Goal: Task Accomplishment & Management: Manage account settings

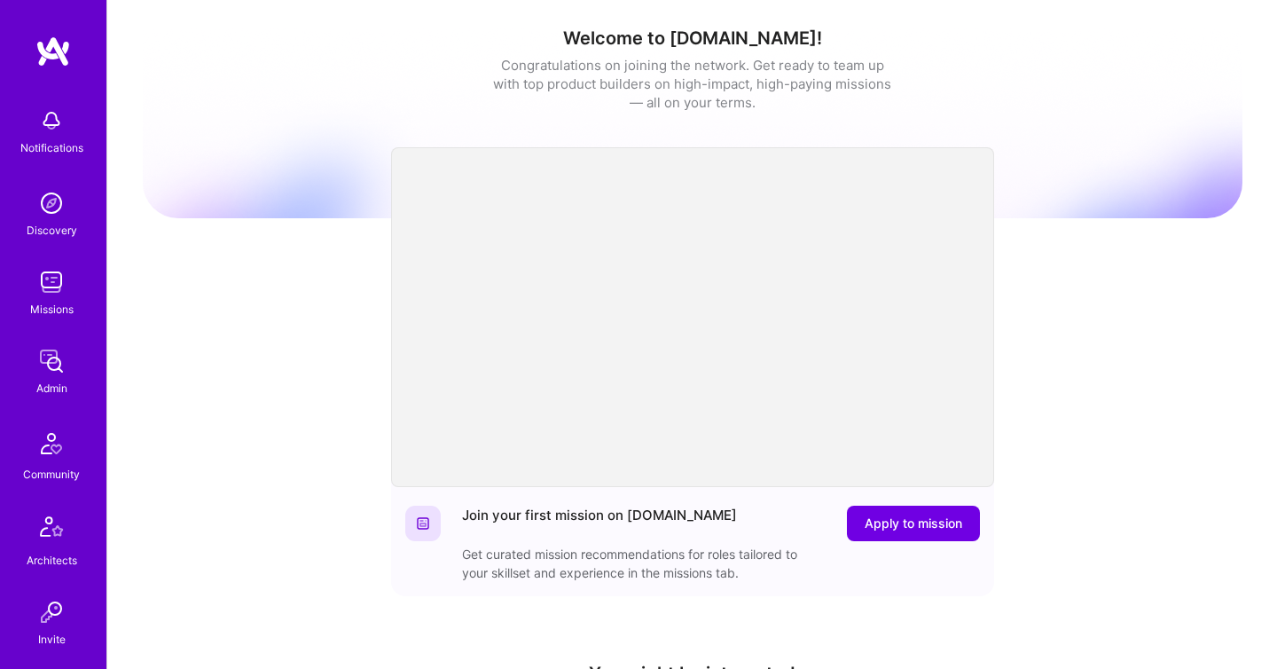
scroll to position [523, 0]
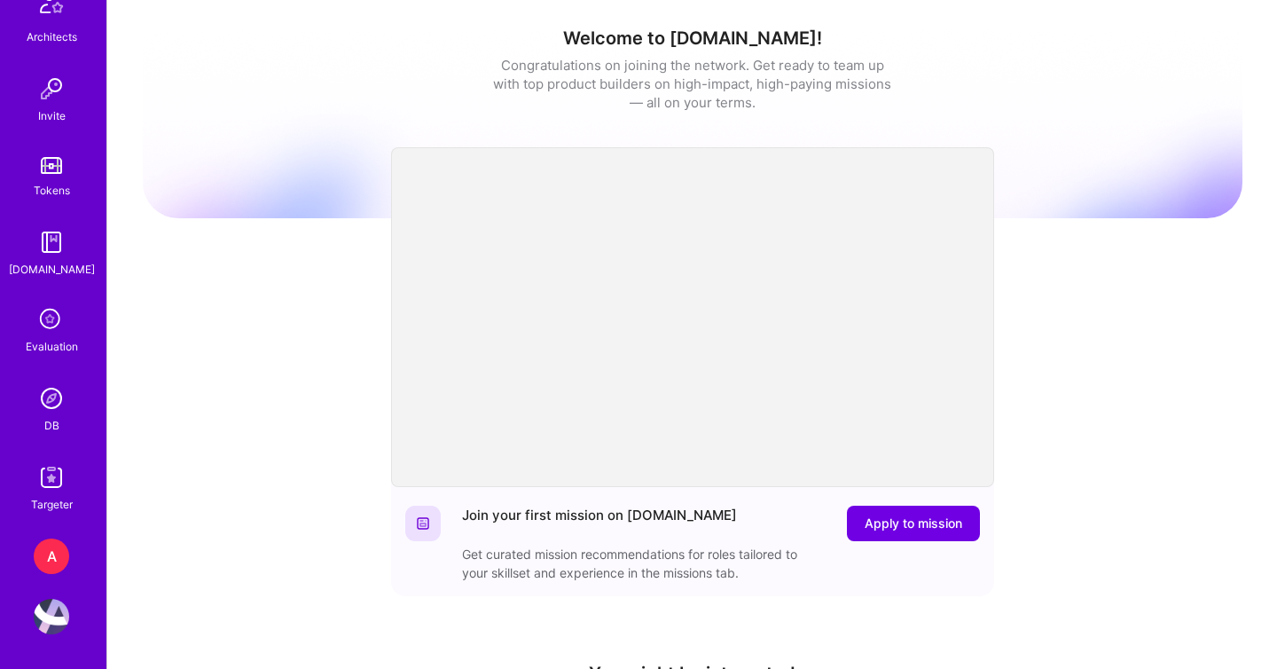
click at [53, 552] on div "A" at bounding box center [51, 555] width 35 height 35
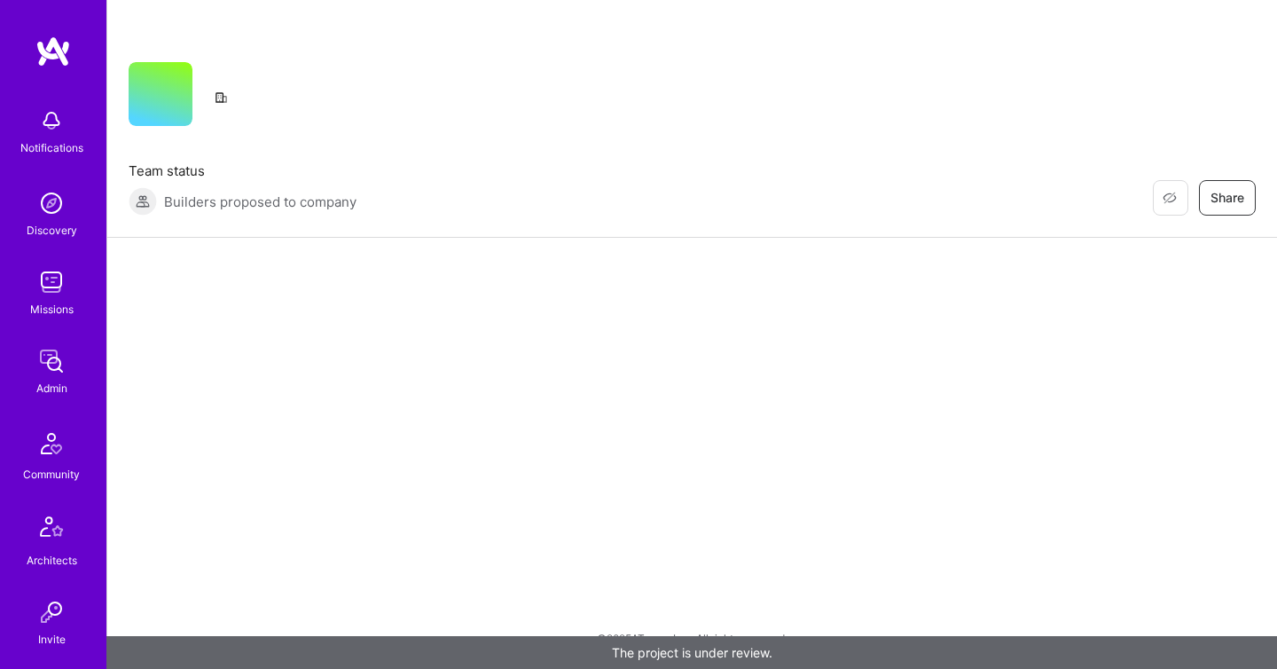
scroll to position [523, 0]
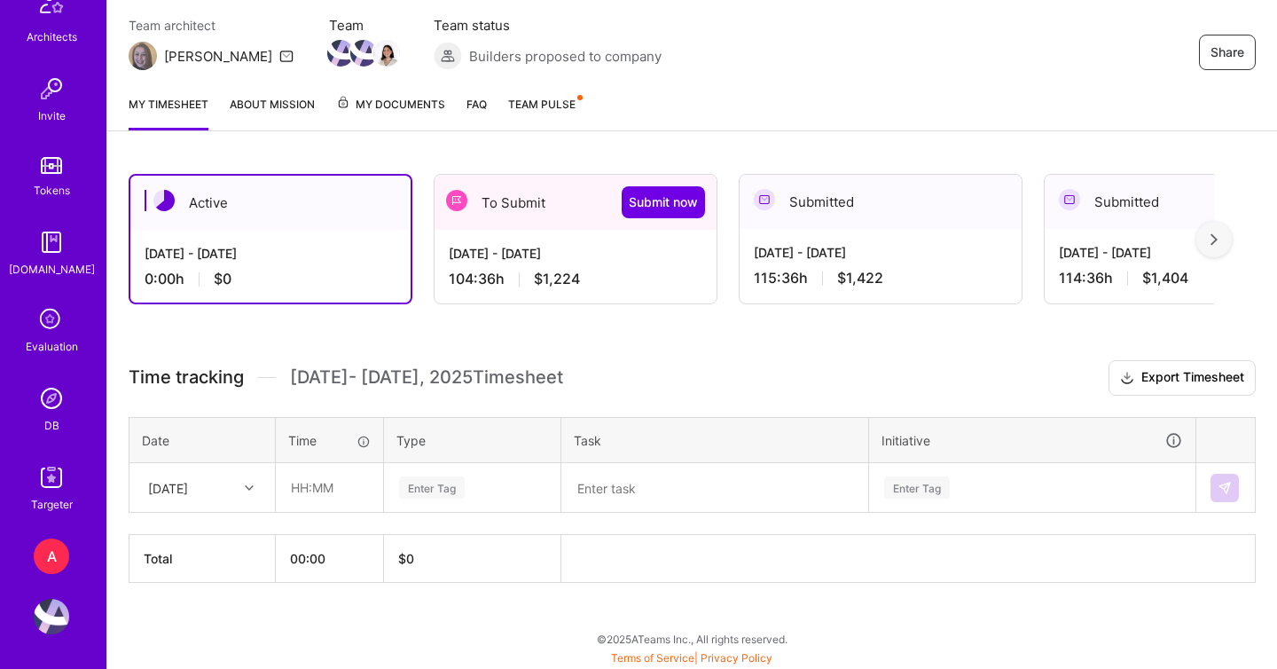
scroll to position [231, 0]
click at [526, 240] on div "Aug 16 - Aug 31, 2025 104:36 h $1,224" at bounding box center [576, 266] width 282 height 73
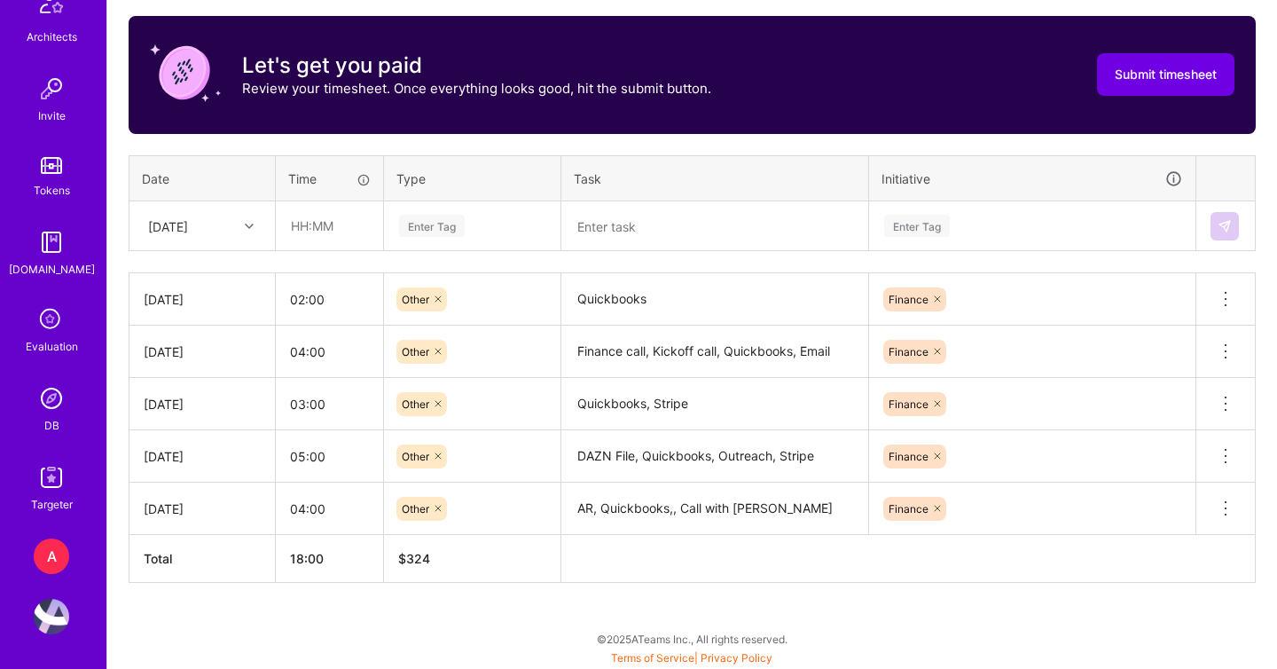
scroll to position [630, 0]
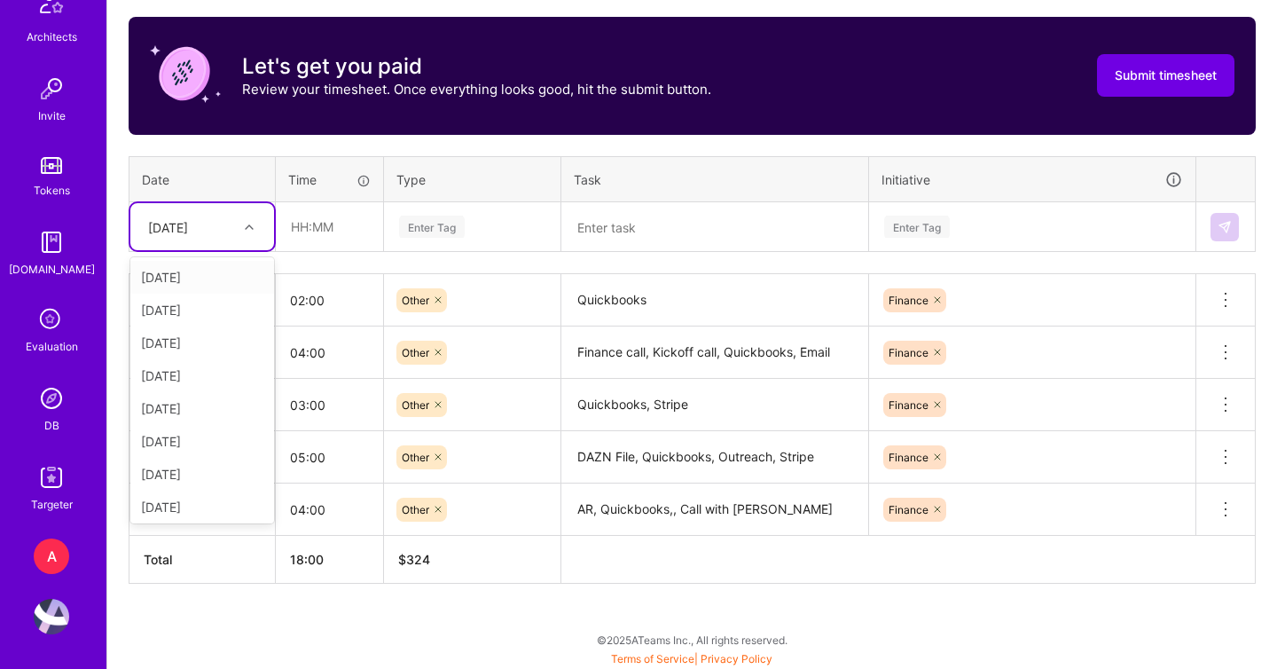
click at [188, 229] on div "Sat, Aug 16" at bounding box center [168, 226] width 40 height 19
click at [194, 422] on div "Mon, Aug 25" at bounding box center [202, 419] width 144 height 33
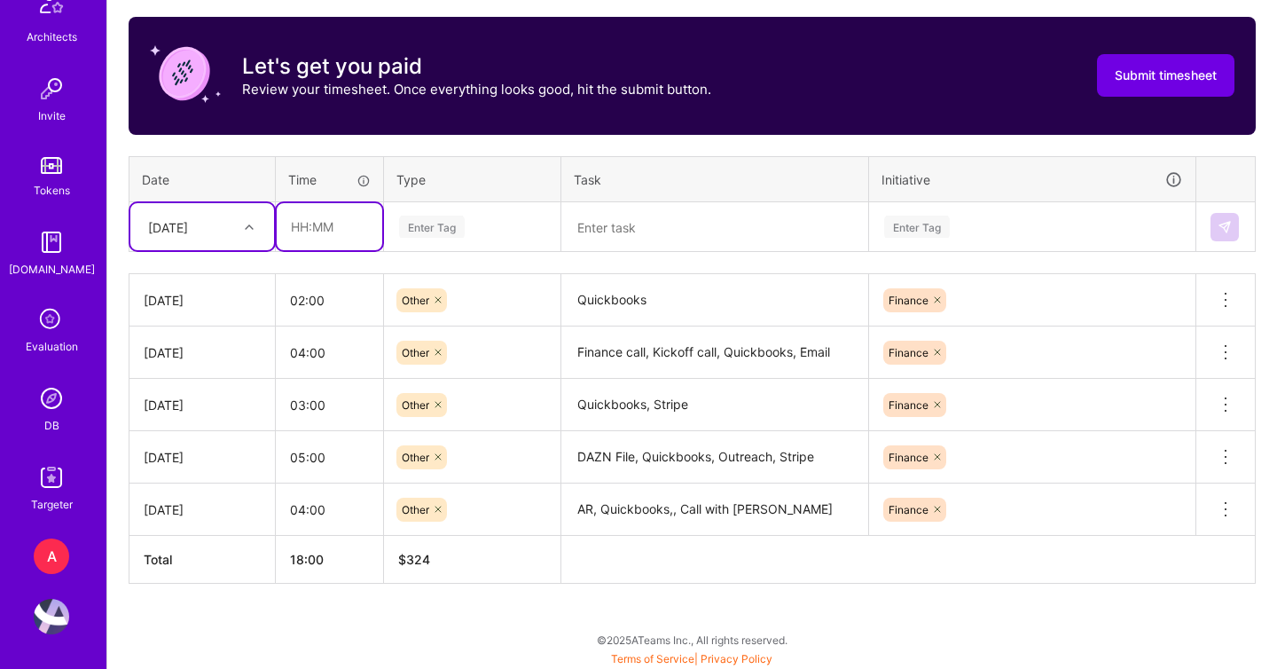
click at [323, 227] on input "text" at bounding box center [330, 226] width 106 height 47
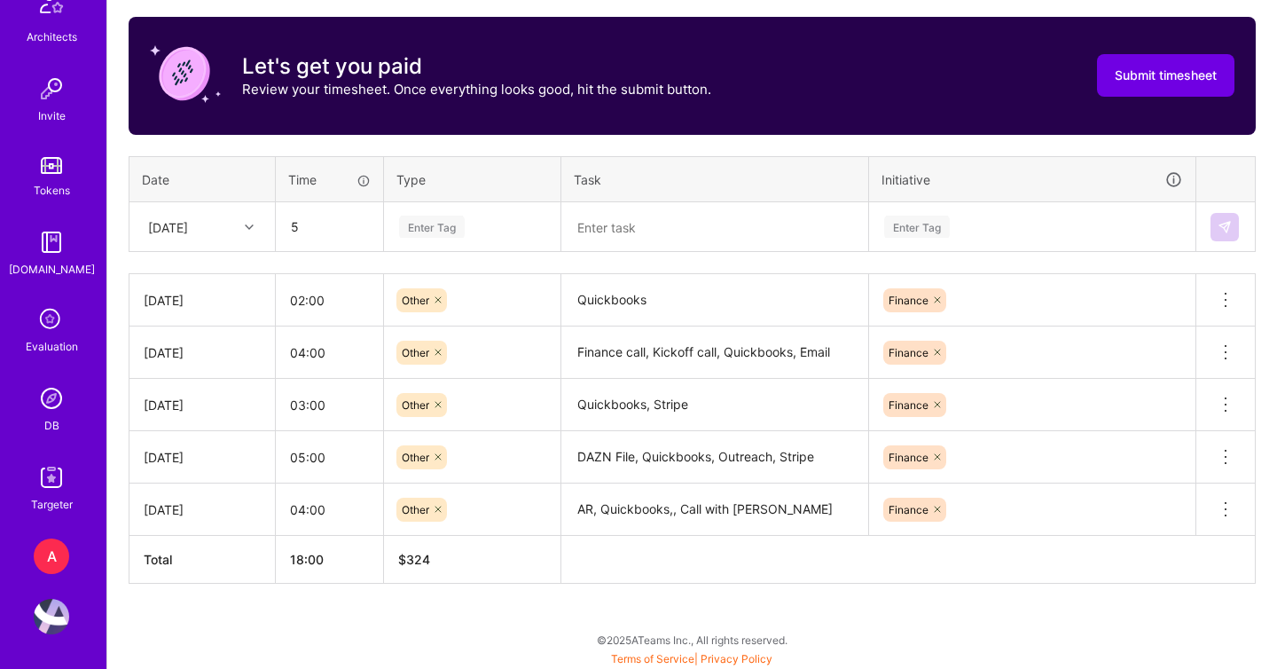
type input "05:00"
click at [500, 221] on div "Enter Tag" at bounding box center [472, 226] width 150 height 22
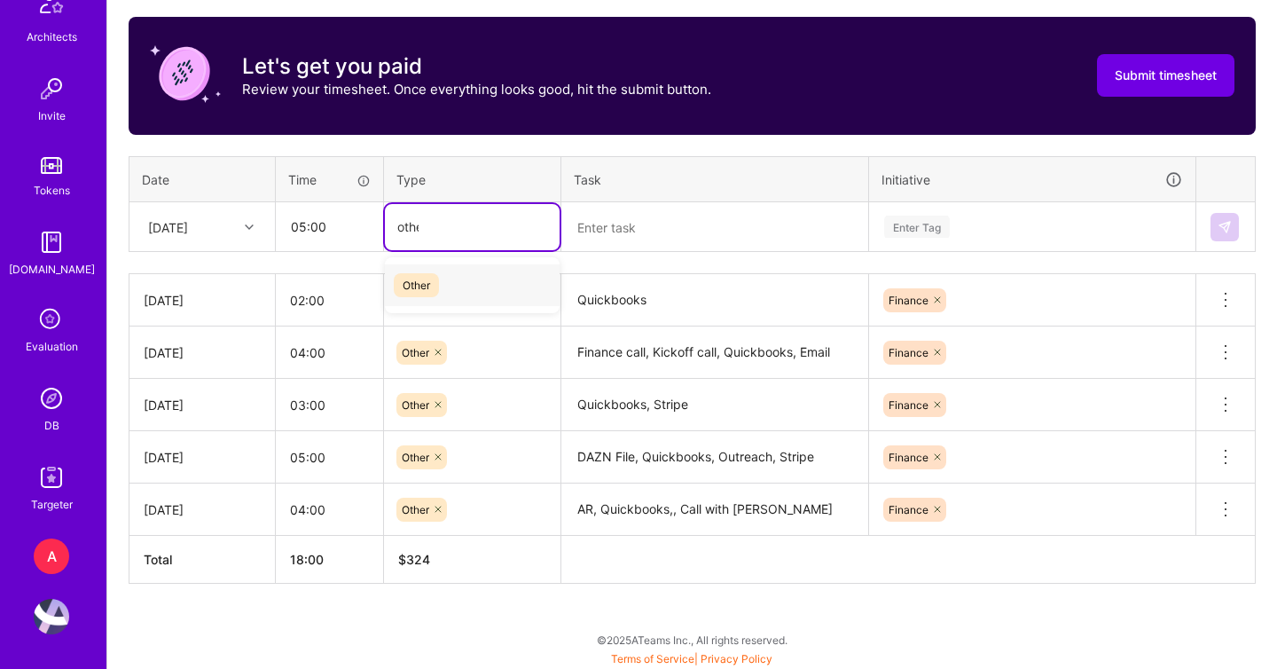
type input "other"
click at [490, 276] on div "Other" at bounding box center [472, 285] width 175 height 42
click at [635, 231] on textarea at bounding box center [714, 227] width 303 height 46
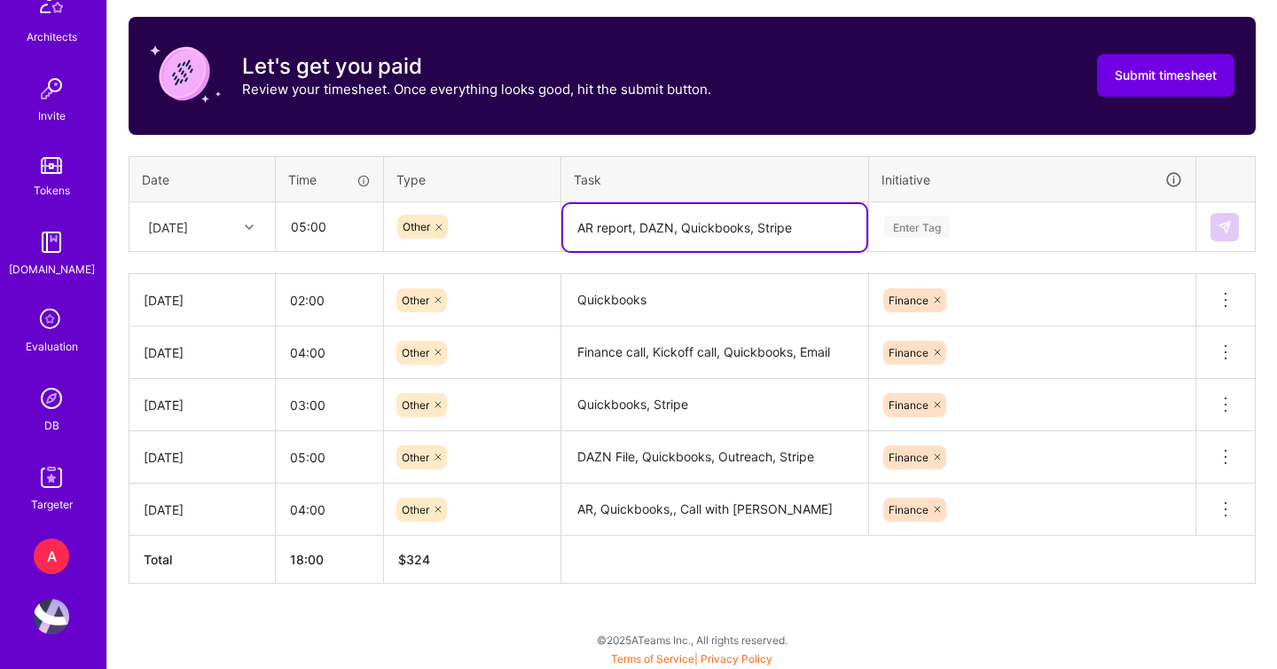
type textarea "AR report, DAZN, Quickbooks, Stripe"
click at [923, 238] on div "Enter Tag" at bounding box center [1032, 227] width 325 height 46
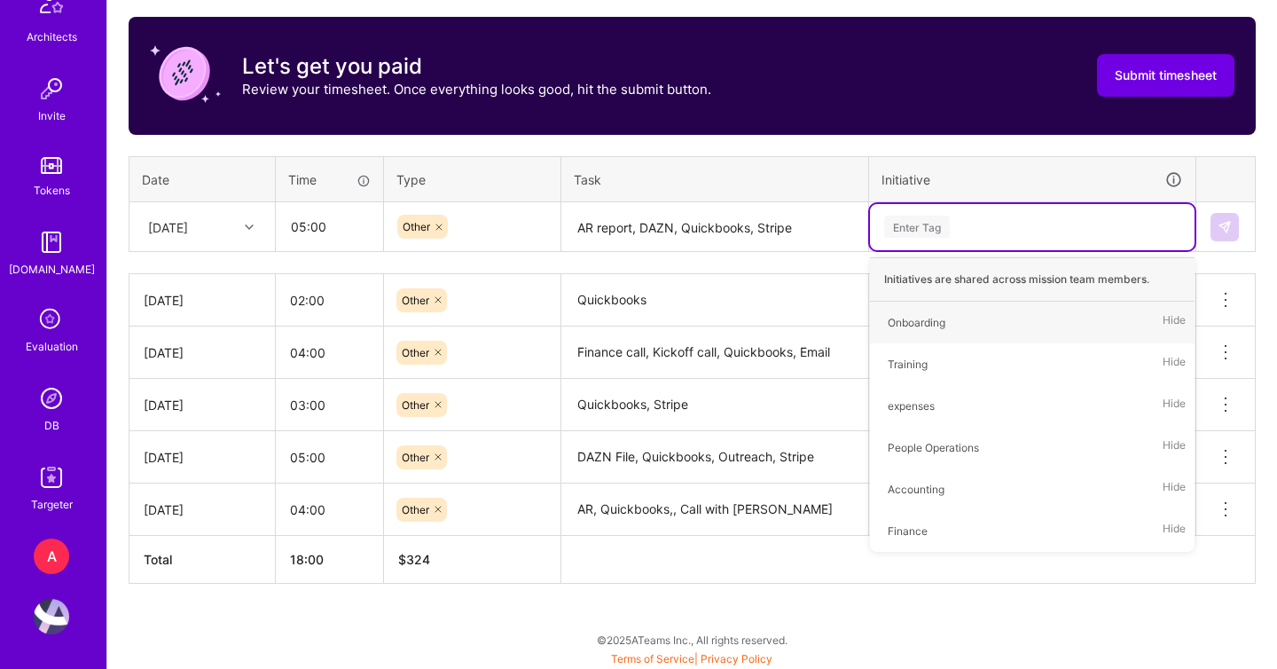
type input "f"
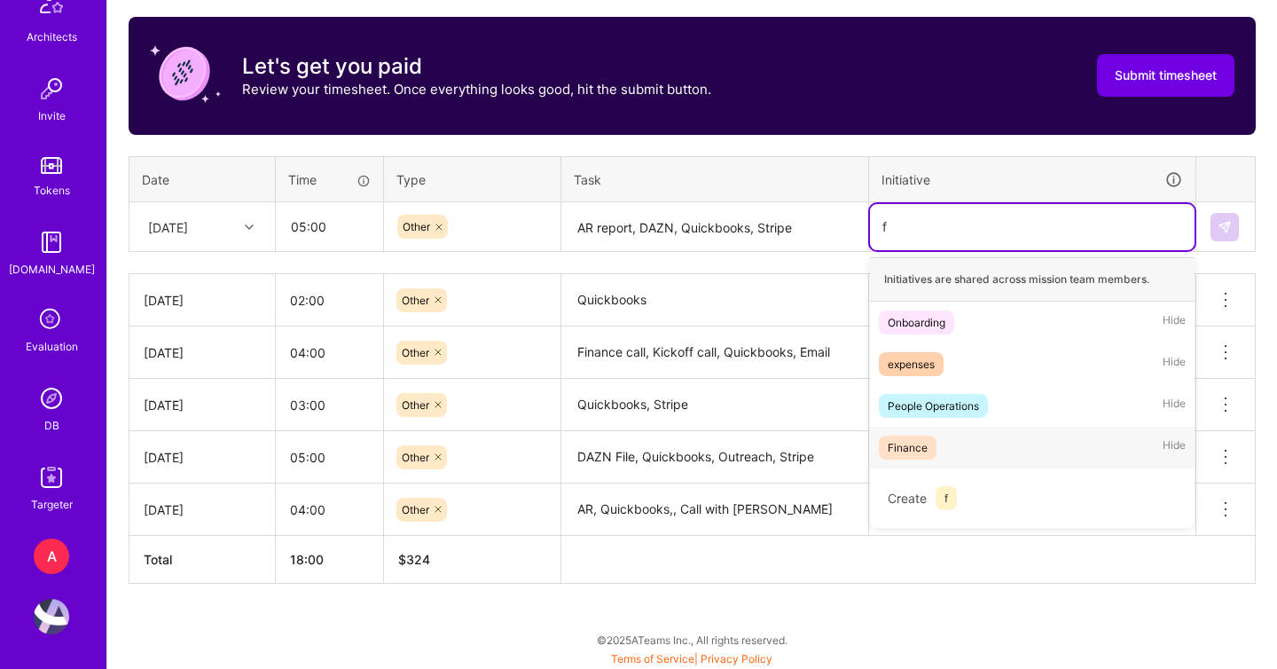
click at [946, 435] on div "Finance Hide" at bounding box center [1032, 448] width 325 height 42
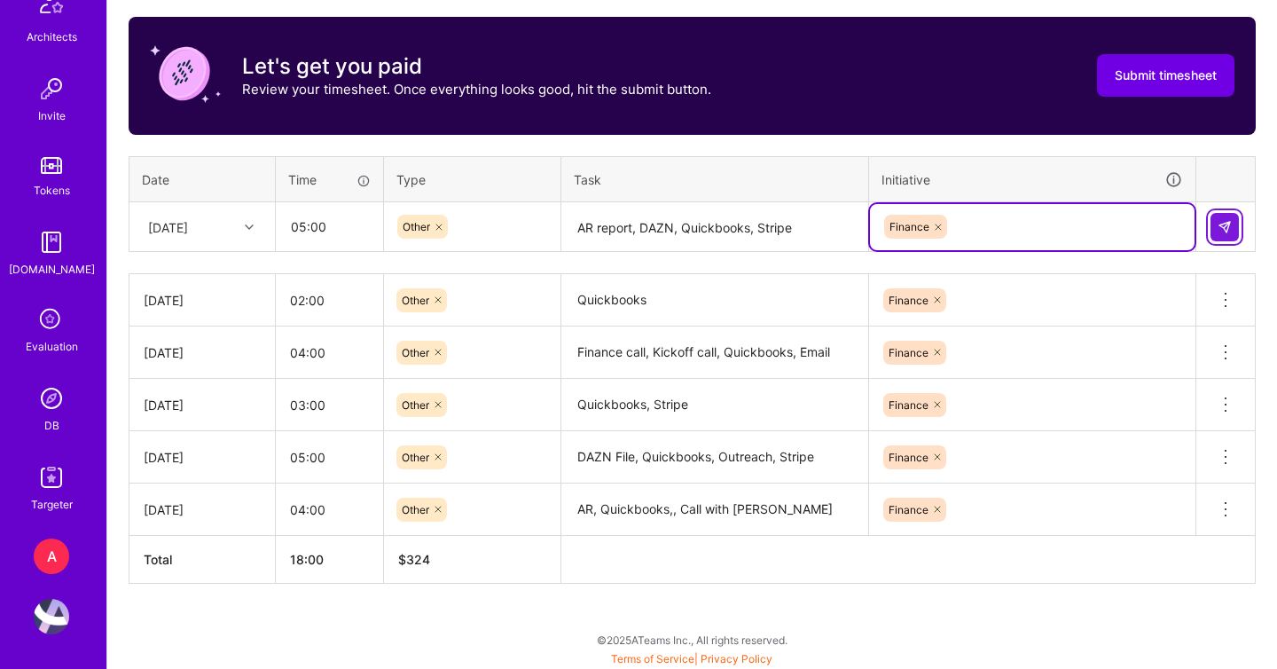
click at [1220, 220] on img at bounding box center [1225, 227] width 14 height 14
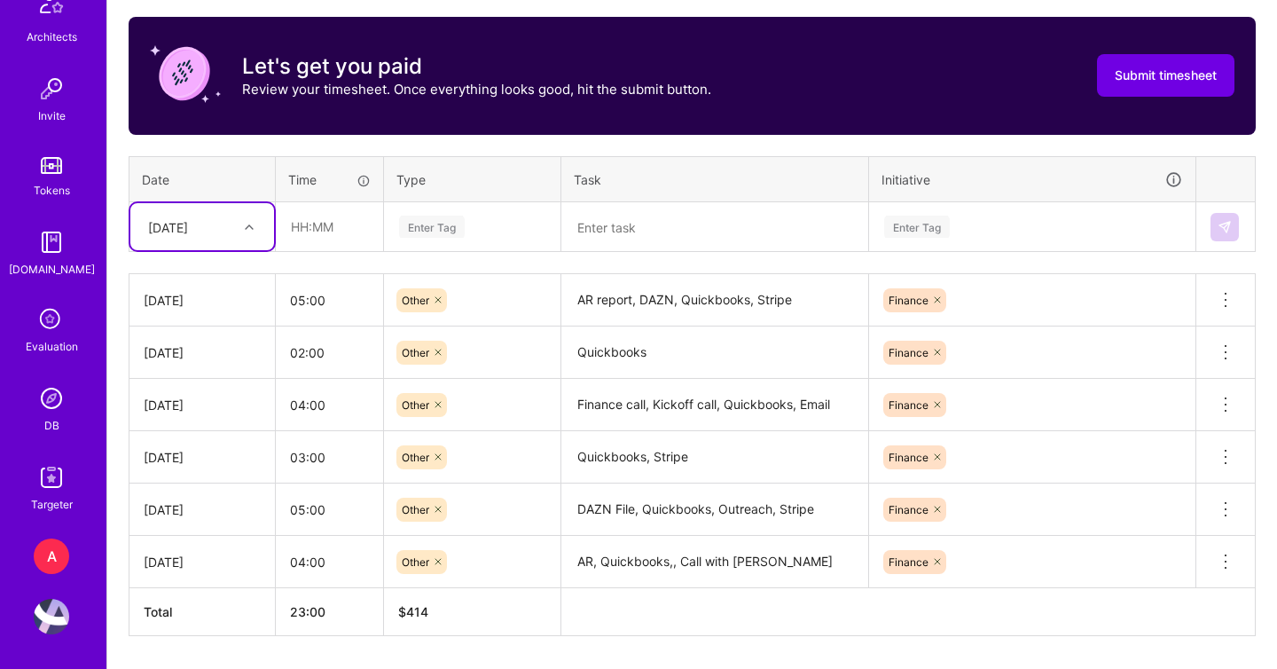
click at [227, 215] on div "Mon, Aug 25" at bounding box center [188, 226] width 98 height 29
click at [199, 454] on div "Tue, Aug 26" at bounding box center [202, 454] width 144 height 33
click at [420, 220] on div "Enter Tag" at bounding box center [432, 226] width 66 height 27
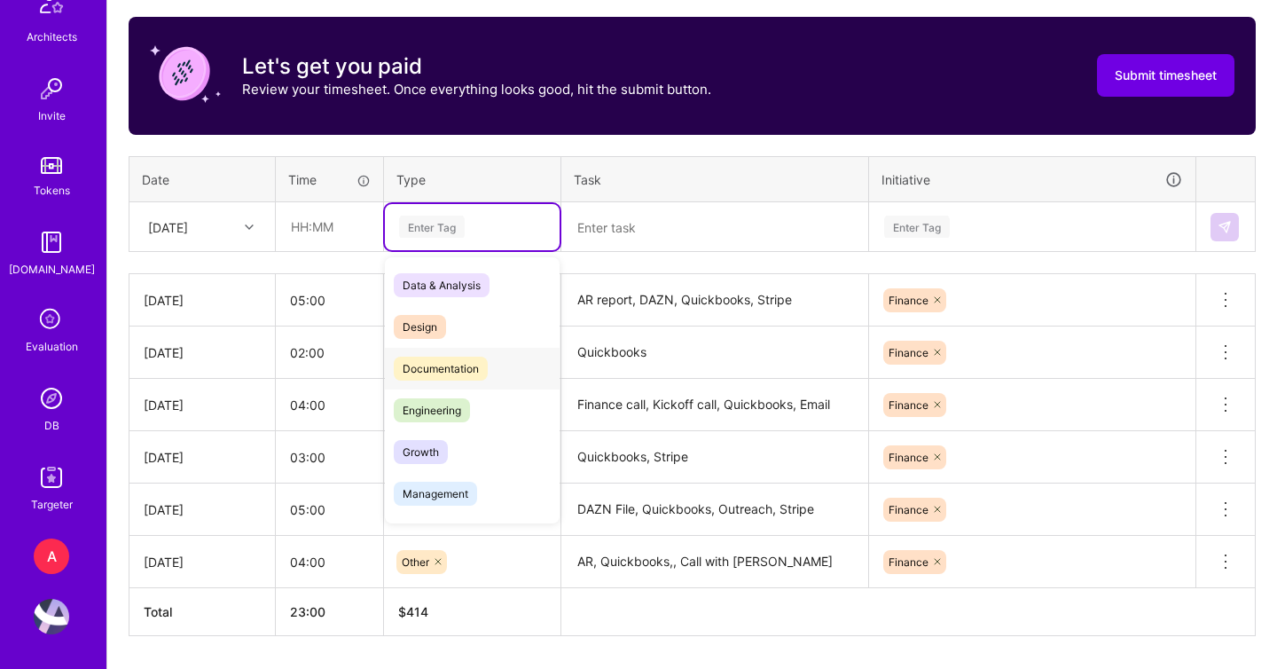
scroll to position [505, 0]
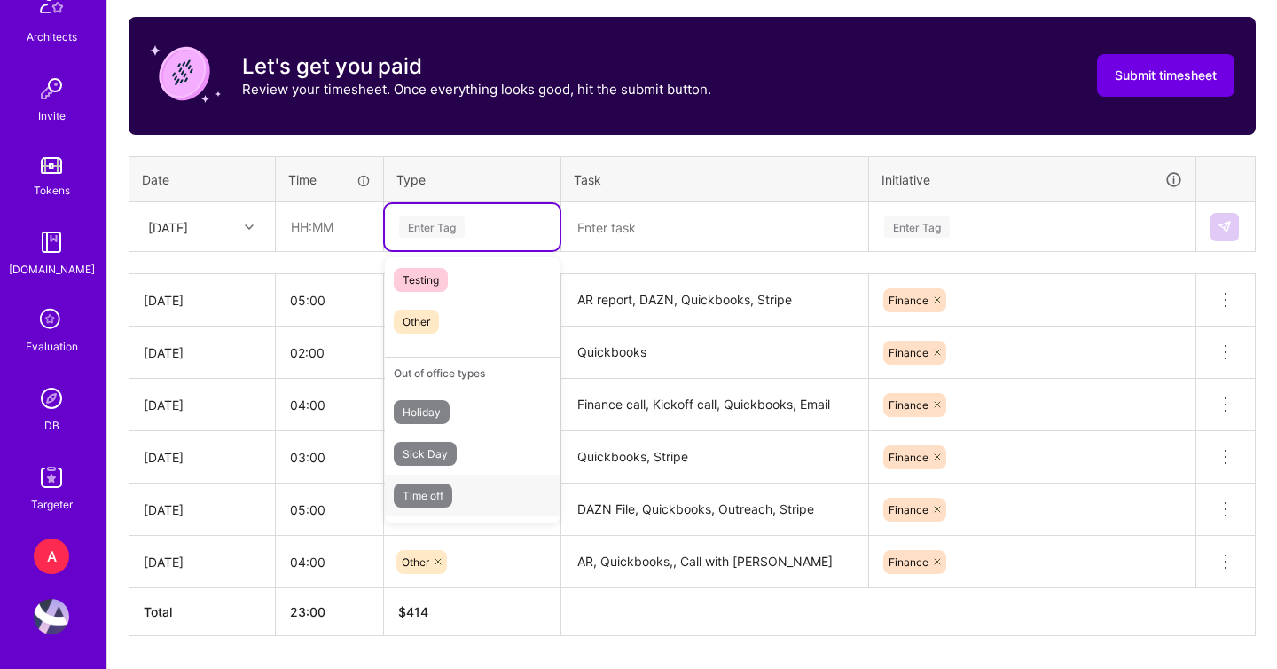
click at [467, 493] on div "Time off" at bounding box center [472, 495] width 175 height 42
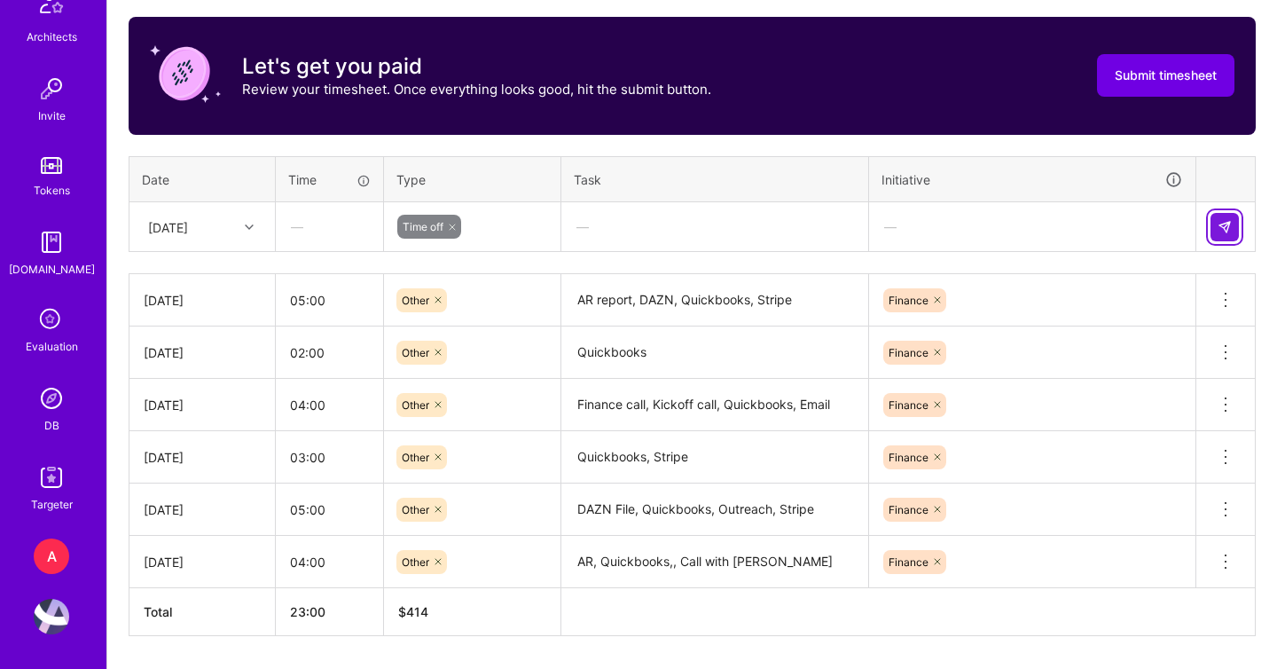
click at [1224, 228] on img at bounding box center [1225, 227] width 14 height 14
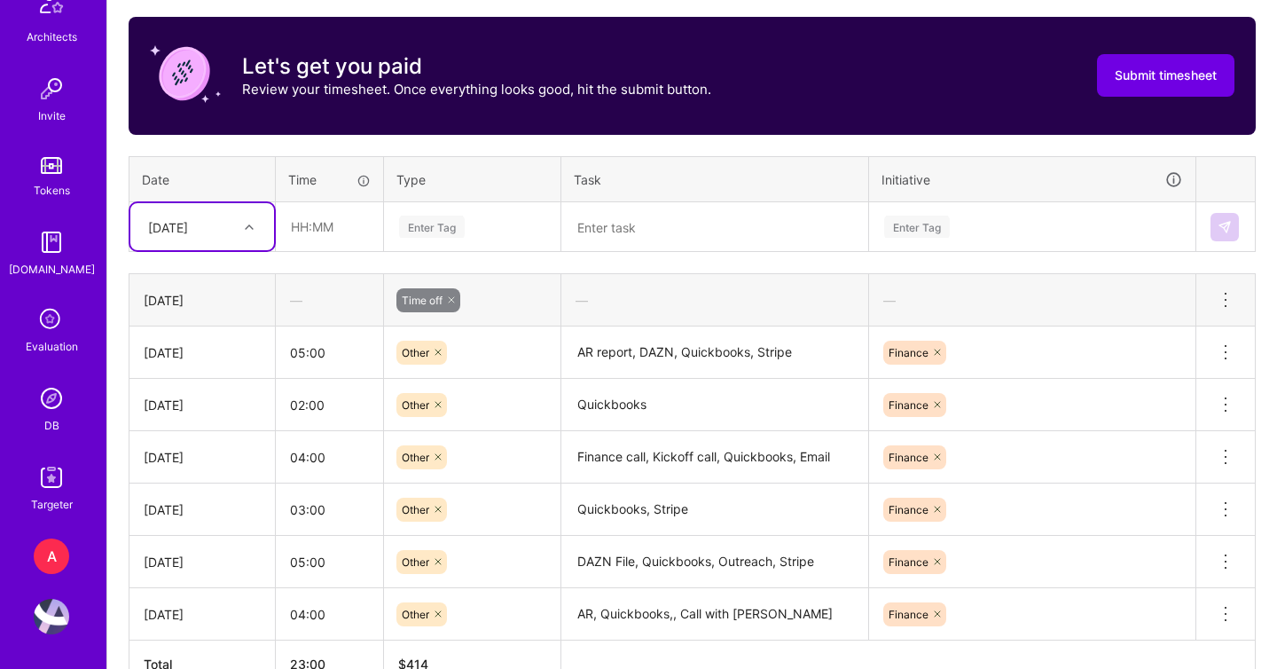
click at [189, 245] on div "Tue, Aug 26" at bounding box center [202, 226] width 144 height 47
click at [206, 413] on div "Wed, Aug 20" at bounding box center [202, 408] width 144 height 33
click at [333, 240] on input "text" at bounding box center [330, 226] width 106 height 47
type input "04:00"
click at [421, 227] on div "Enter Tag" at bounding box center [432, 226] width 66 height 27
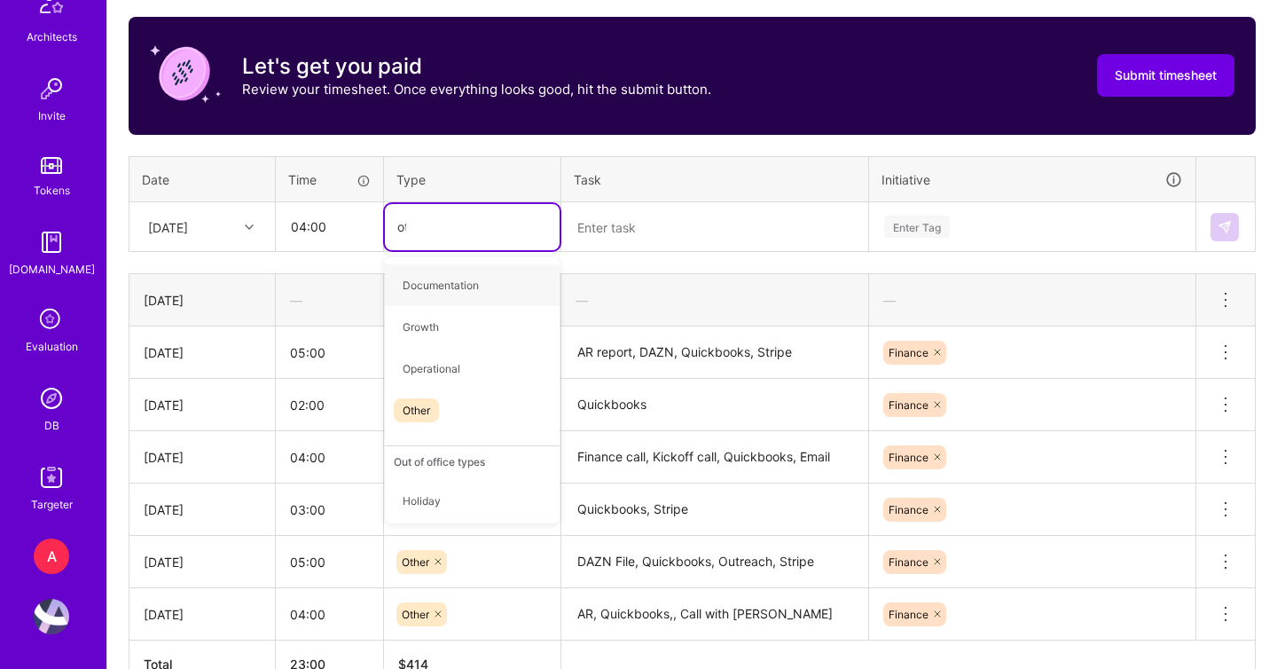
type input "oth"
click at [458, 278] on div "Other" at bounding box center [472, 285] width 175 height 42
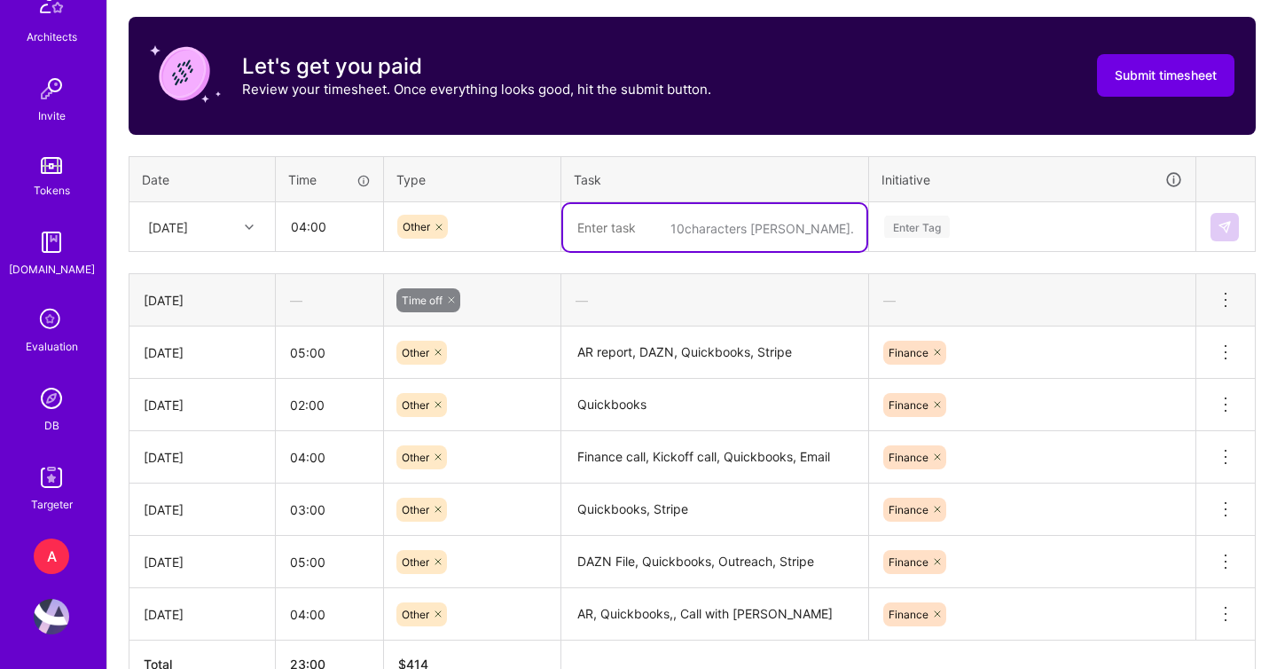
click at [598, 223] on textarea at bounding box center [714, 227] width 303 height 47
type textarea "Call with Michael, Quickbooks, Stripe"
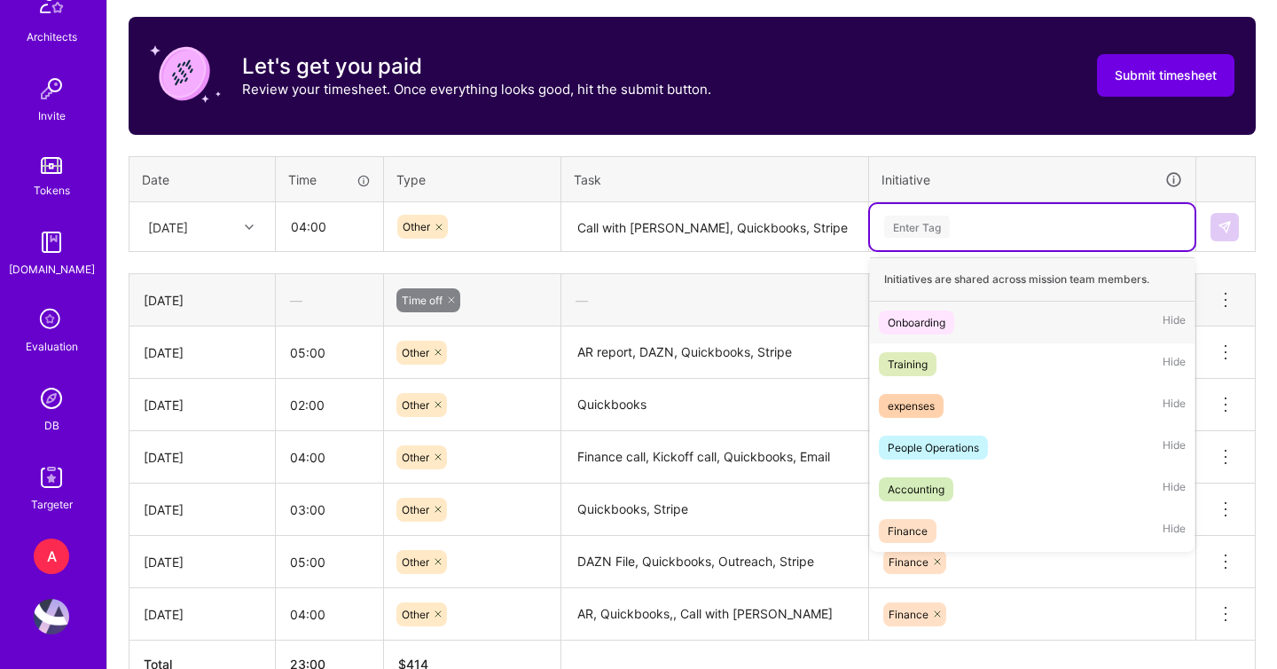
click at [933, 235] on div "Enter Tag" at bounding box center [917, 226] width 66 height 27
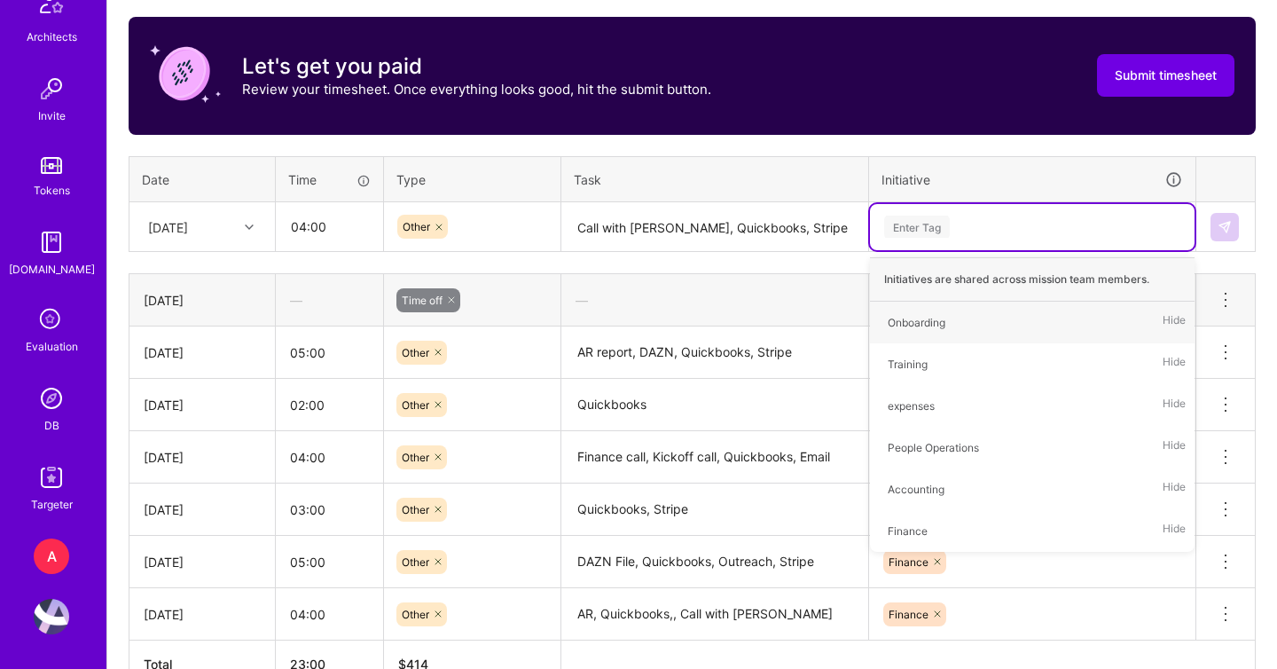
type input "F"
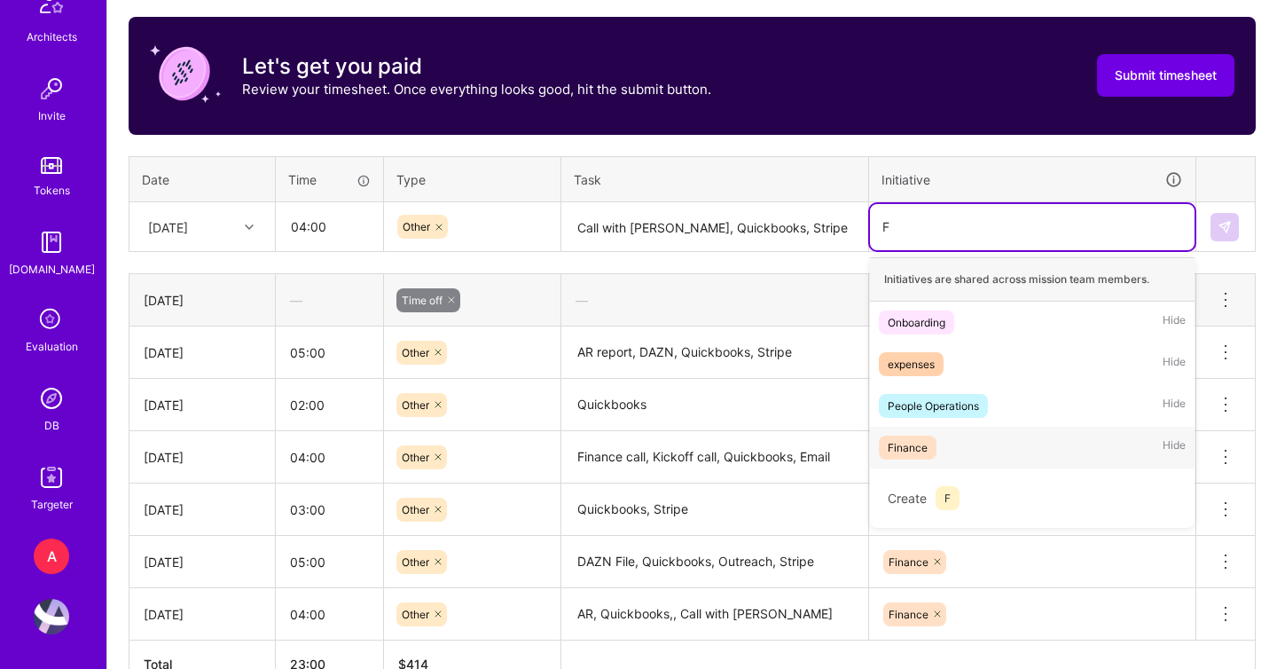
click at [974, 443] on div "Finance Hide" at bounding box center [1032, 448] width 325 height 42
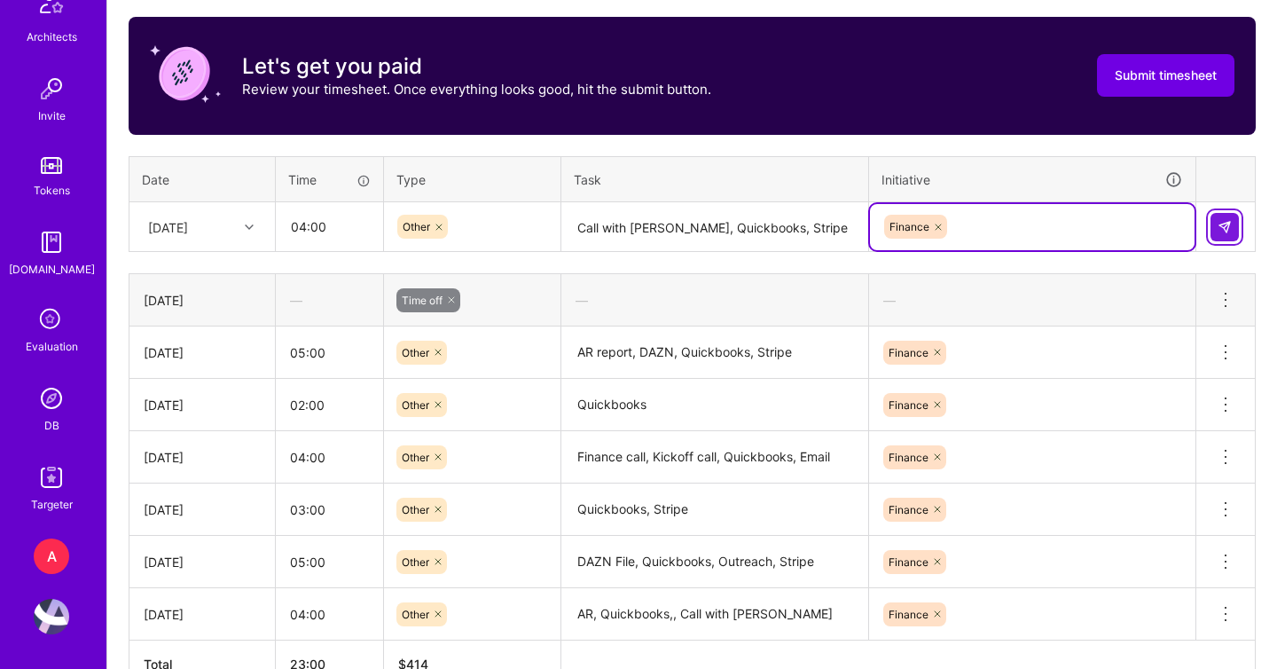
click at [1226, 220] on img at bounding box center [1225, 227] width 14 height 14
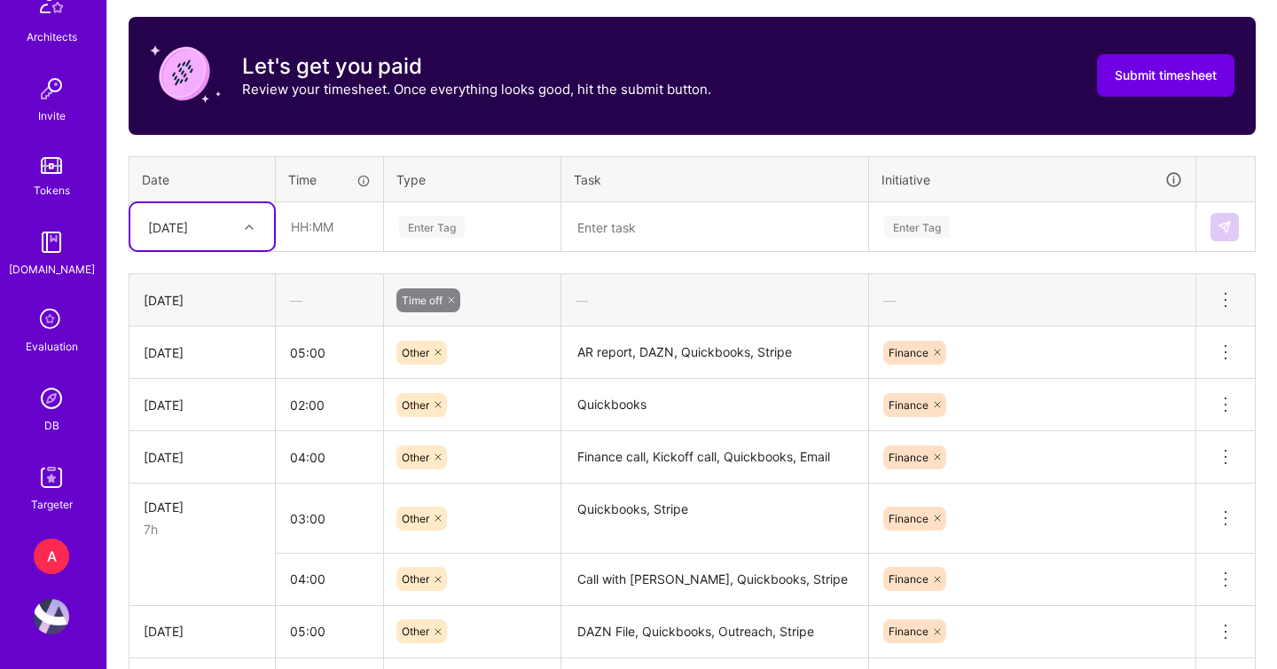
click at [207, 235] on div "Wed, Aug 20" at bounding box center [188, 226] width 98 height 29
click at [205, 440] on div "Thu, Aug 28" at bounding box center [202, 438] width 144 height 33
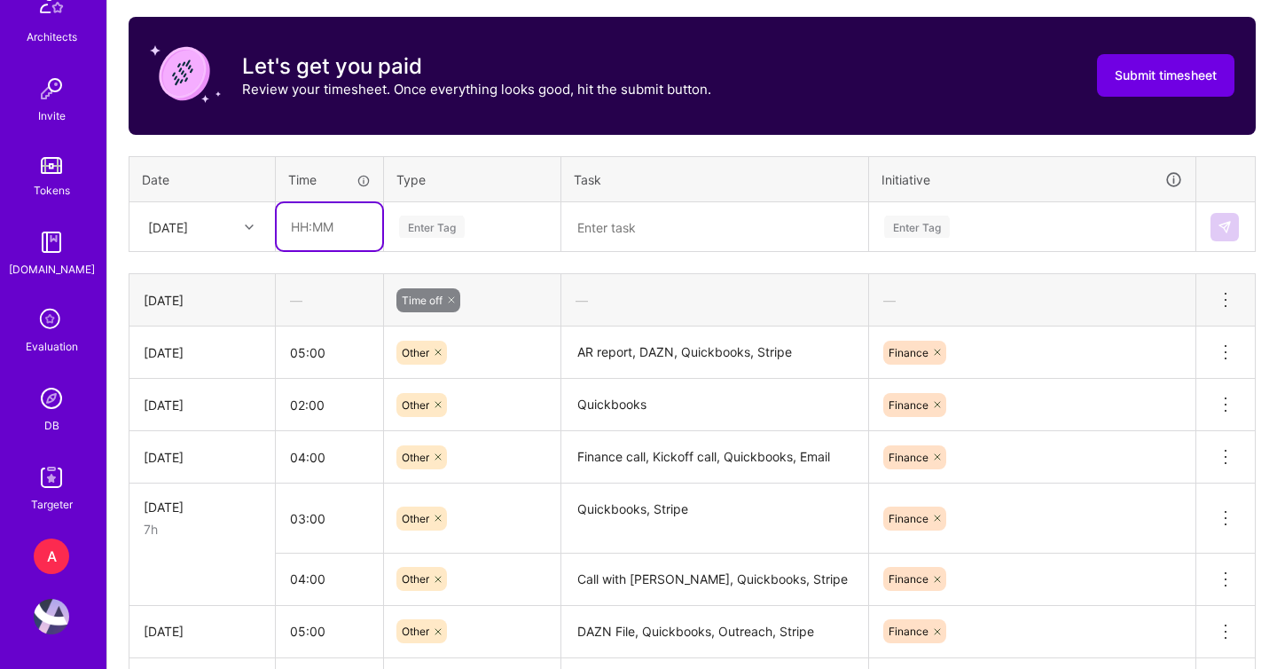
click at [328, 231] on input "text" at bounding box center [330, 226] width 106 height 47
type input "02:00"
click at [433, 223] on div "Enter Tag" at bounding box center [432, 226] width 66 height 27
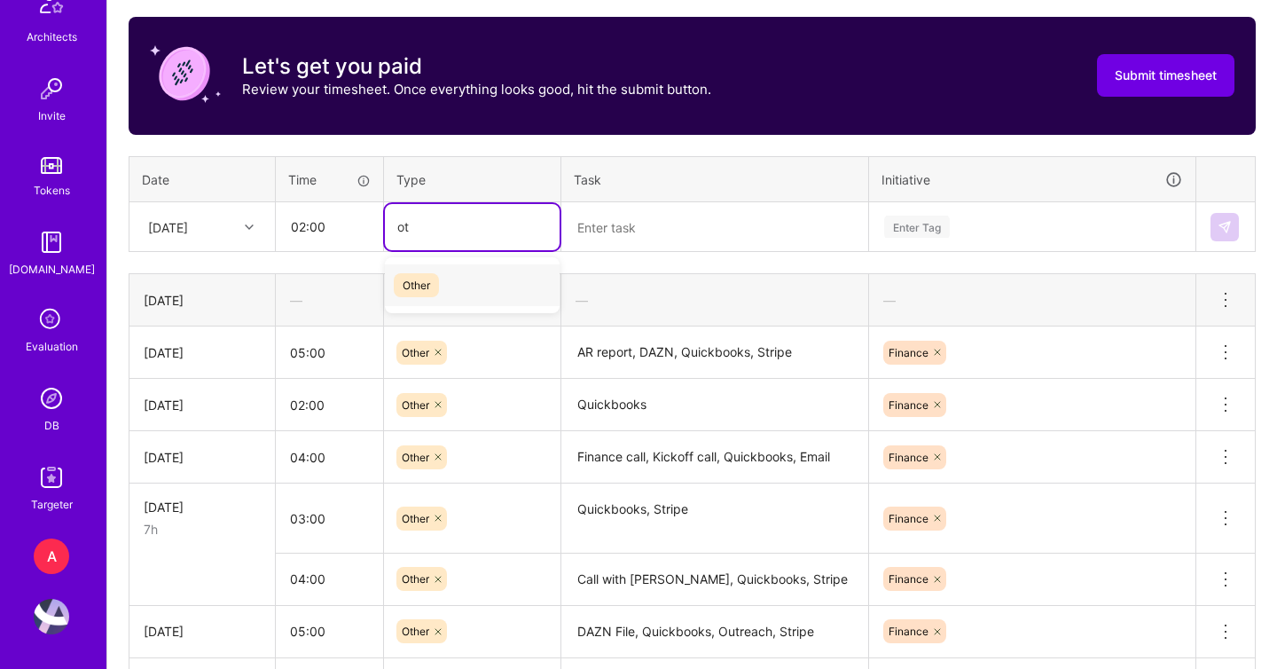
type input "oth"
click at [457, 275] on div "Other" at bounding box center [472, 285] width 175 height 42
click at [644, 213] on textarea at bounding box center [714, 227] width 303 height 47
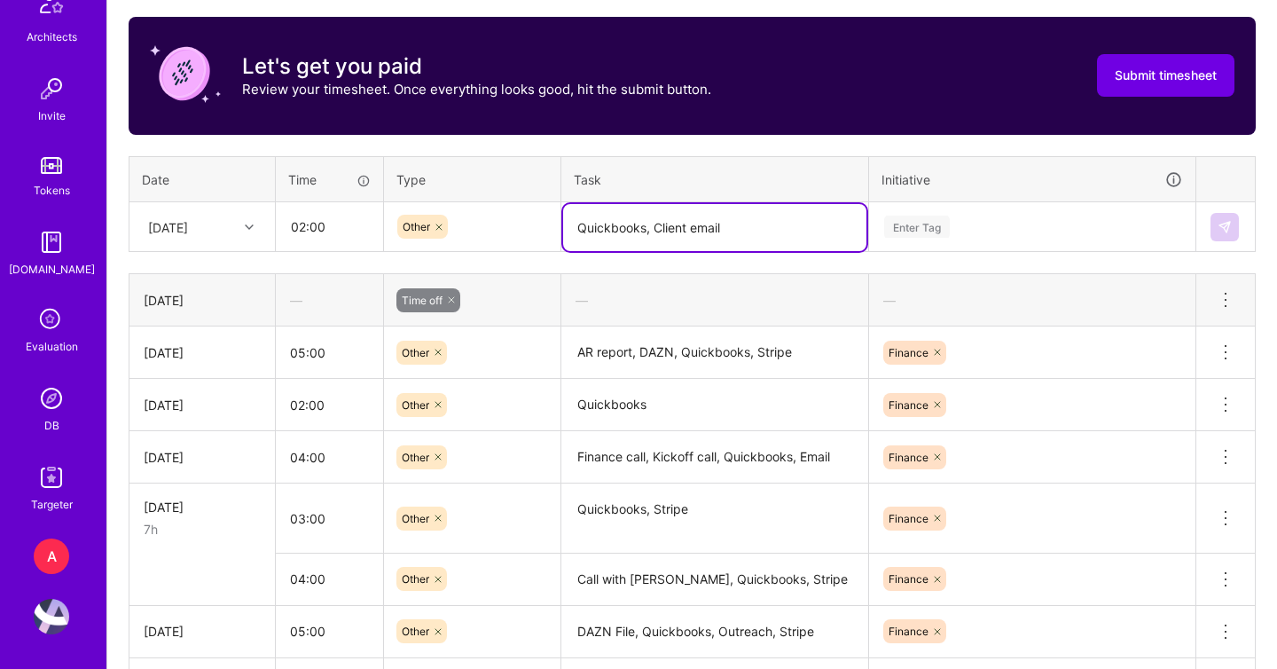
type textarea "Quickbooks, Client email"
click at [918, 240] on div "Enter Tag" at bounding box center [1032, 227] width 325 height 46
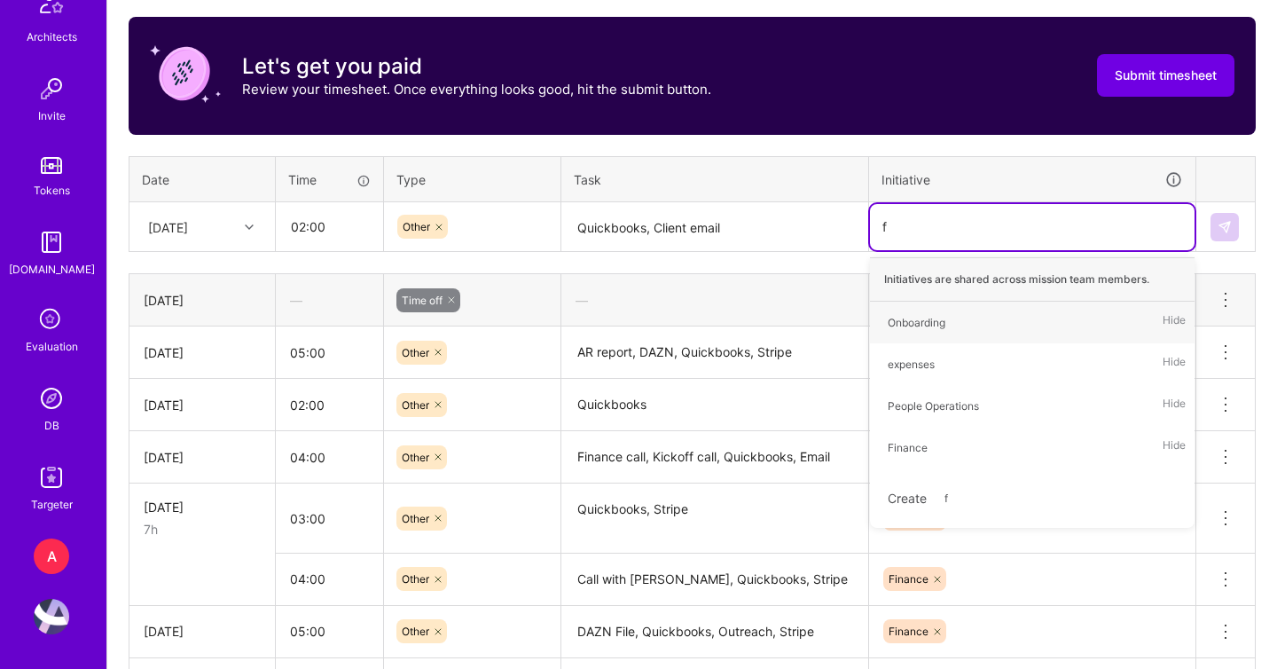
type input "fi"
click at [959, 322] on div "Finance Hide" at bounding box center [1032, 323] width 325 height 42
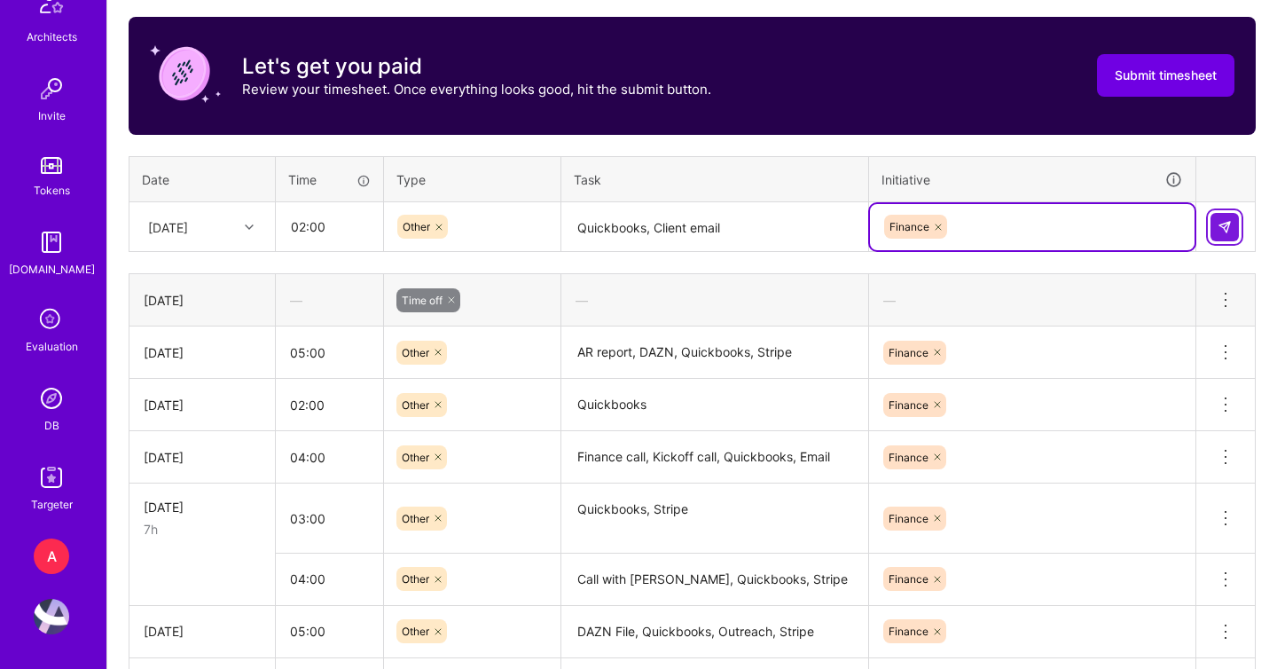
click at [1220, 221] on img at bounding box center [1225, 227] width 14 height 14
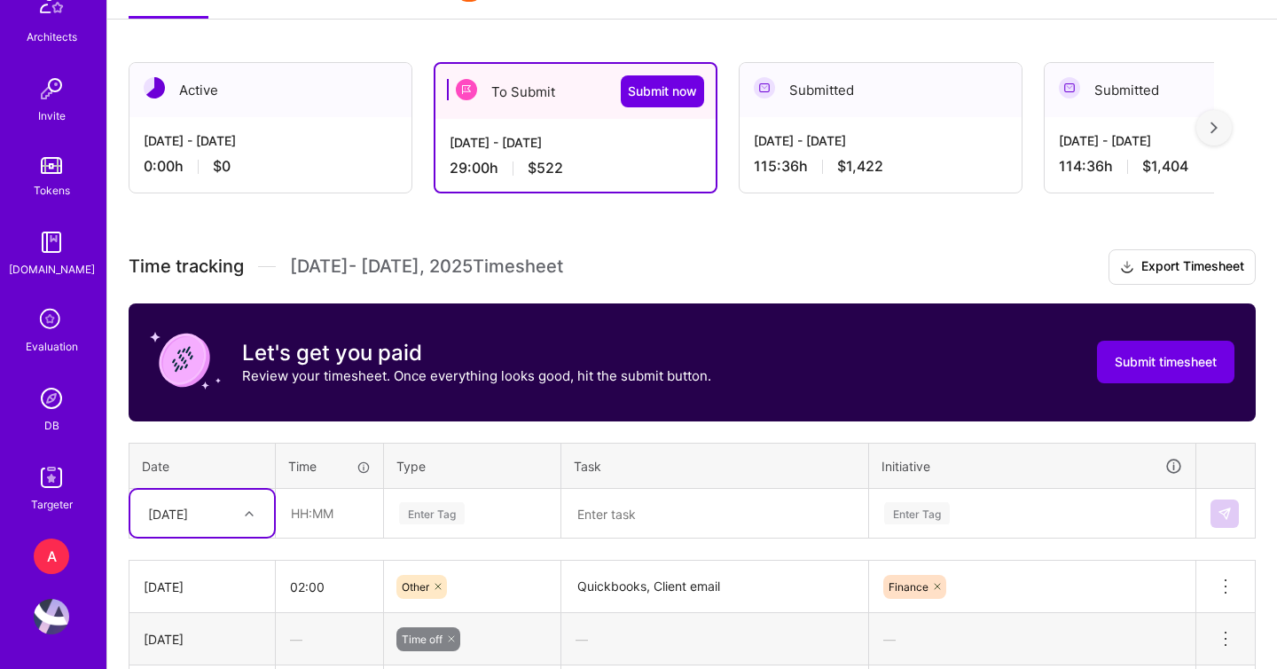
click at [231, 522] on div "option Thu, Aug 28, selected. Select is focused ,type to refine list, press Dow…" at bounding box center [202, 513] width 144 height 47
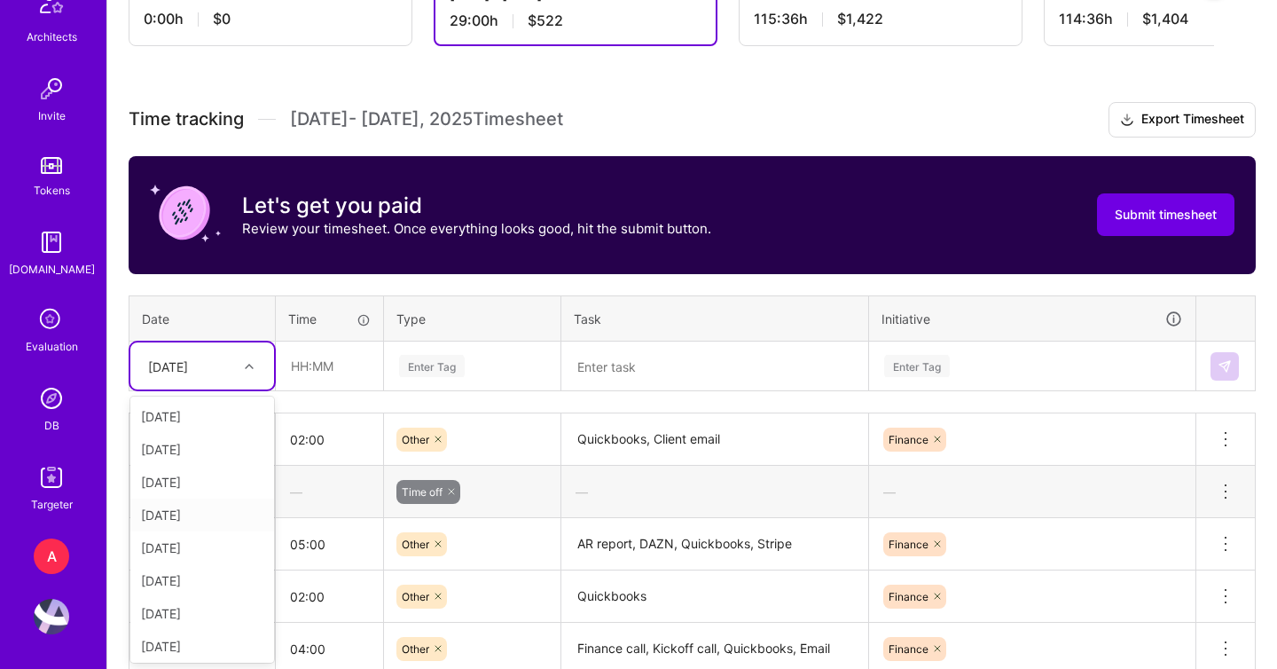
scroll to position [233, 0]
click at [210, 575] on div "Fri, Aug 29" at bounding box center [202, 576] width 144 height 33
click at [332, 367] on input "text" at bounding box center [330, 365] width 106 height 47
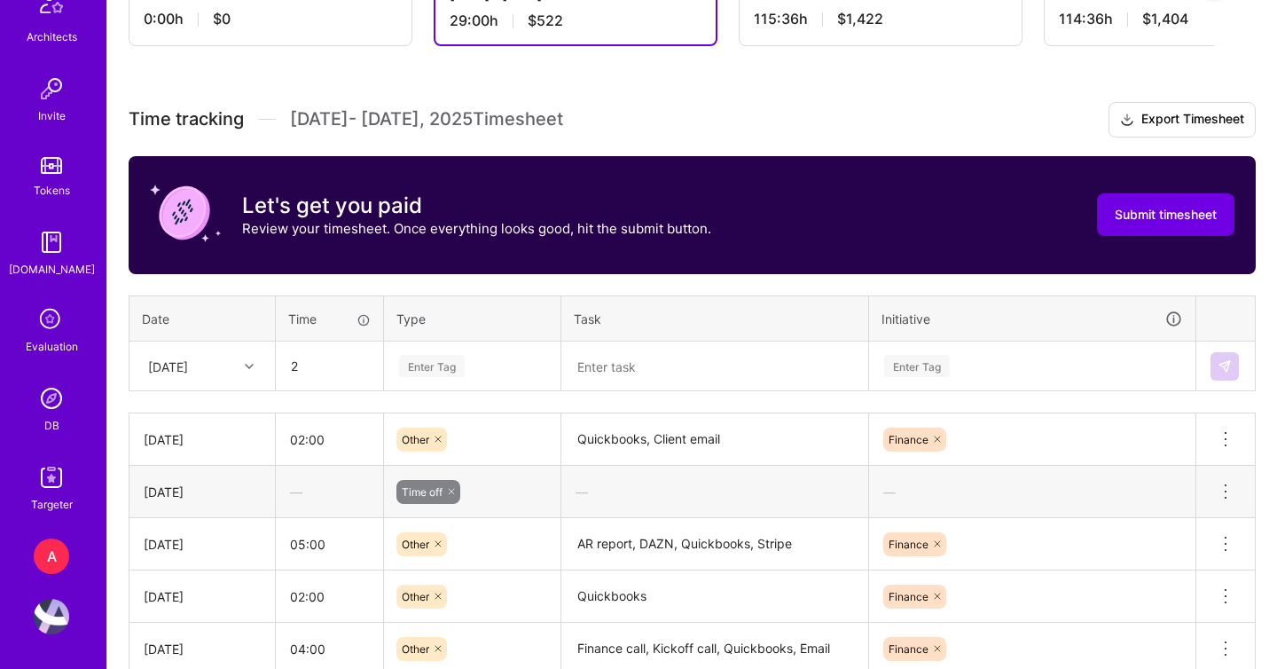
type input "02:00"
click at [446, 373] on div "Enter Tag" at bounding box center [432, 365] width 66 height 27
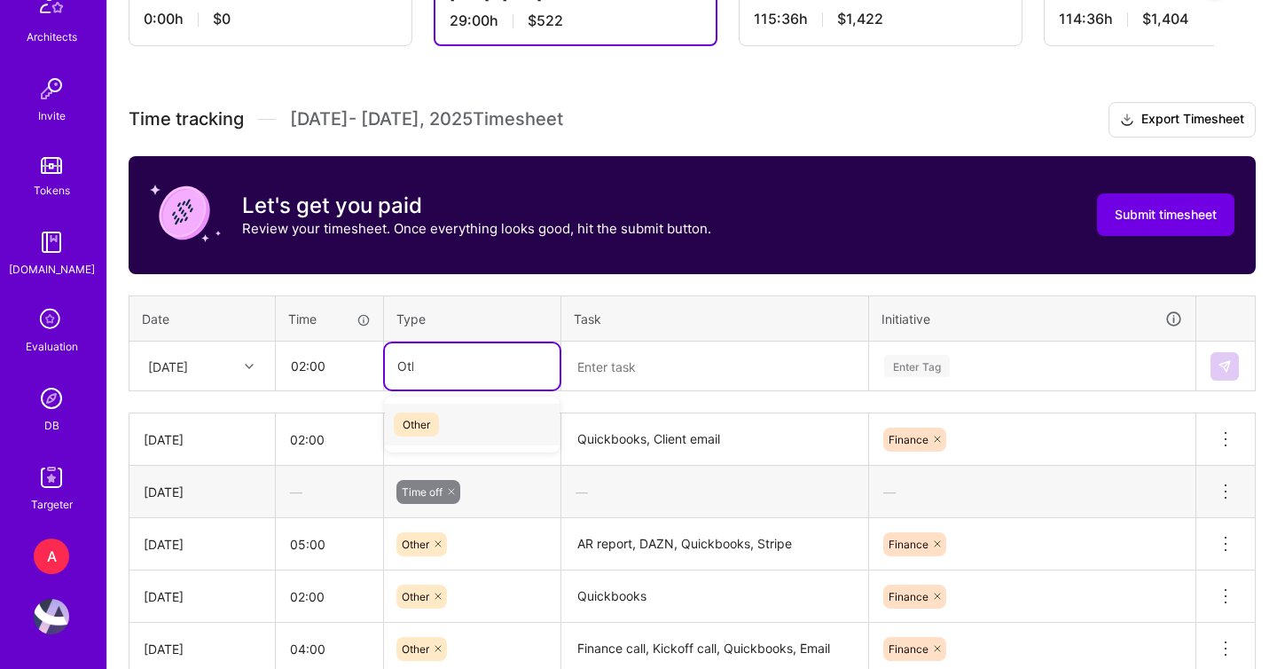
type input "Othe"
click at [470, 435] on div "Other" at bounding box center [472, 424] width 175 height 42
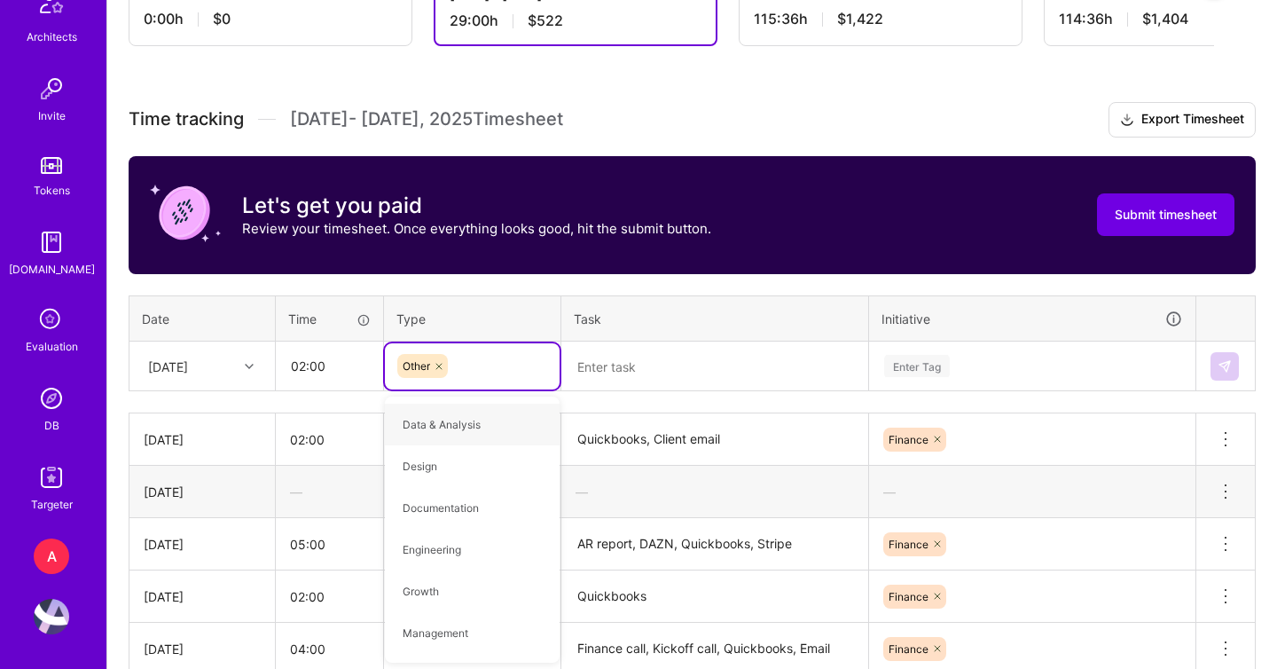
click at [654, 357] on textarea at bounding box center [714, 366] width 303 height 47
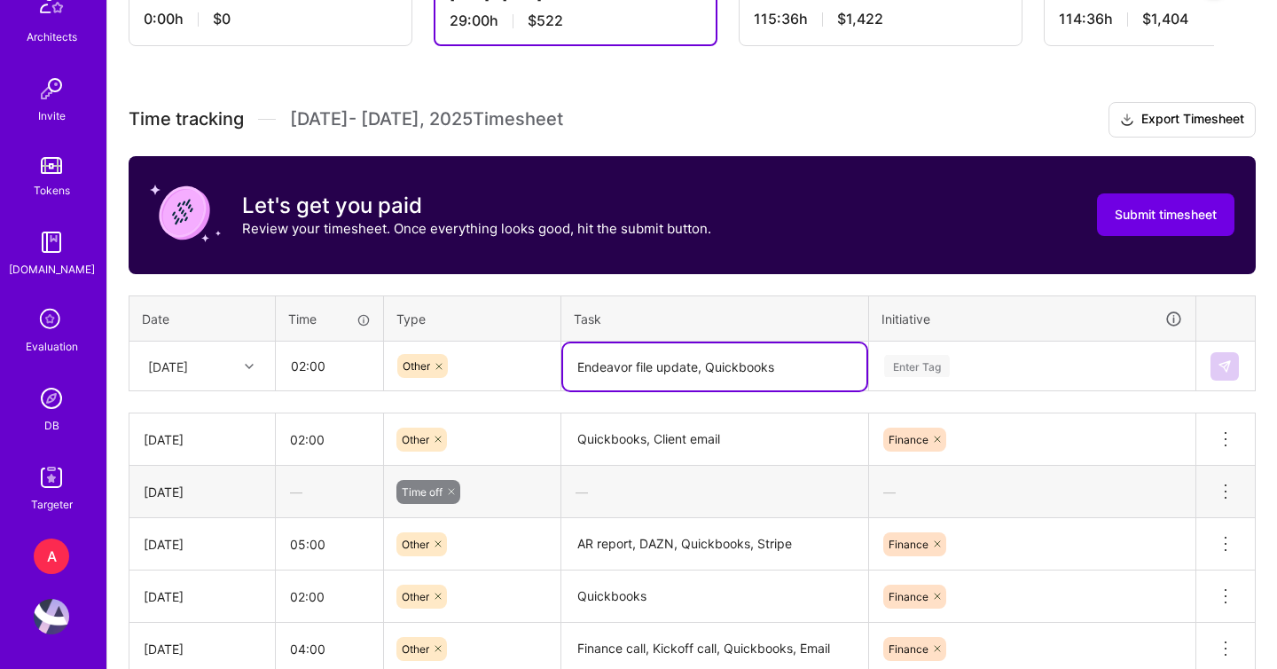
type textarea "Endeavor file update, Quickbooks"
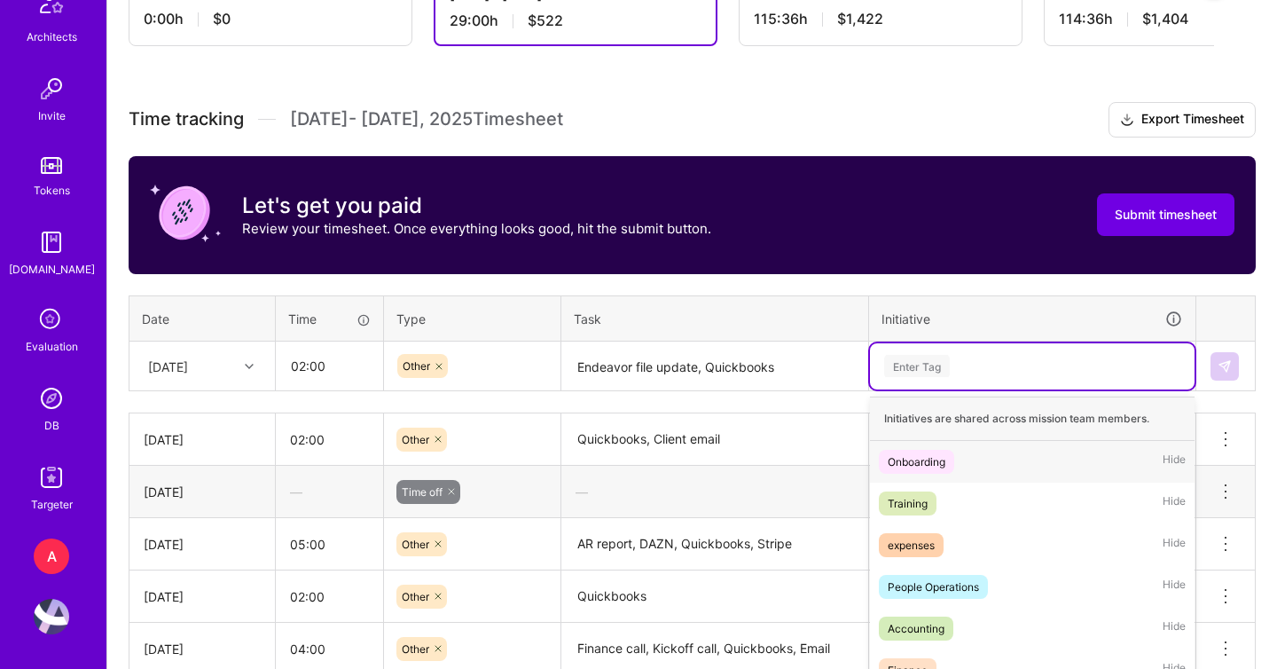
click at [912, 372] on td "option Finance, selected. option Onboarding focused, 1 of 6. 6 results availabl…" at bounding box center [1032, 366] width 327 height 50
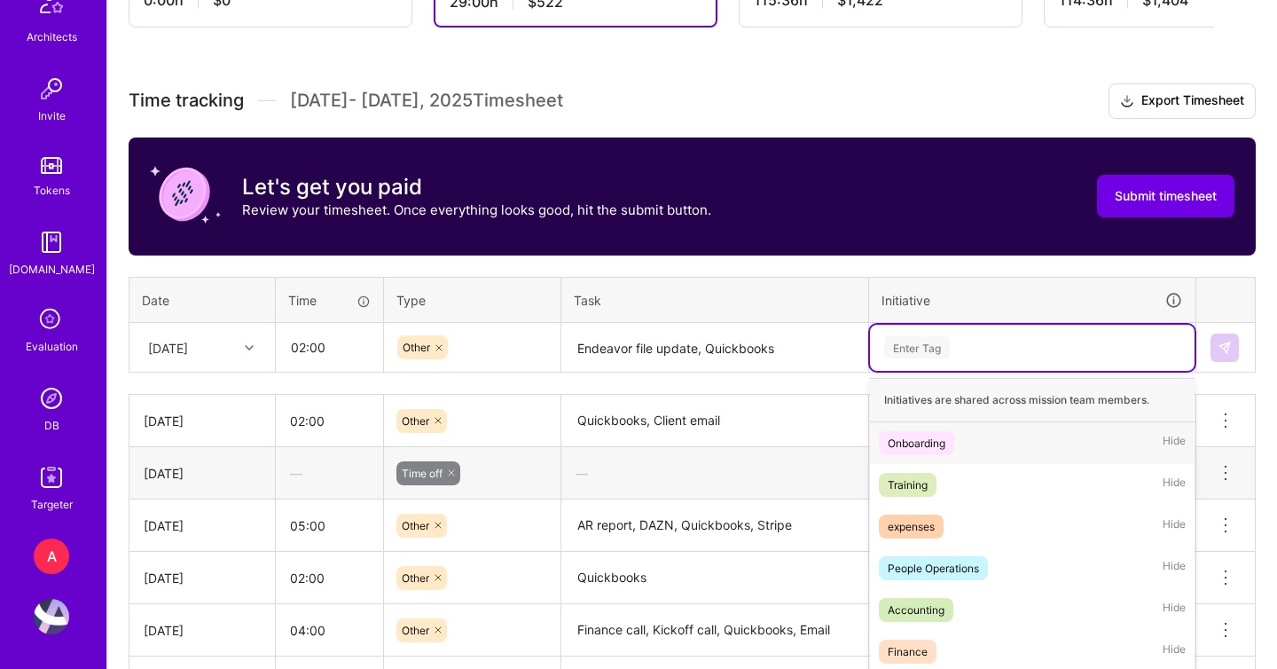
scroll to position [519, 0]
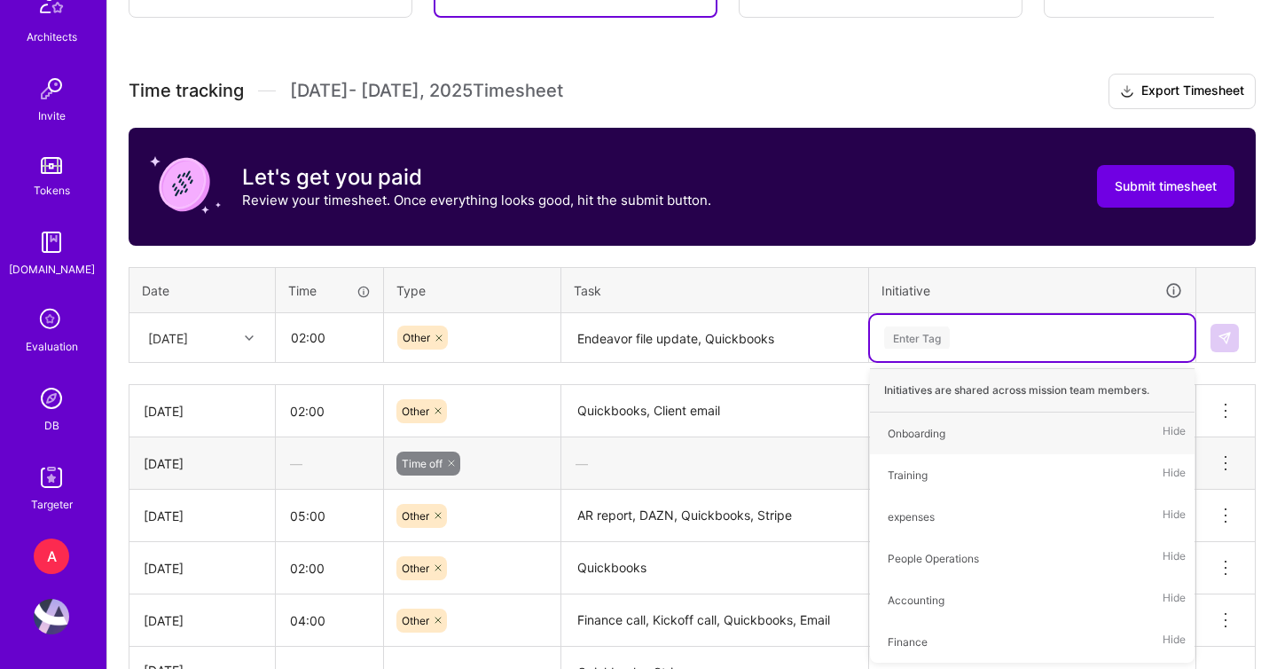
type input "f"
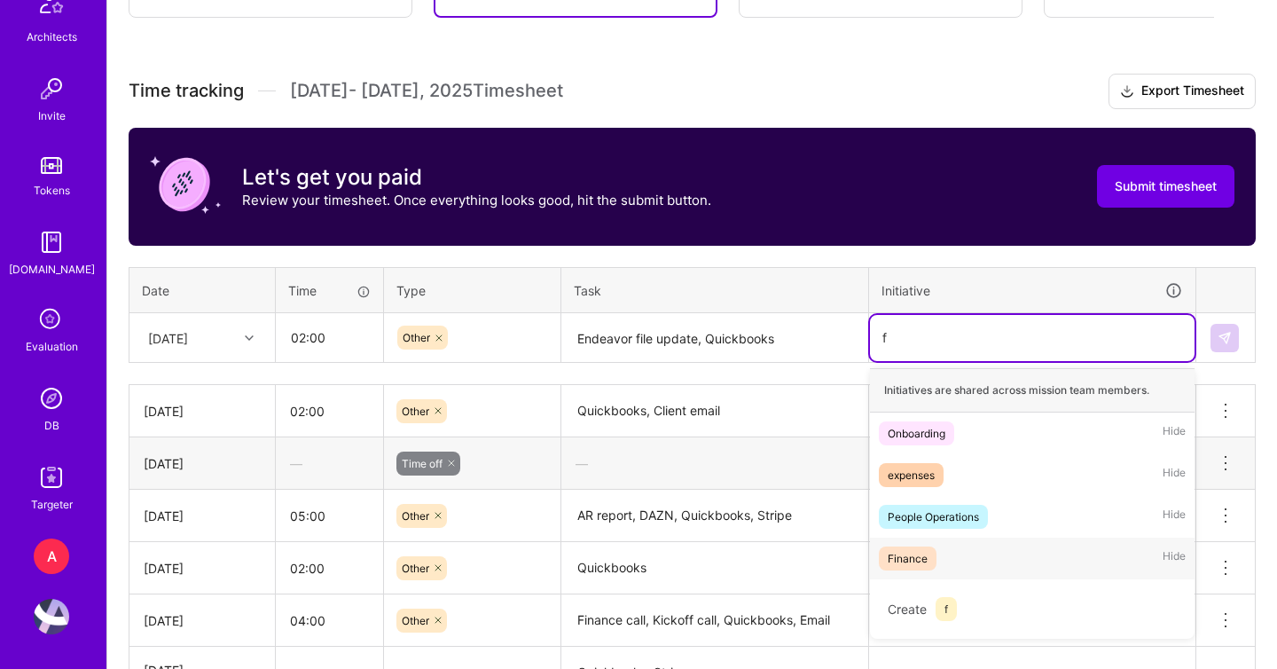
click at [946, 558] on div "Finance Hide" at bounding box center [1032, 558] width 325 height 42
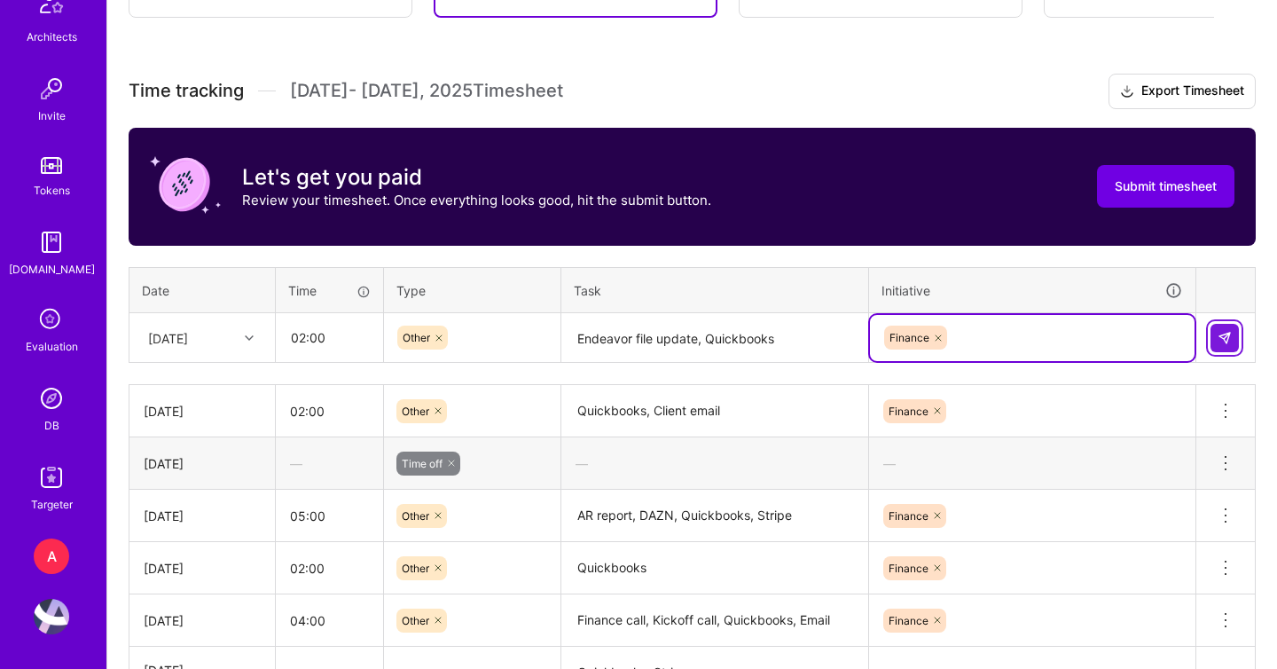
click at [1228, 331] on img at bounding box center [1225, 338] width 14 height 14
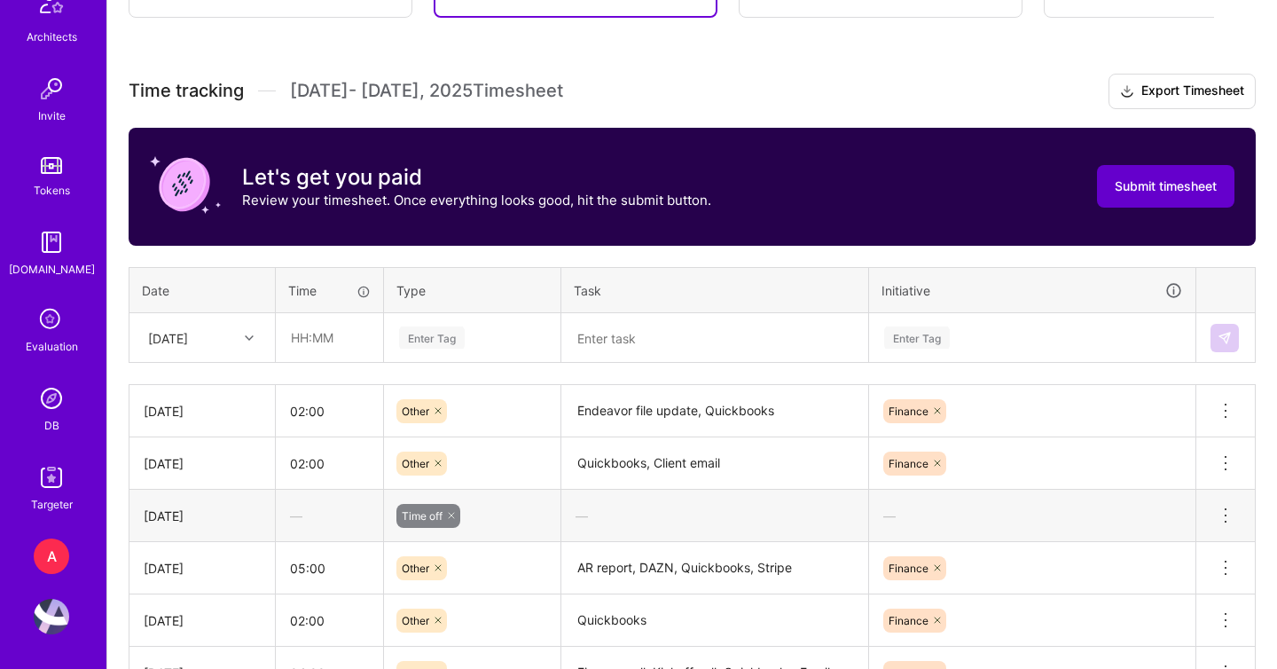
click at [1150, 184] on span "Submit timesheet" at bounding box center [1166, 186] width 102 height 18
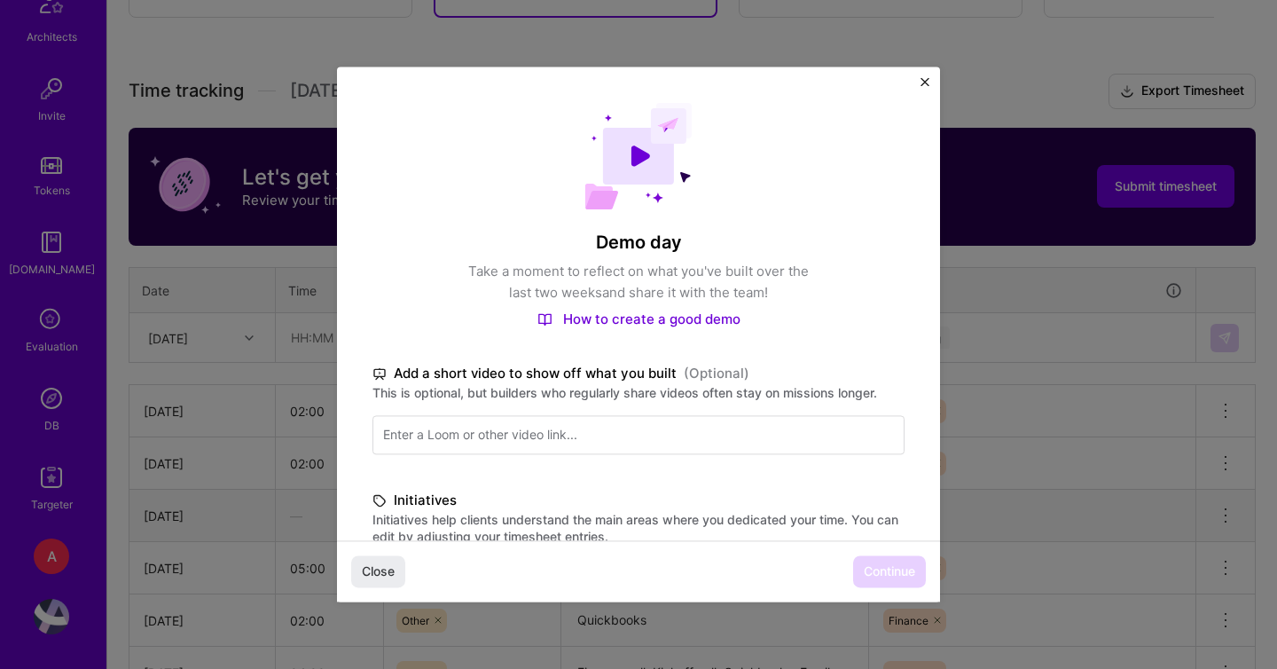
scroll to position [409, 0]
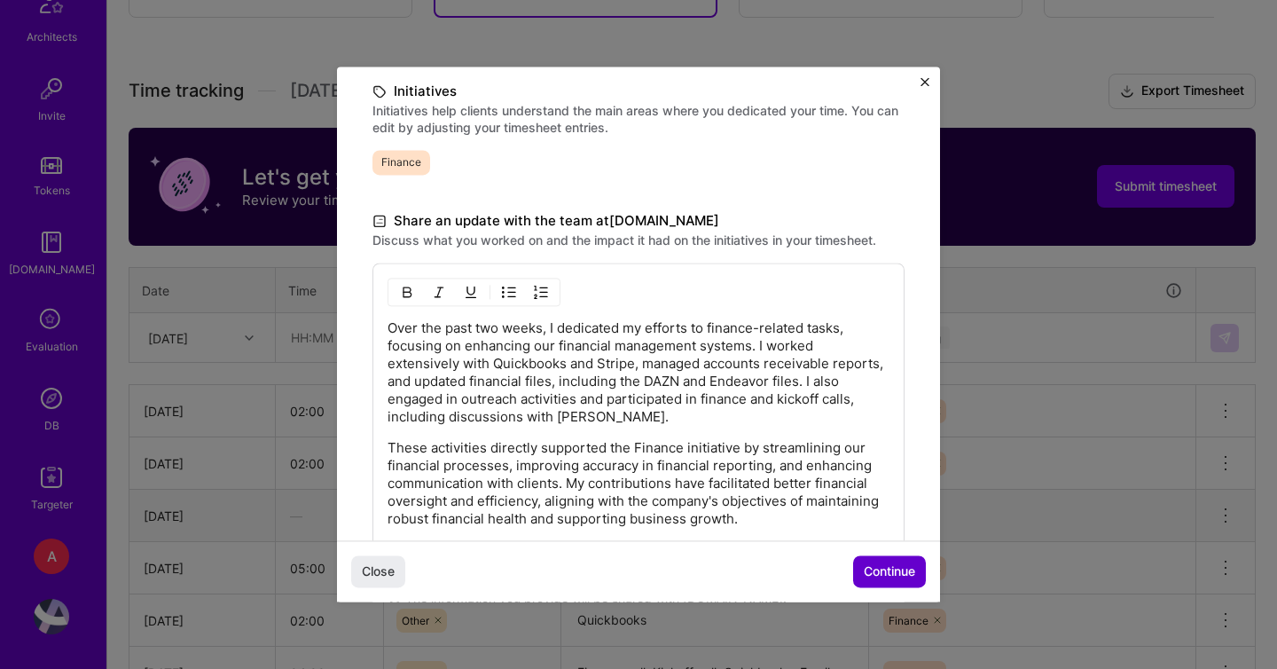
click at [881, 568] on span "Continue" at bounding box center [889, 572] width 51 height 18
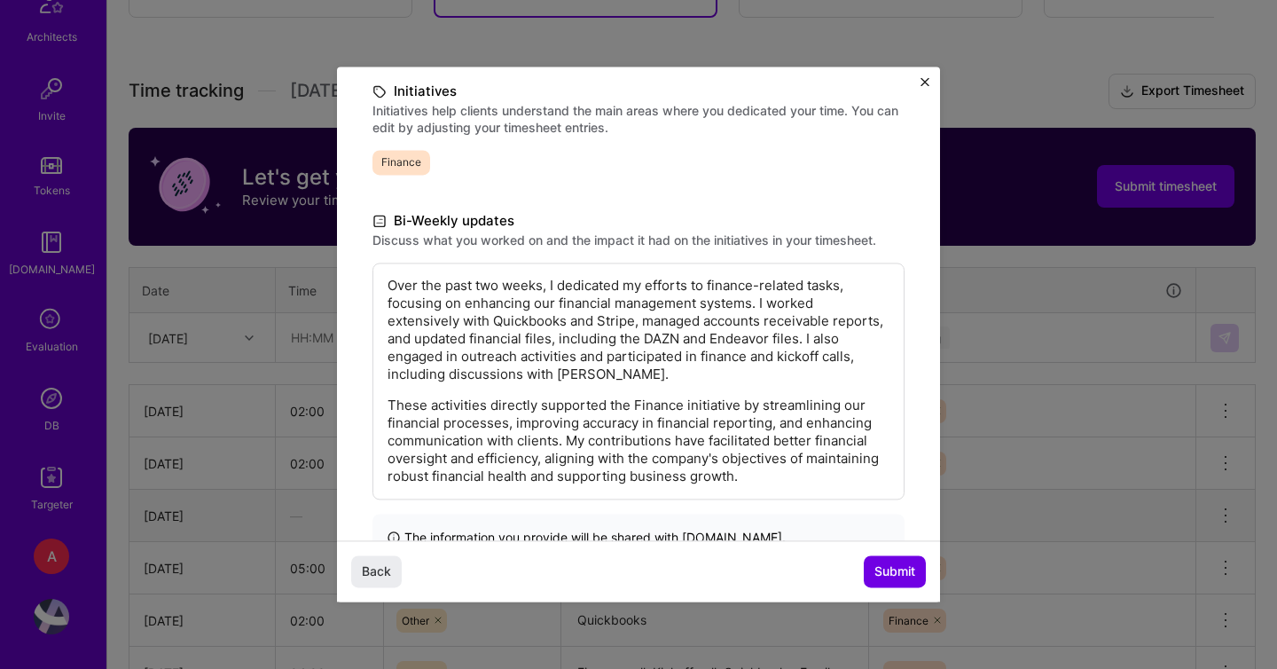
scroll to position [288, 0]
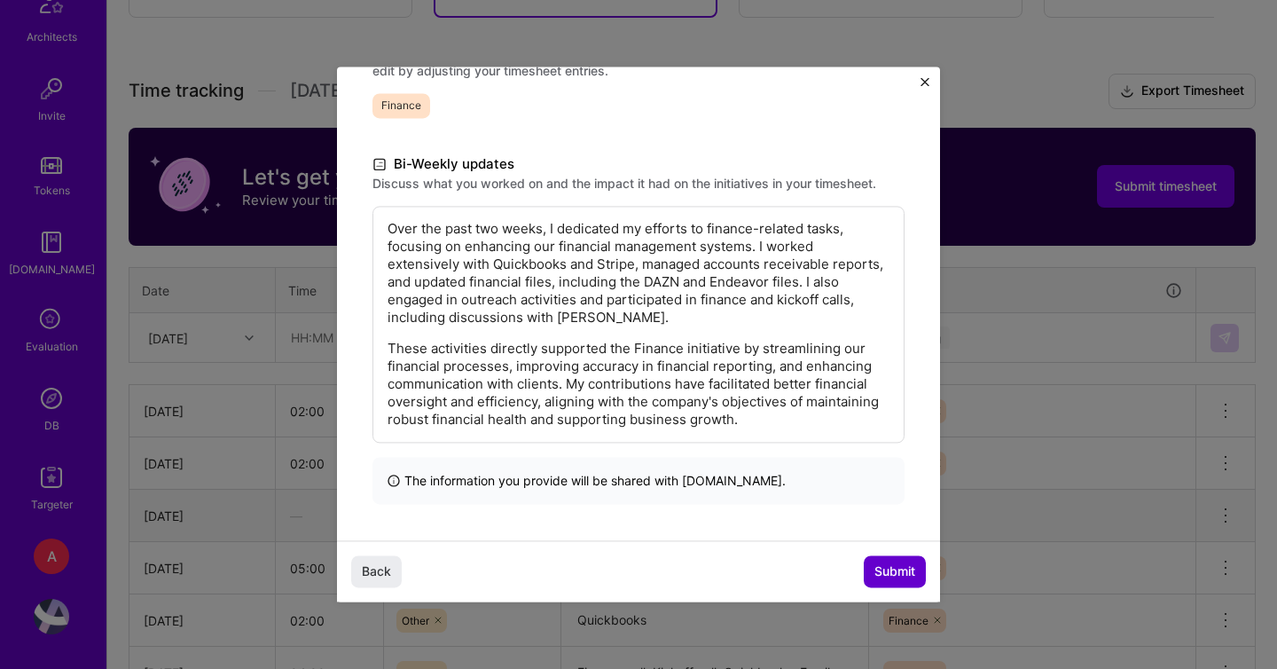
click at [883, 563] on span "Submit" at bounding box center [894, 572] width 41 height 18
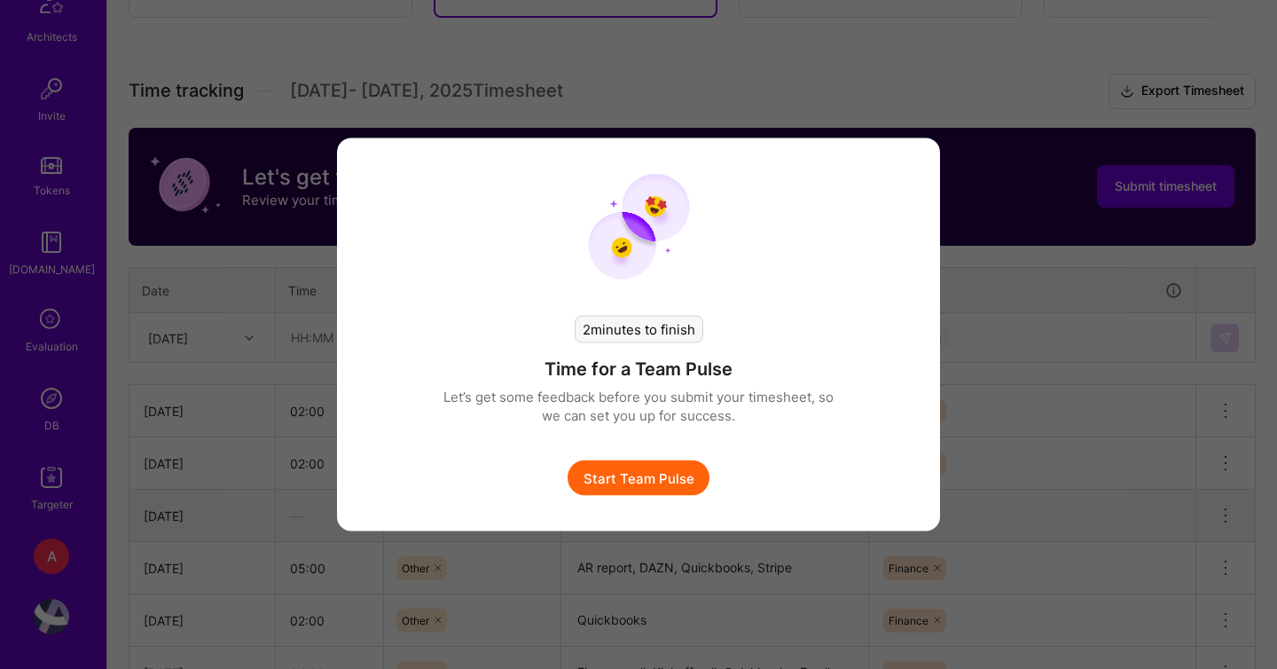
click at [661, 468] on button "Start Team Pulse" at bounding box center [639, 477] width 142 height 35
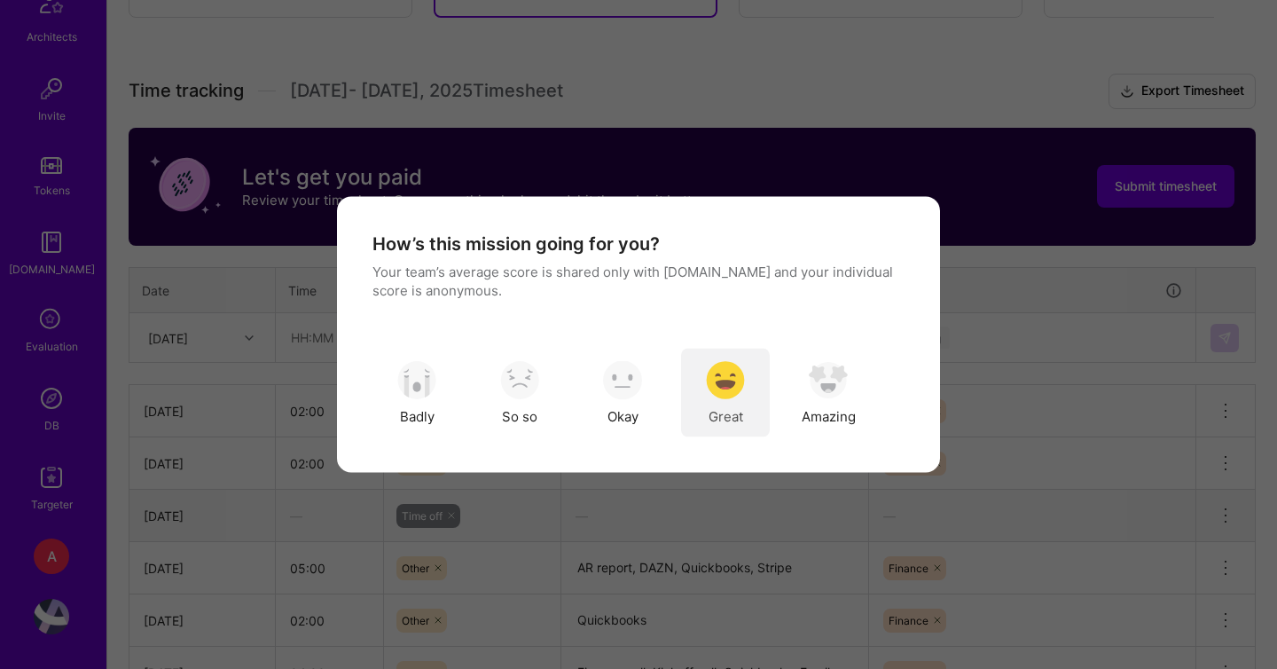
click at [727, 385] on img "modal" at bounding box center [725, 379] width 39 height 39
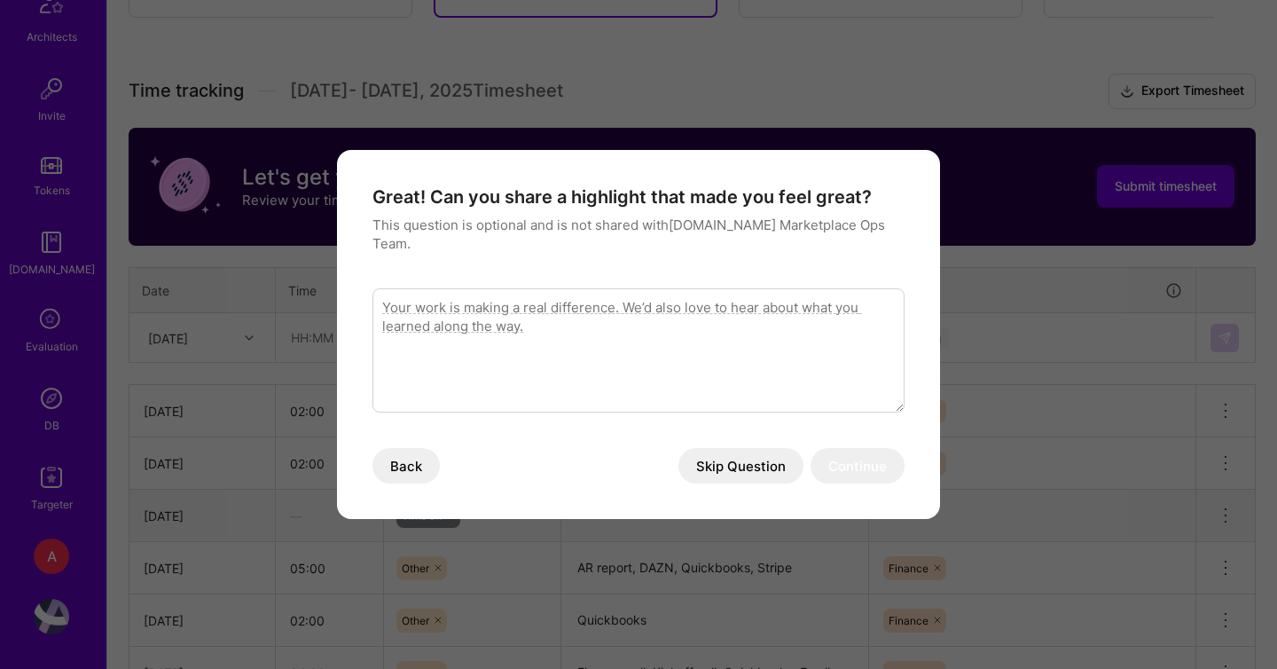
click at [732, 450] on button "Skip Question" at bounding box center [740, 465] width 125 height 35
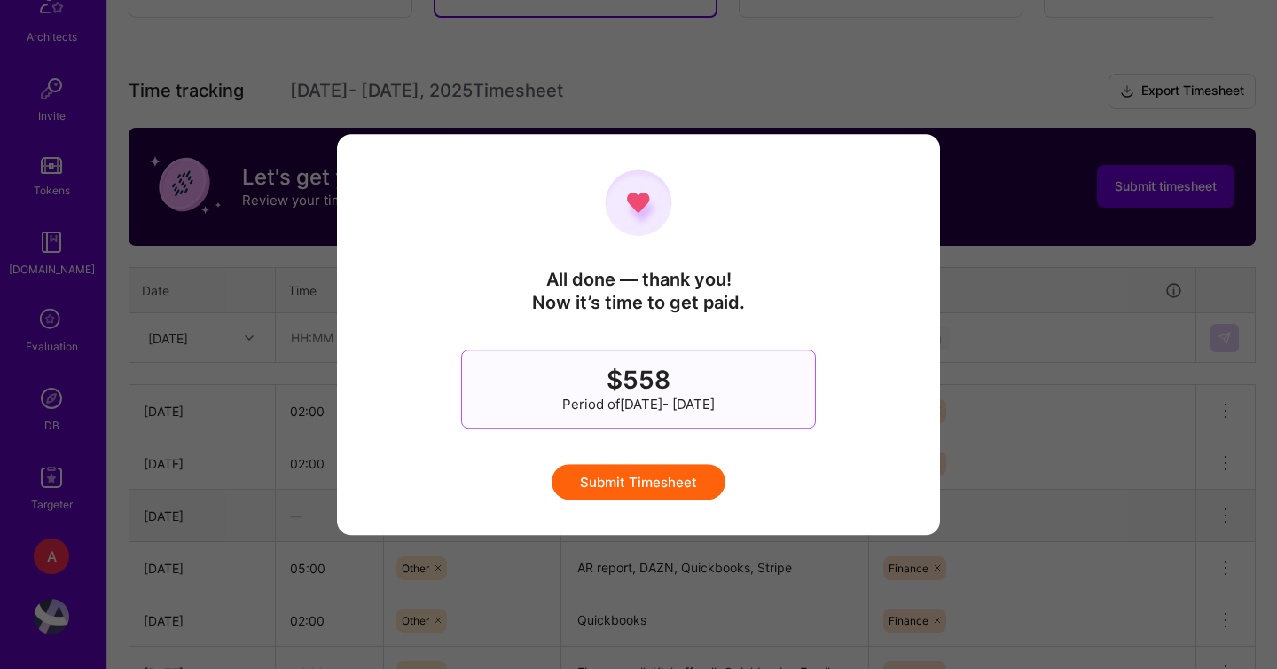
click at [644, 489] on button "Submit Timesheet" at bounding box center [639, 481] width 174 height 35
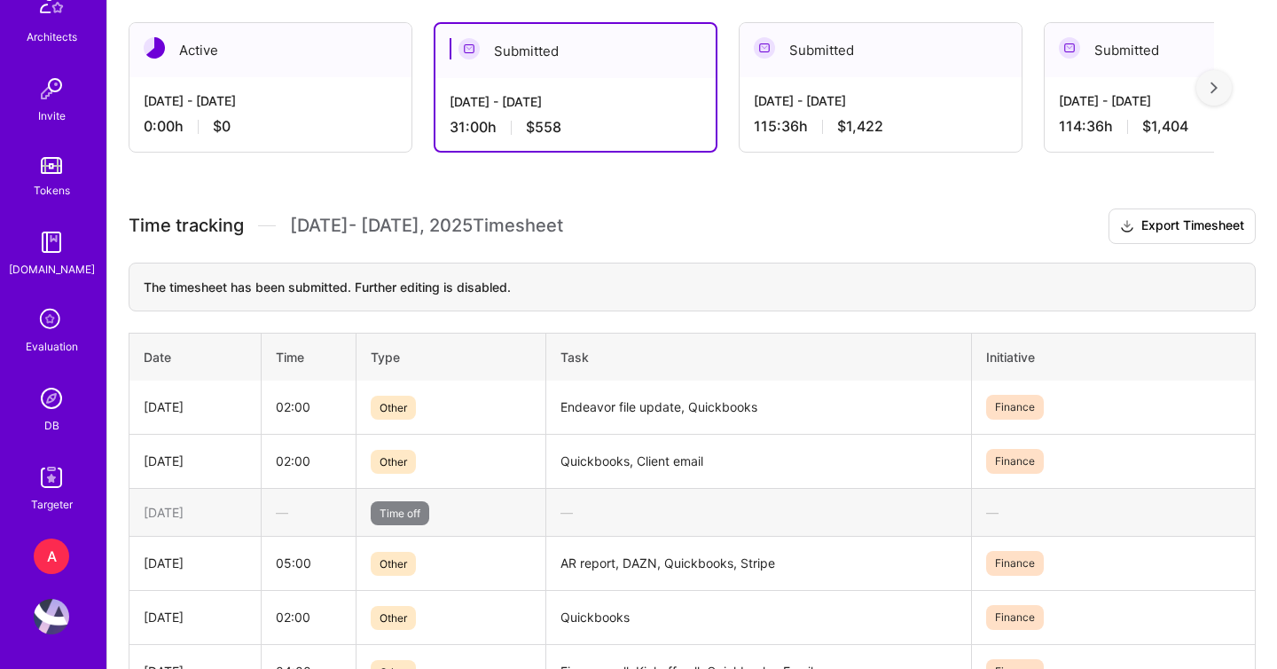
scroll to position [346, 0]
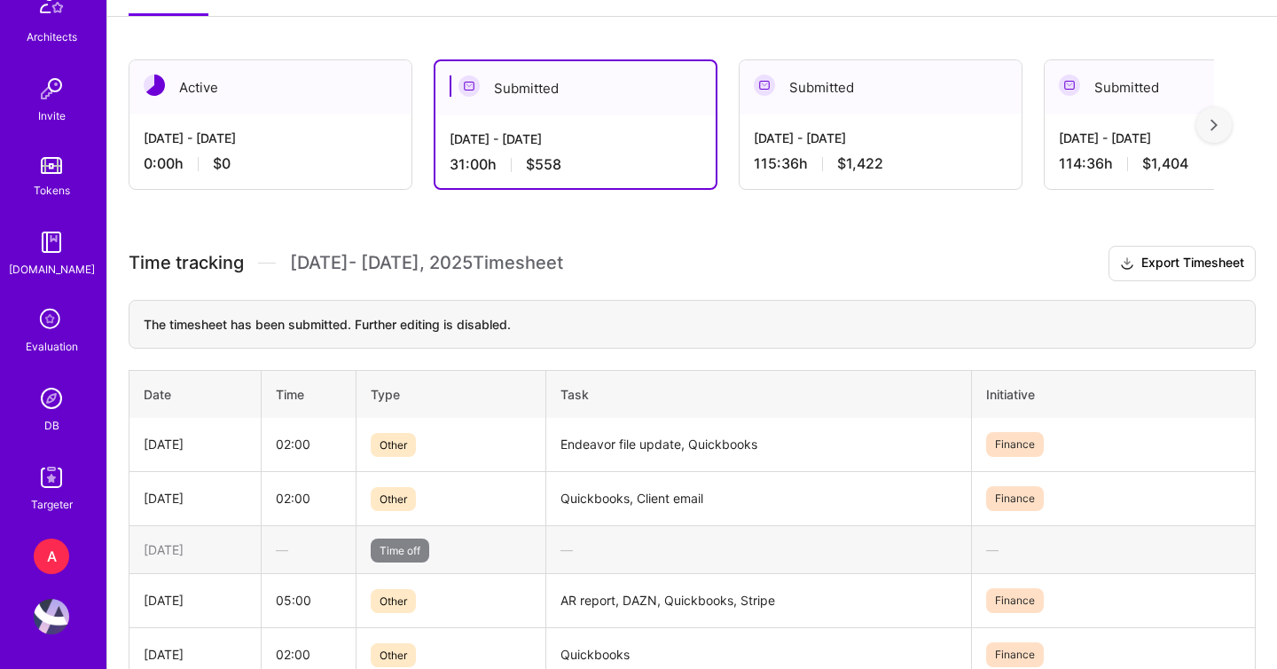
click at [305, 68] on div "Active" at bounding box center [270, 87] width 282 height 54
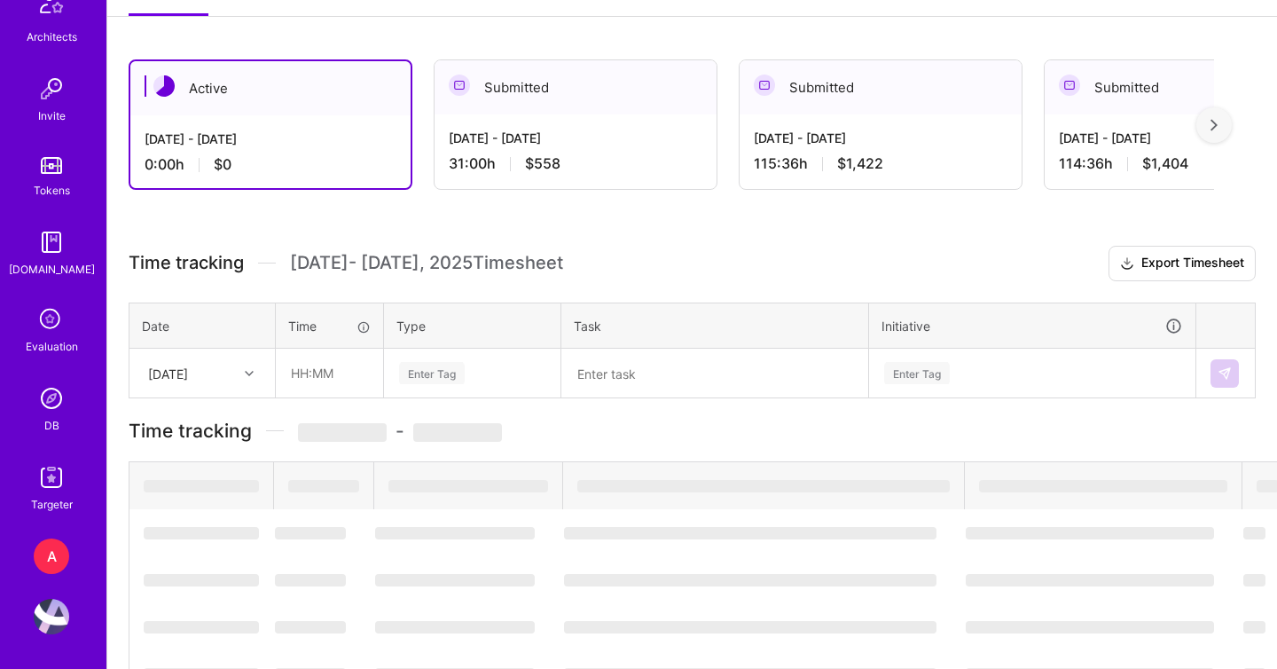
scroll to position [231, 0]
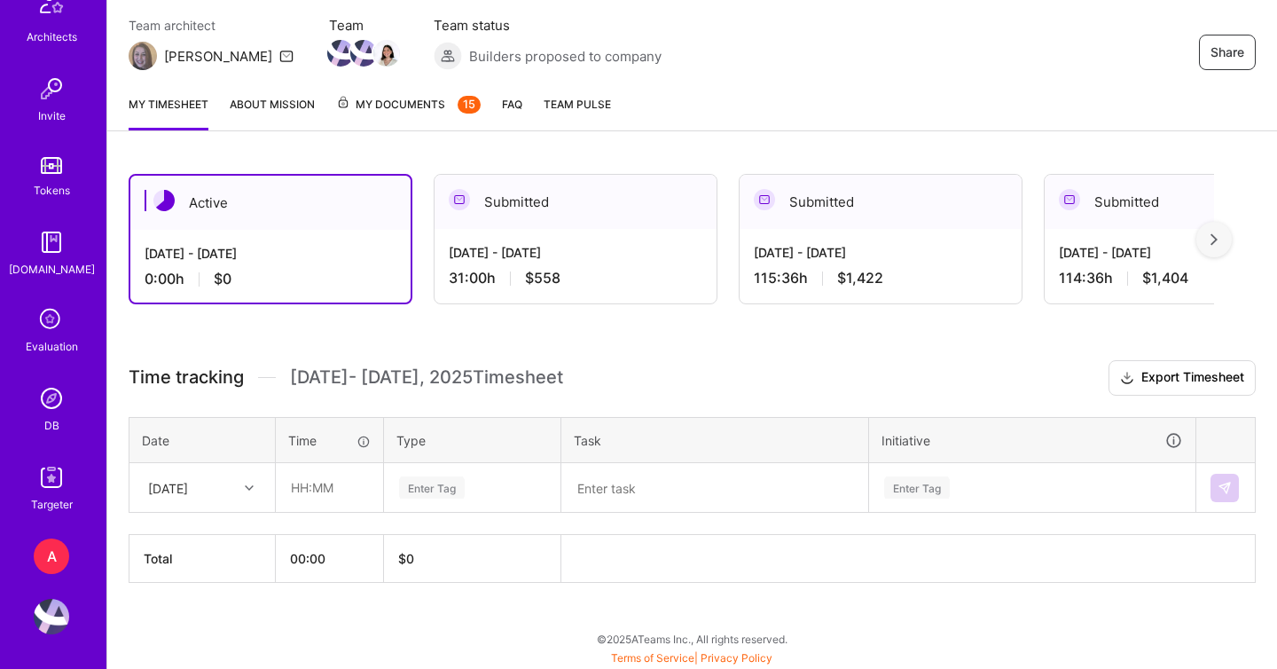
click at [258, 476] on div at bounding box center [251, 487] width 27 height 23
click at [235, 541] on div "Mon, Sep 1" at bounding box center [202, 537] width 144 height 33
click at [295, 506] on input "text" at bounding box center [330, 487] width 106 height 47
click at [413, 495] on div "Enter Tag" at bounding box center [432, 487] width 66 height 27
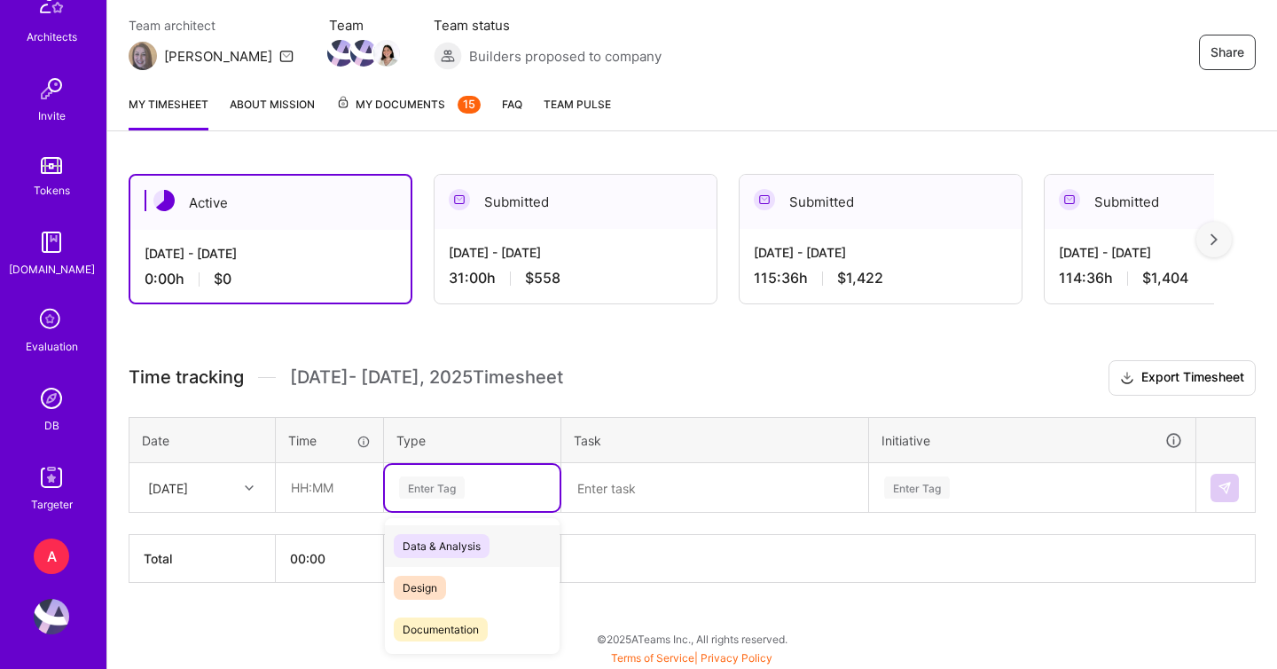
scroll to position [635, 0]
click at [440, 531] on span "Holiday" at bounding box center [422, 543] width 56 height 24
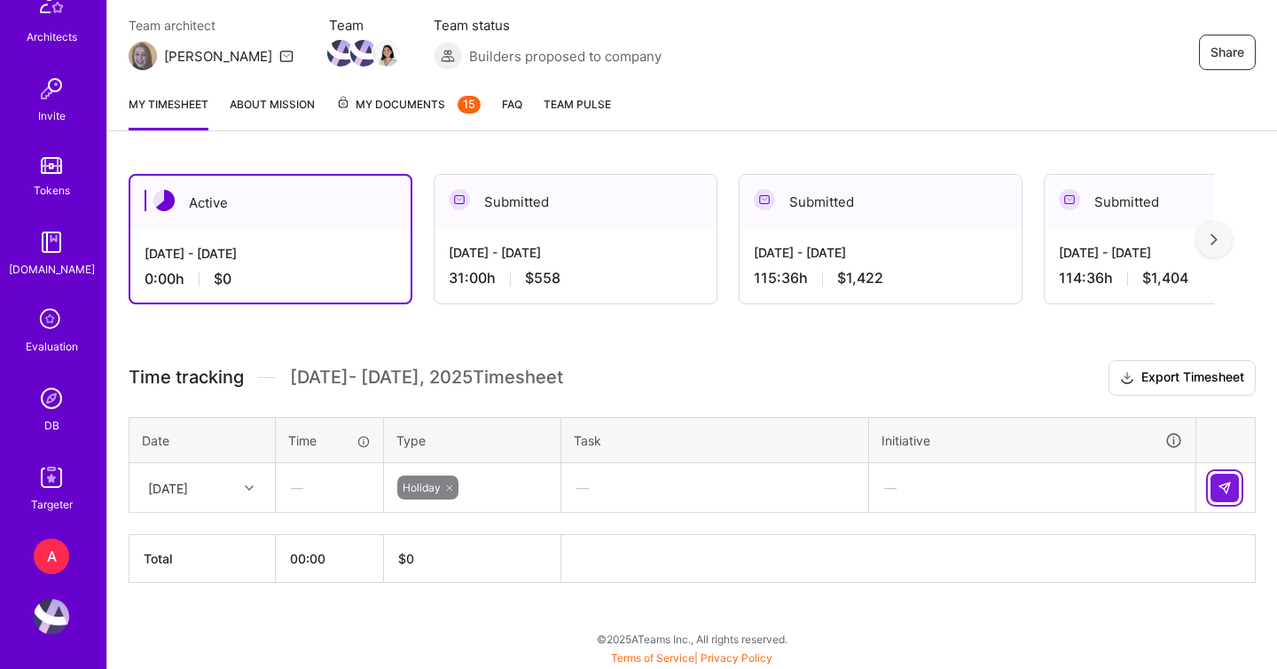
click at [1220, 495] on button at bounding box center [1224, 488] width 28 height 28
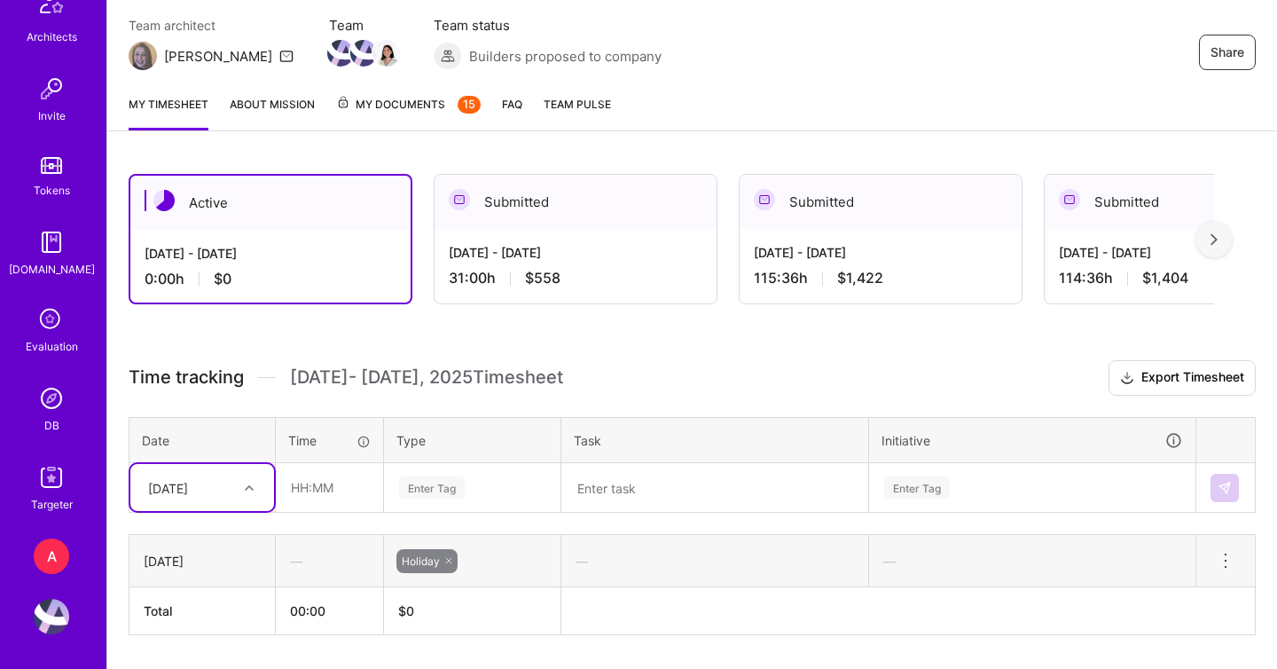
click at [558, 270] on span "$558" at bounding box center [542, 278] width 35 height 19
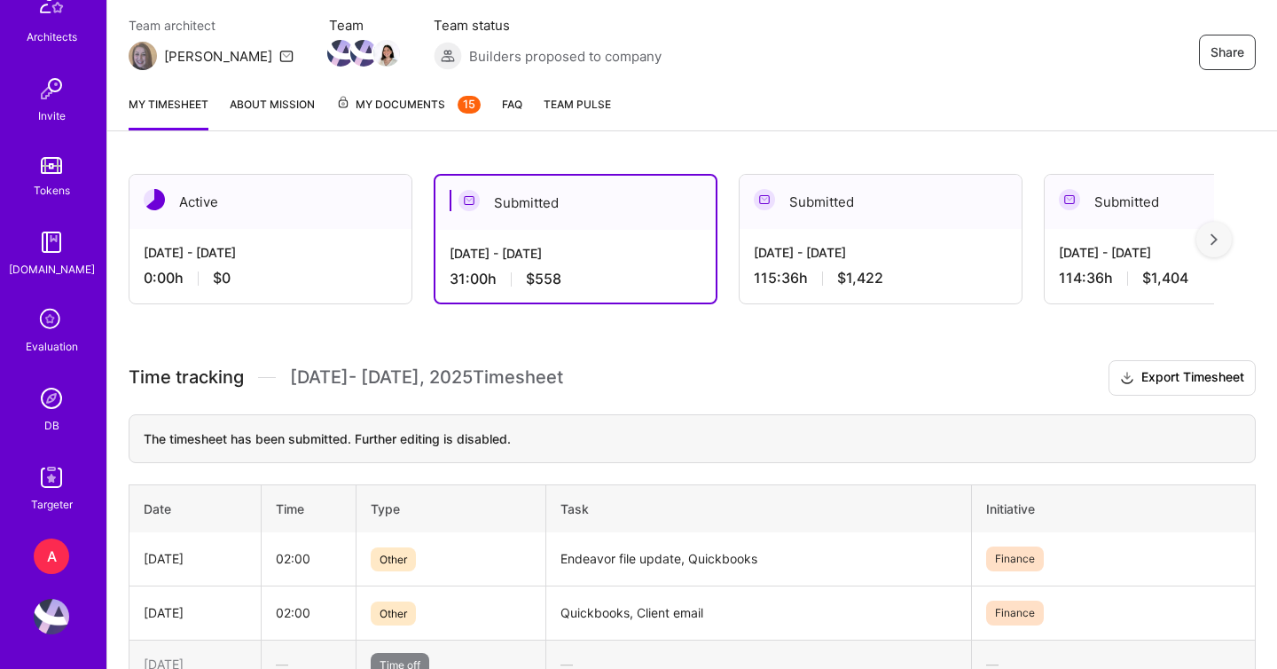
click at [848, 266] on div "Aug 1 - Aug 15, 2025 115:36 h $1,422" at bounding box center [881, 265] width 282 height 73
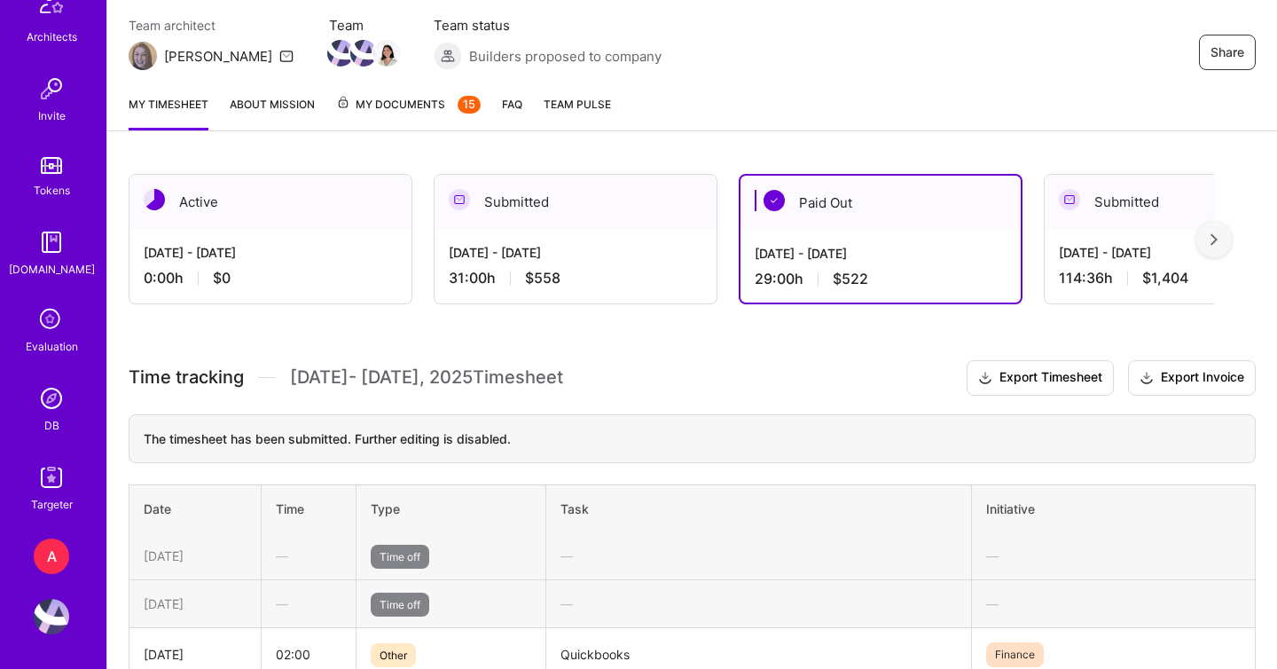
click at [1109, 257] on div "Jul 16 - Jul 31, 2025" at bounding box center [1186, 252] width 254 height 19
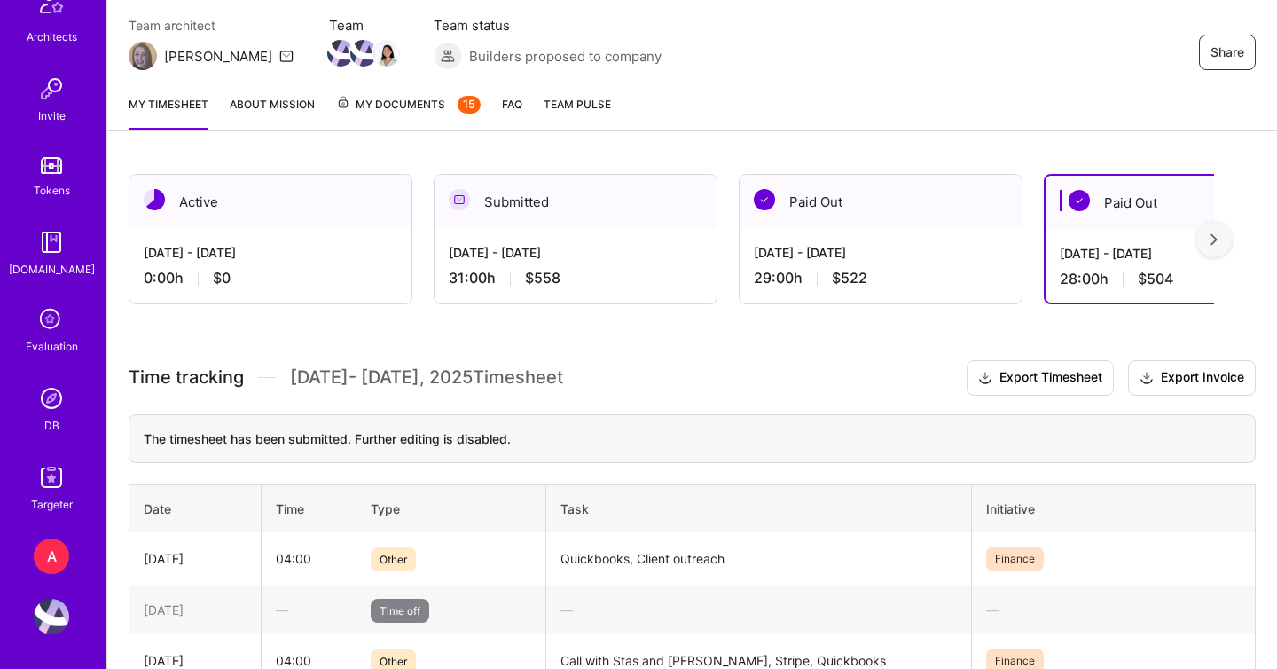
click at [843, 260] on div "Aug 1 - Aug 15, 2025" at bounding box center [881, 252] width 254 height 19
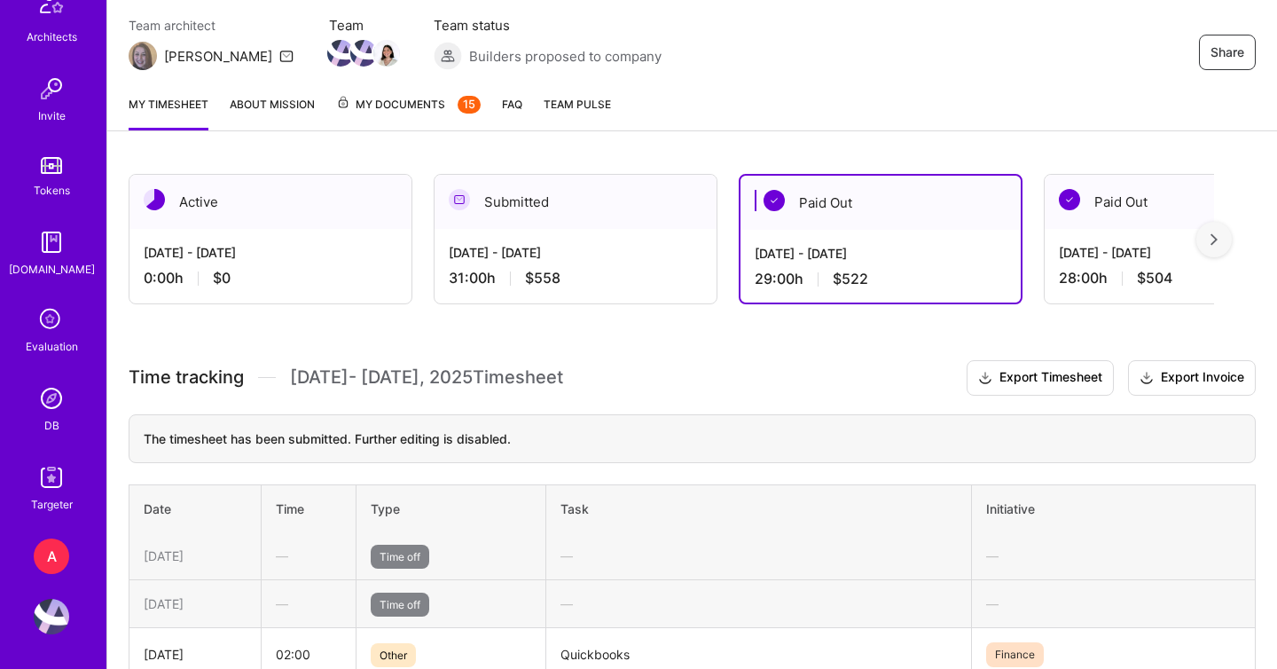
click at [645, 247] on div "Aug 16 - Aug 31, 2025" at bounding box center [576, 252] width 254 height 19
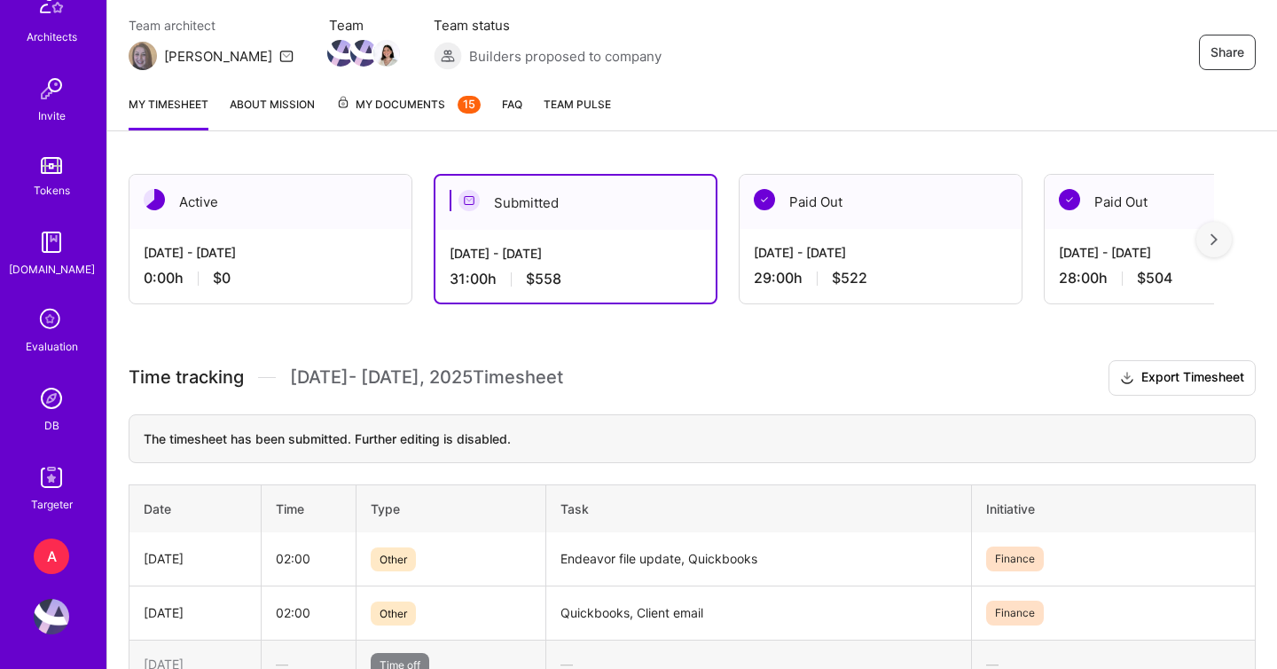
click at [49, 416] on div "DB" at bounding box center [51, 425] width 15 height 19
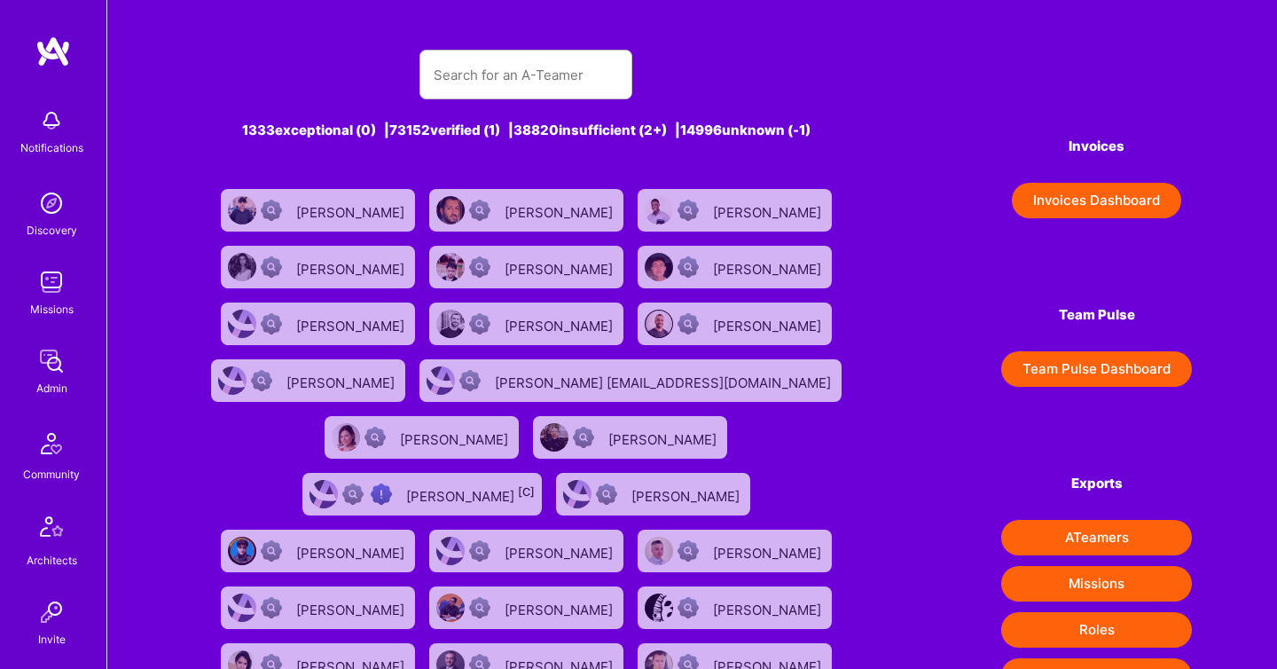
click at [1019, 198] on button "Invoices Dashboard" at bounding box center [1096, 200] width 169 height 35
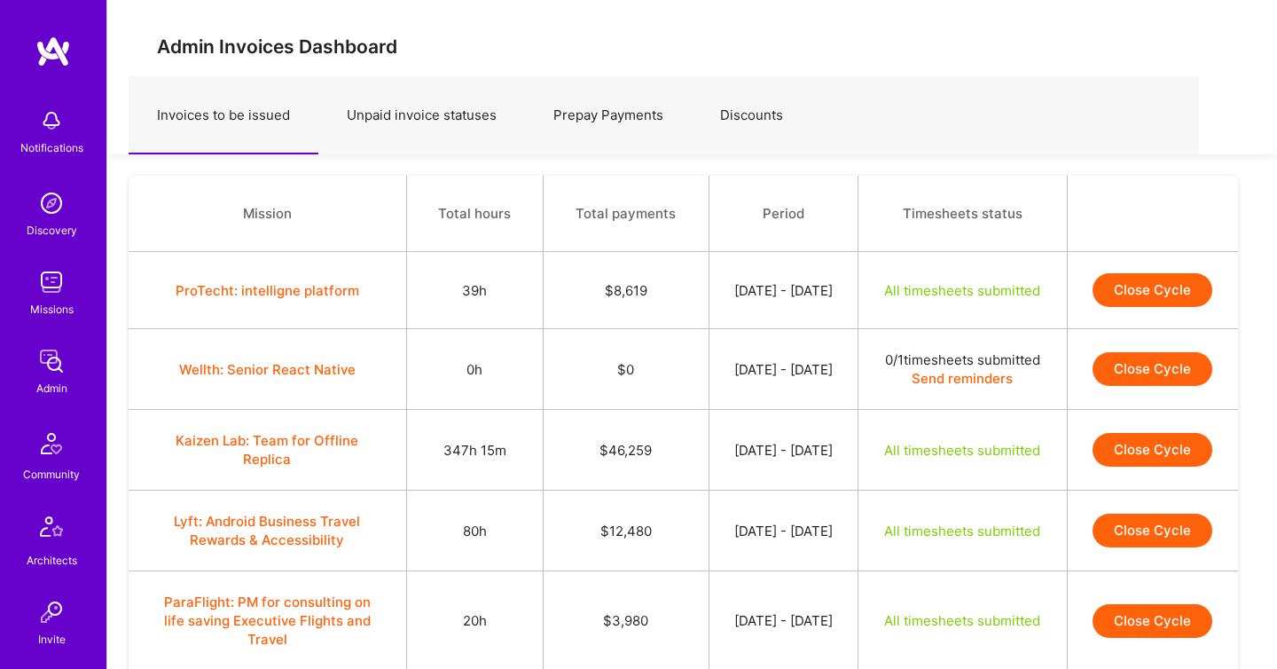
click at [1145, 307] on button "Close Cycle" at bounding box center [1153, 290] width 120 height 34
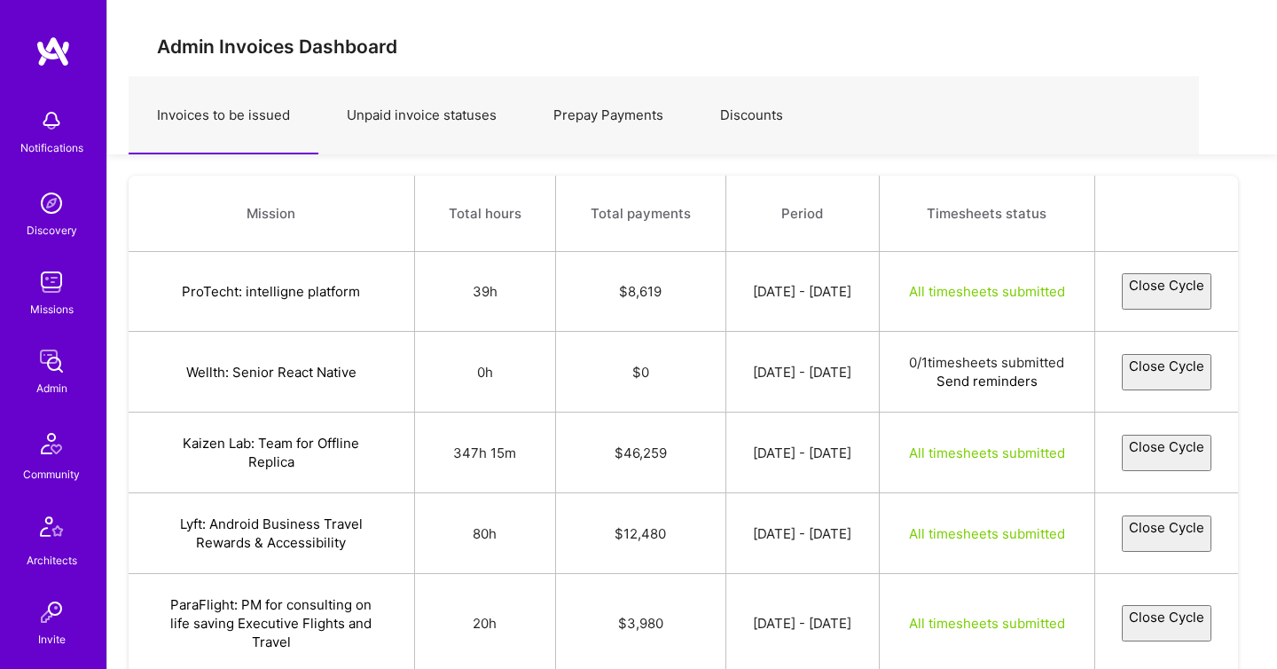
select select "68b01dc5c0fe3f0551fabc3b"
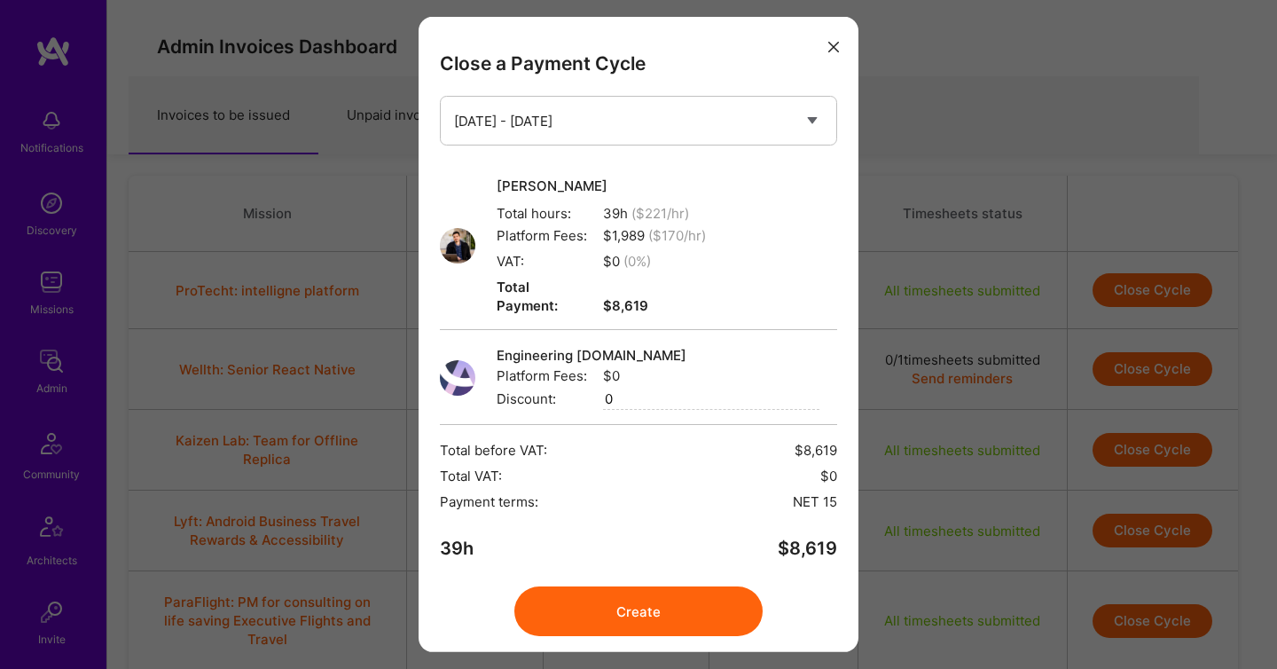
scroll to position [33, 0]
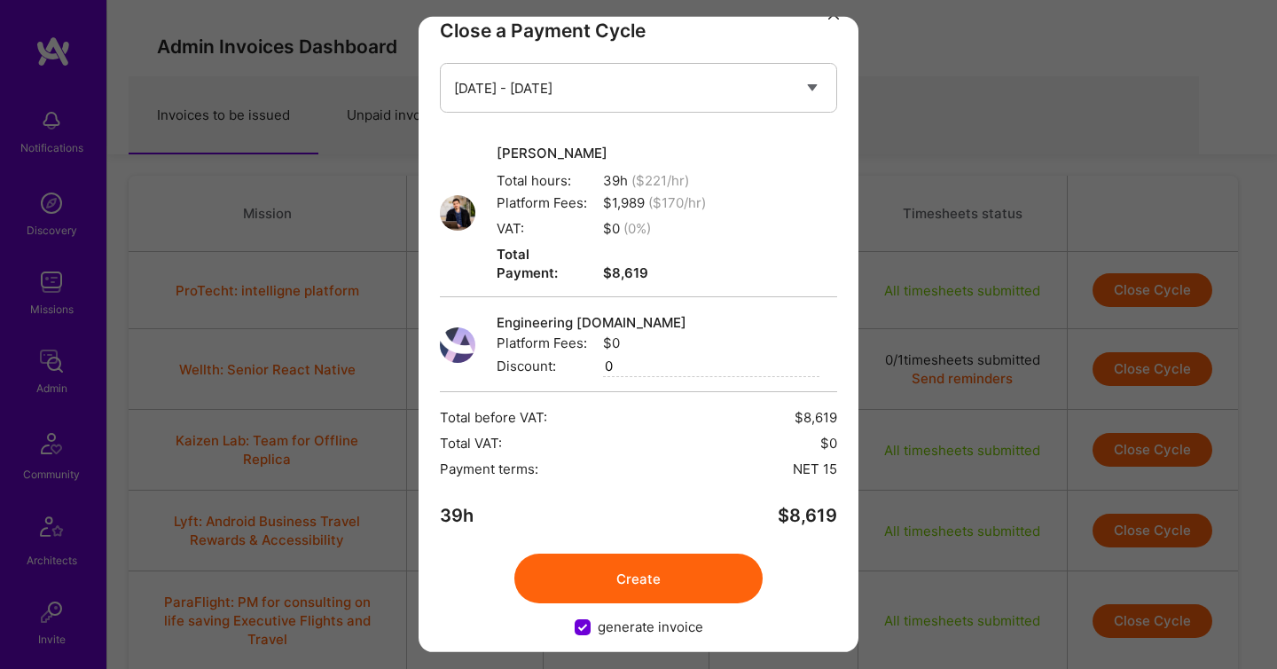
click at [677, 553] on button "Create" at bounding box center [638, 578] width 248 height 50
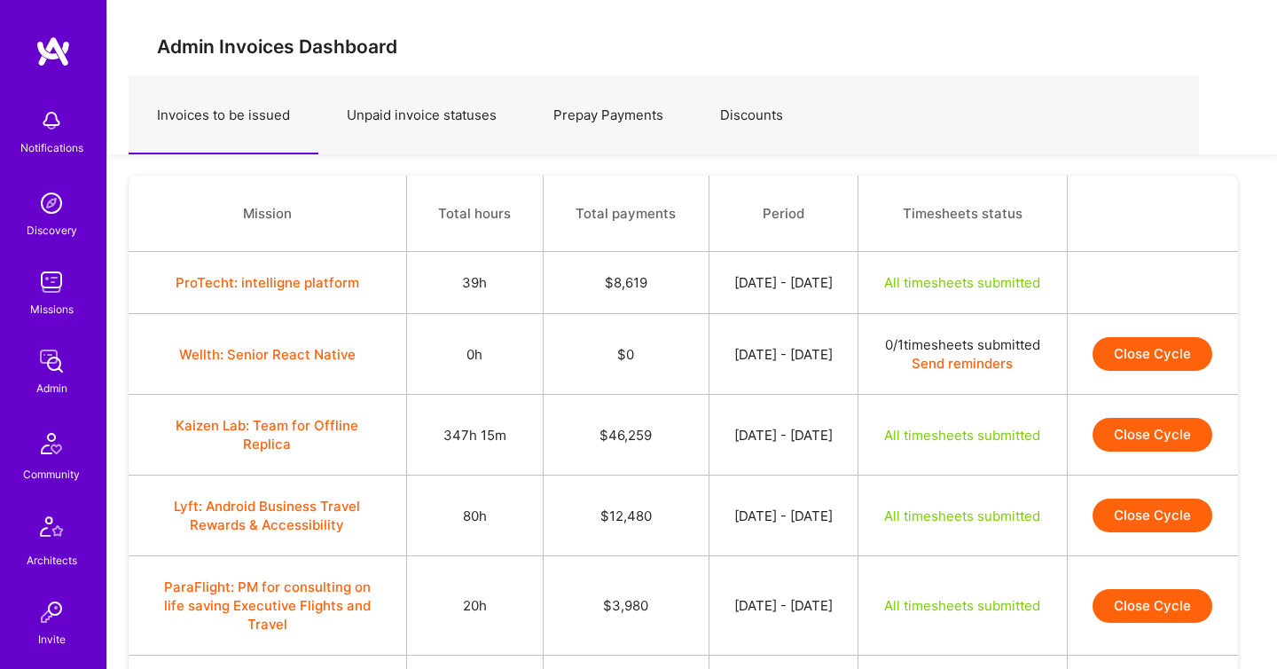
click at [1159, 451] on button "Close Cycle" at bounding box center [1153, 435] width 120 height 34
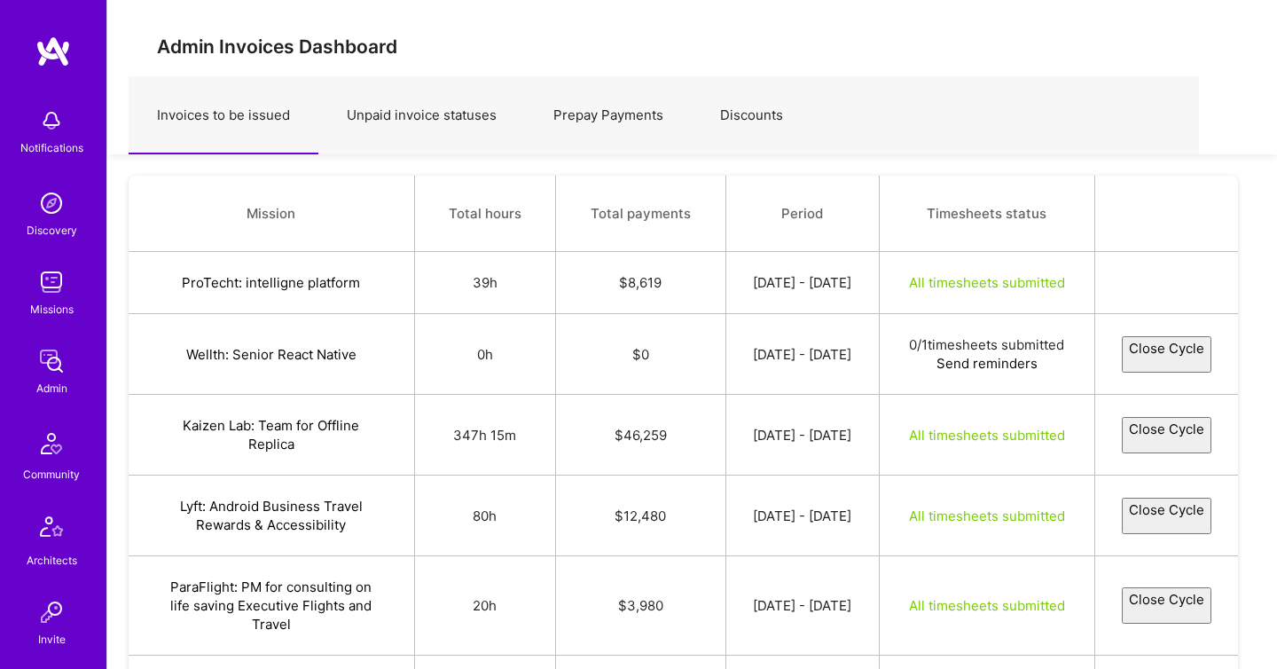
select select "689fc6bdd17a1952d83a8893"
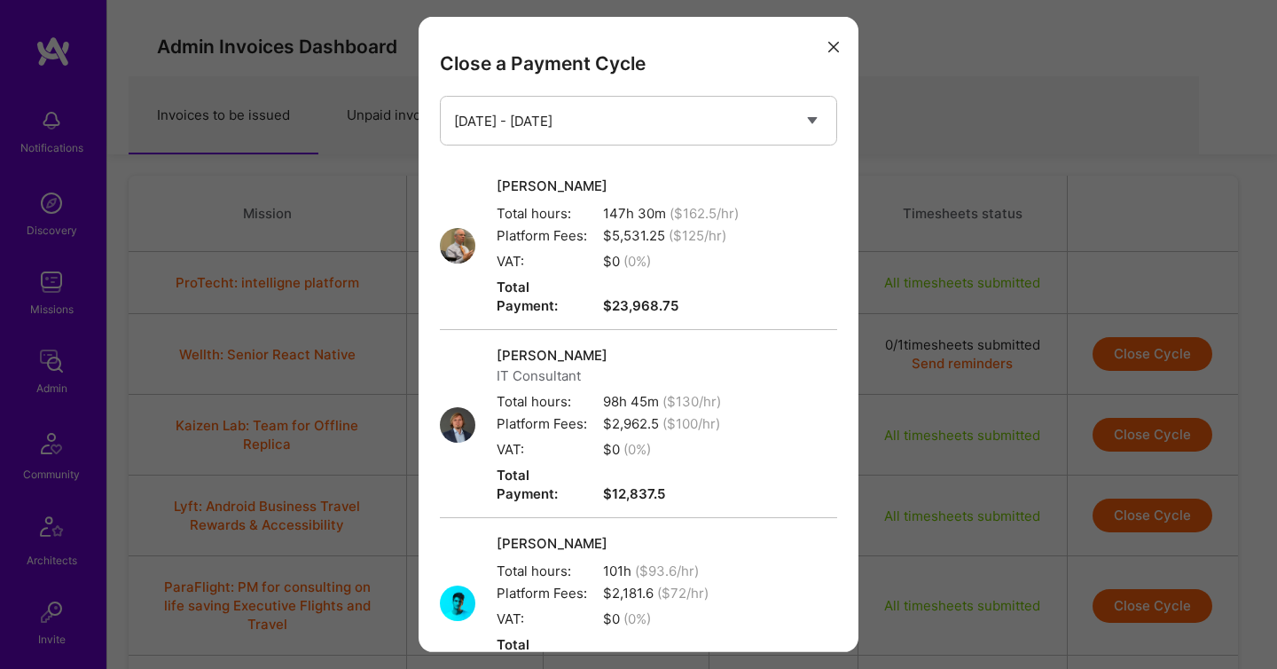
scroll to position [353, 0]
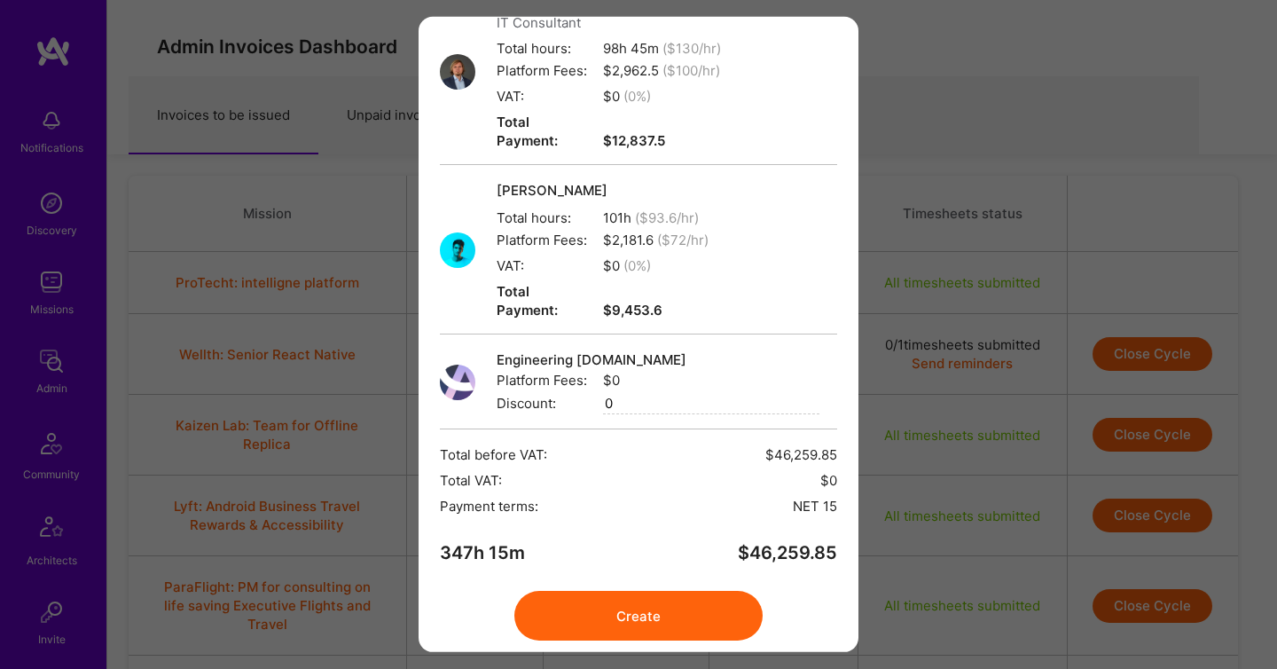
click at [663, 591] on button "Create" at bounding box center [638, 616] width 248 height 50
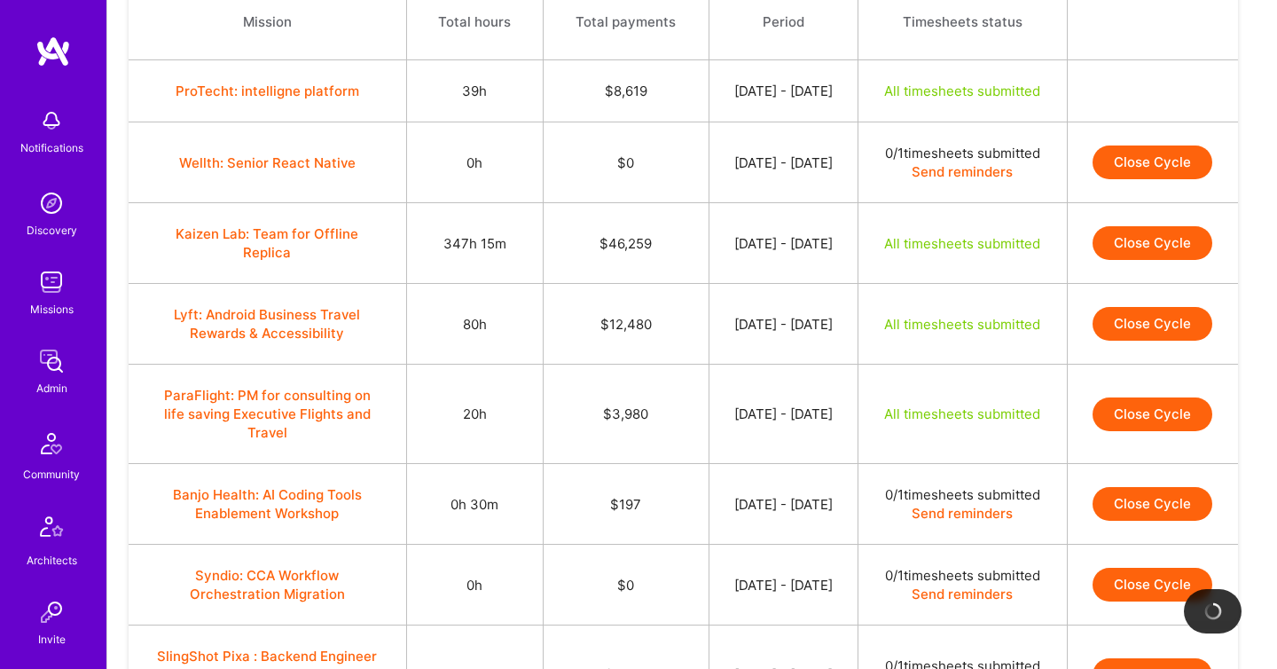
scroll to position [194, 0]
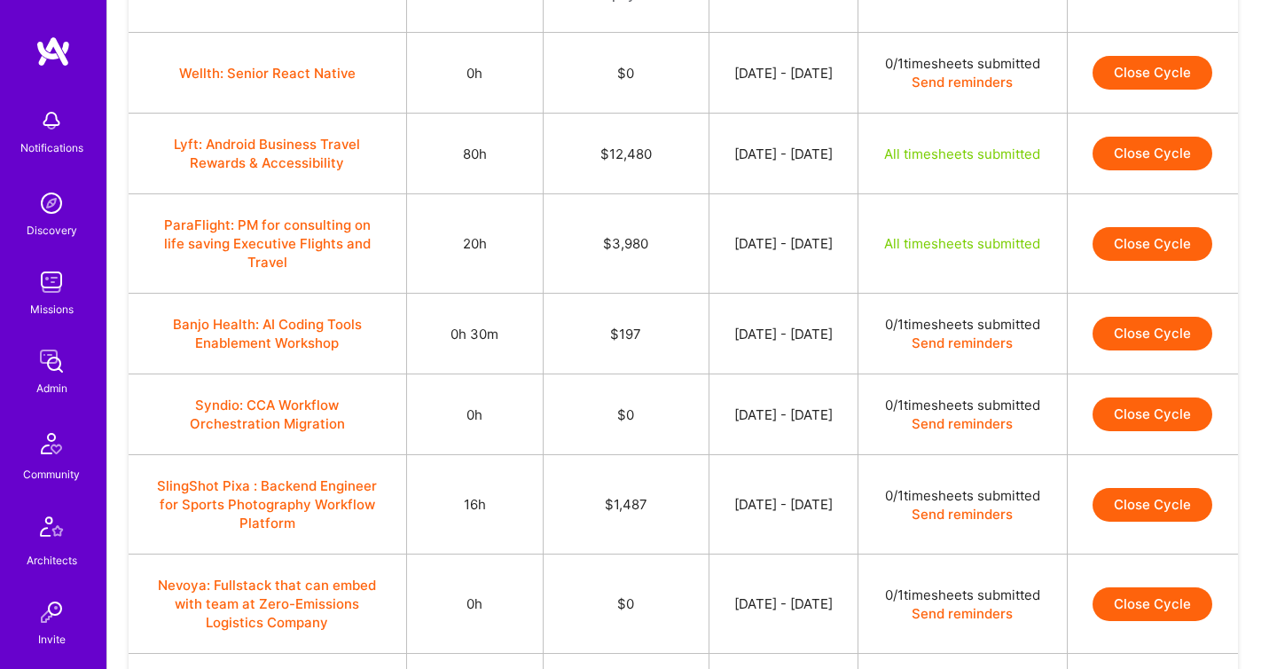
scroll to position [222, 0]
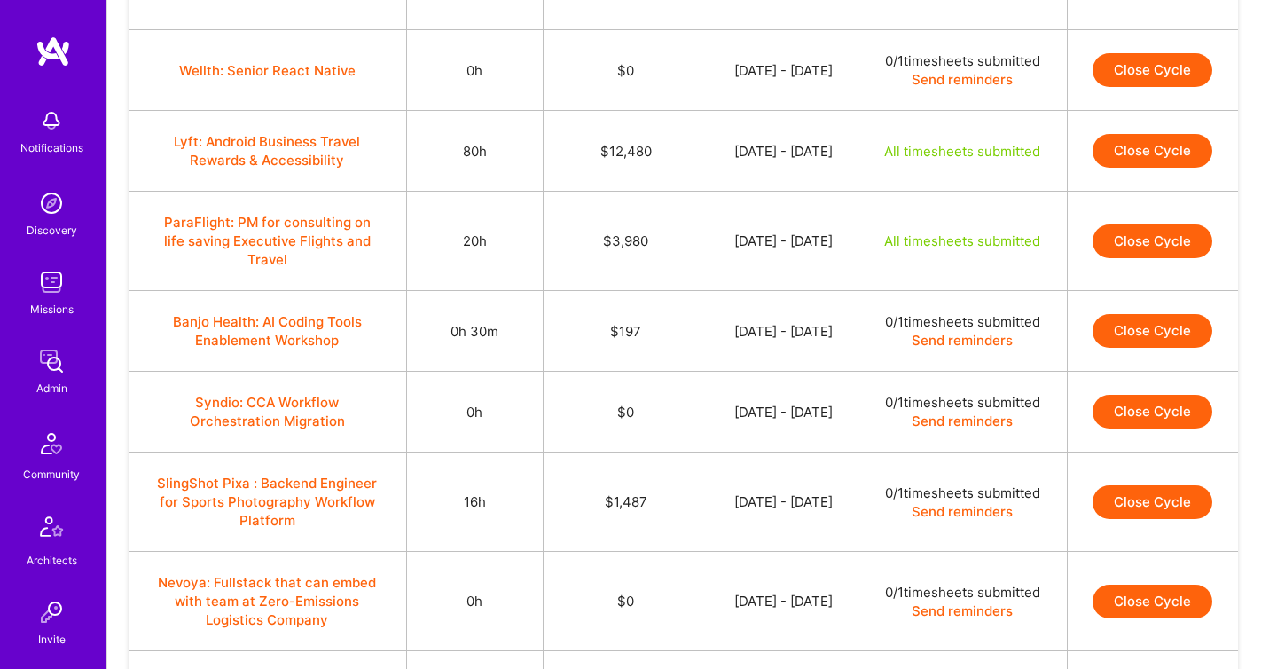
click at [1144, 258] on button "Close Cycle" at bounding box center [1153, 241] width 120 height 34
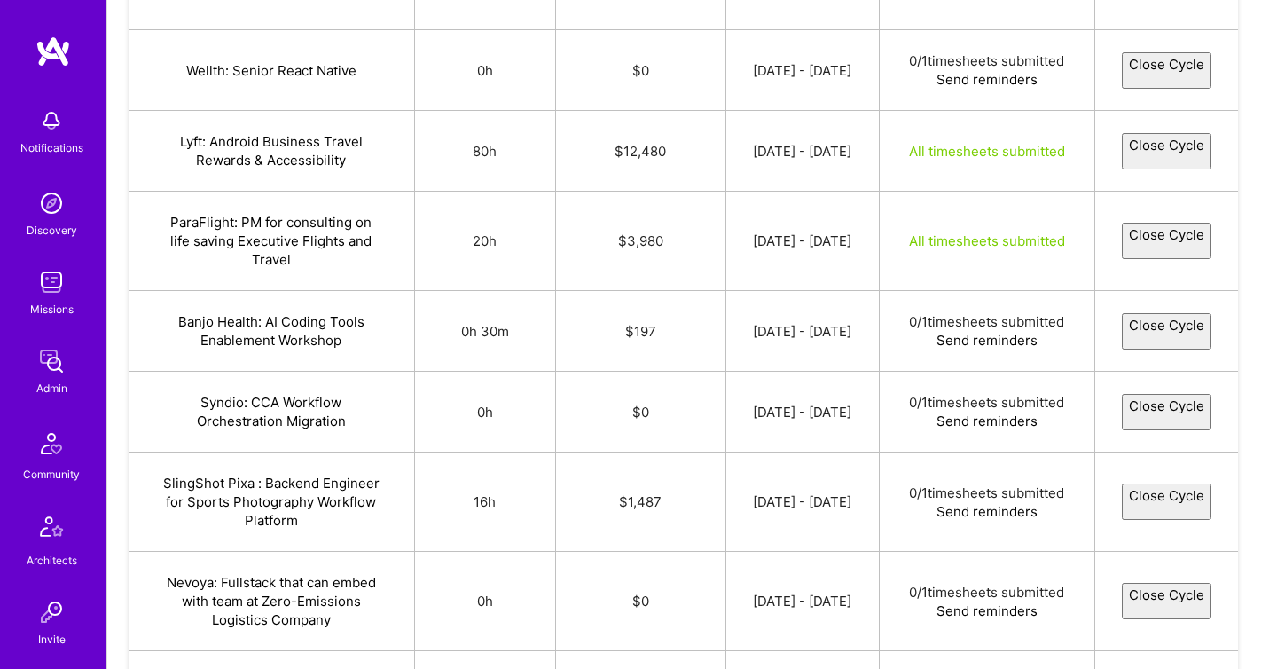
select select "68af288163d4125bb1f2a472"
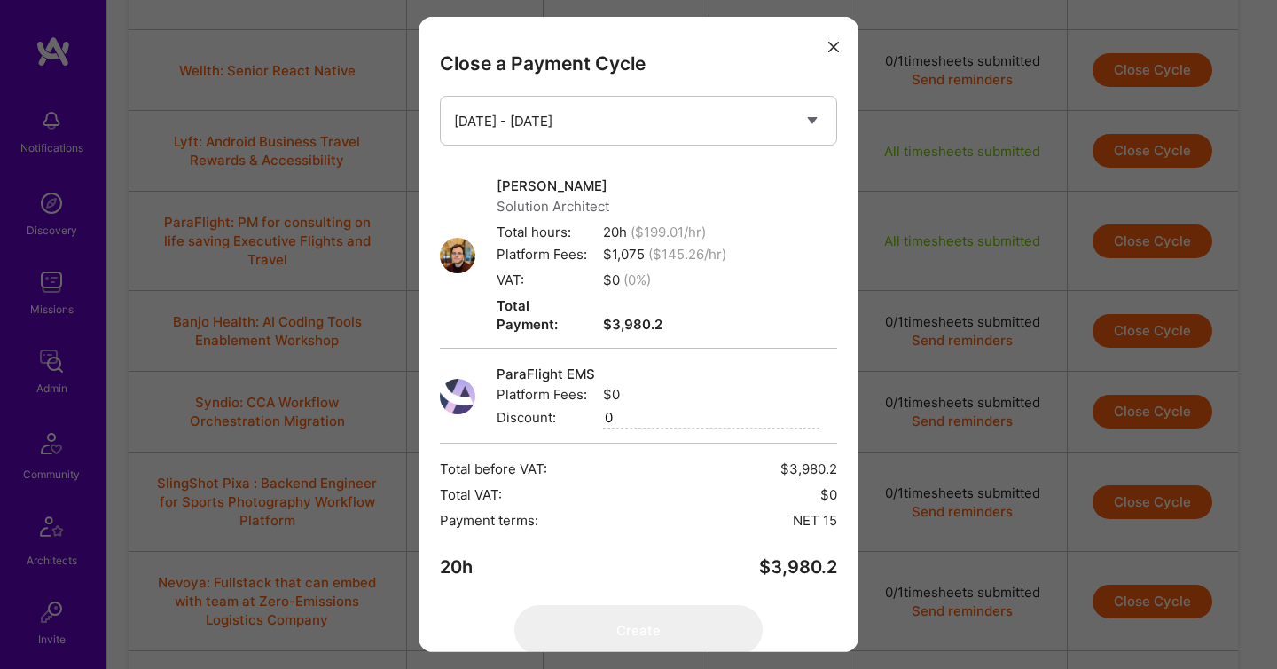
scroll to position [51, 0]
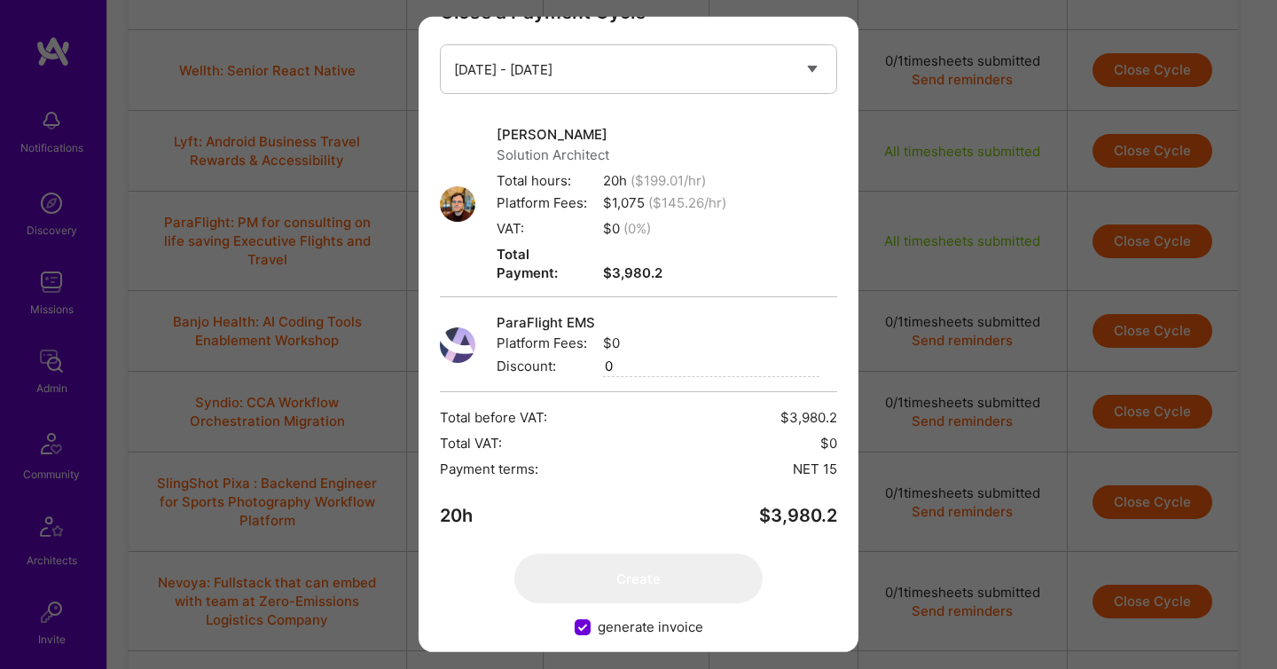
click at [741, 375] on div "Close a Payment Cycle Select a payment cycle [DATE] - [DATE] [PERSON_NAME] Solu…" at bounding box center [639, 334] width 440 height 635
click at [986, 149] on div "Close a Payment Cycle Select a payment cycle [DATE] - [DATE] [PERSON_NAME] Solu…" at bounding box center [638, 334] width 1277 height 669
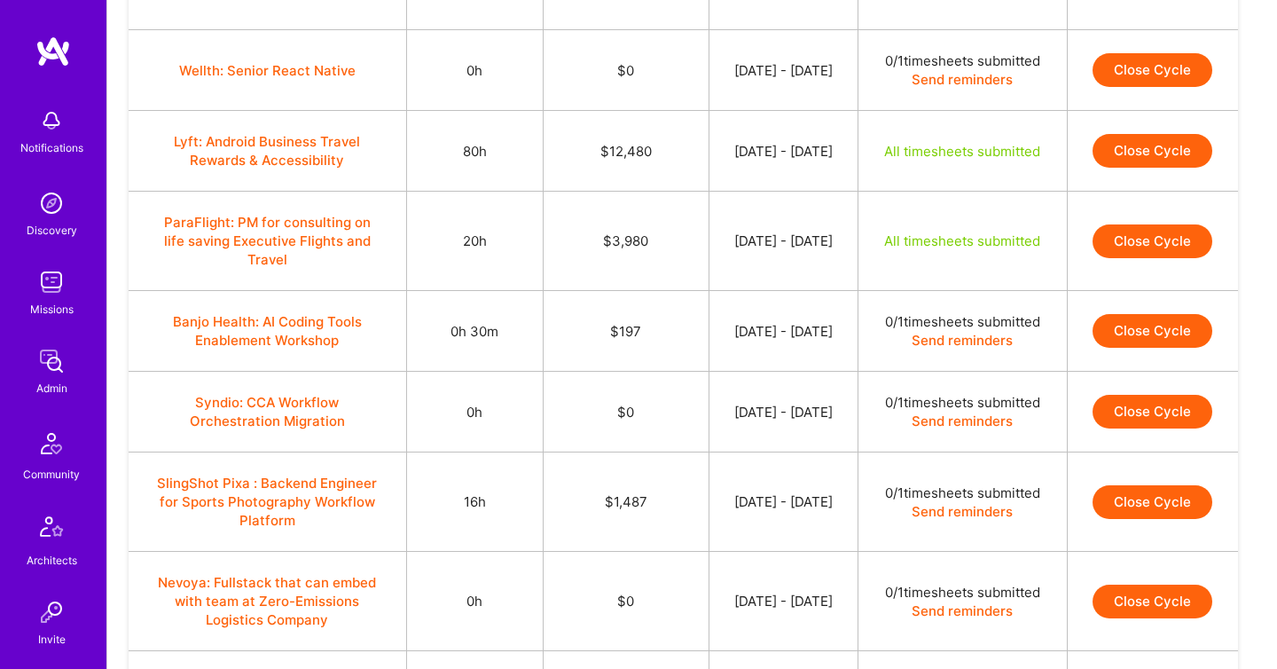
click at [1128, 258] on button "Close Cycle" at bounding box center [1153, 241] width 120 height 34
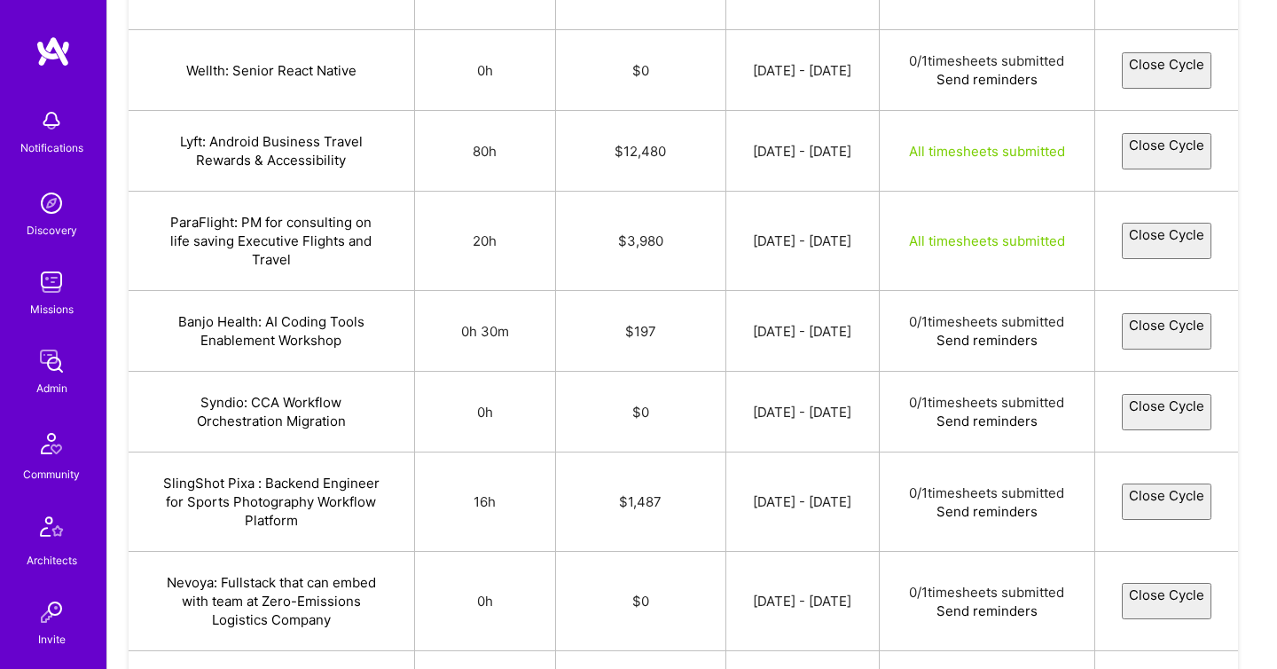
select select "68af288163d4125bb1f2a472"
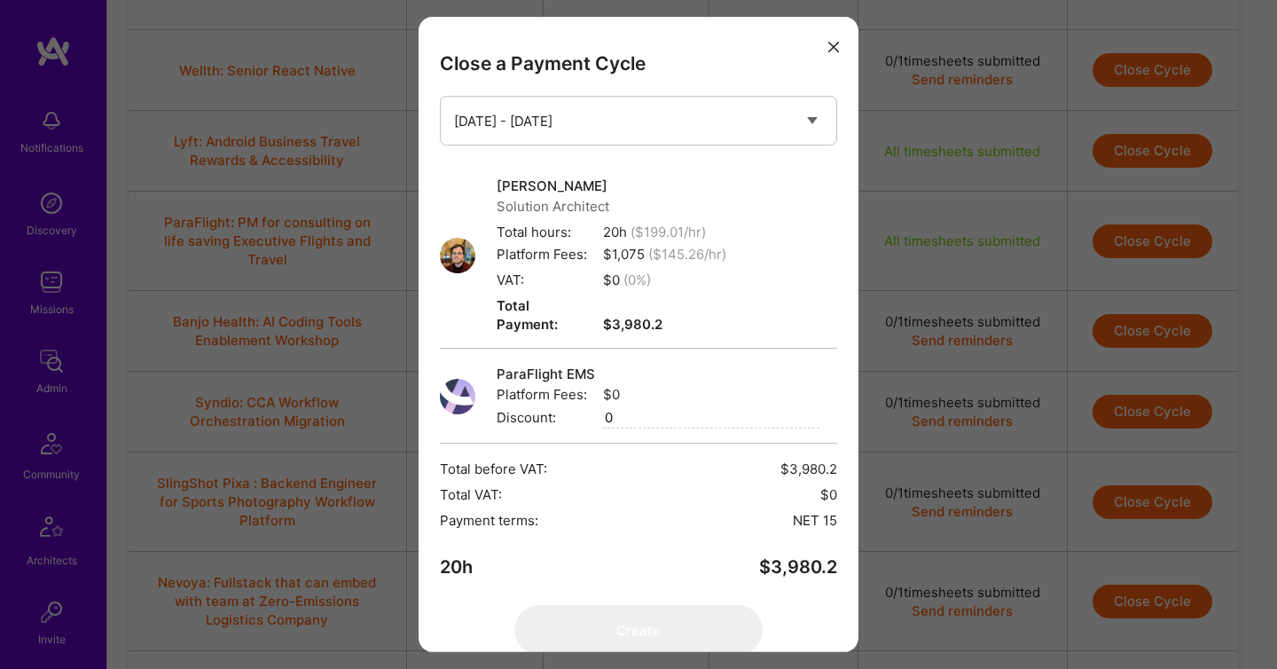
click at [834, 44] on icon "modal" at bounding box center [833, 47] width 11 height 11
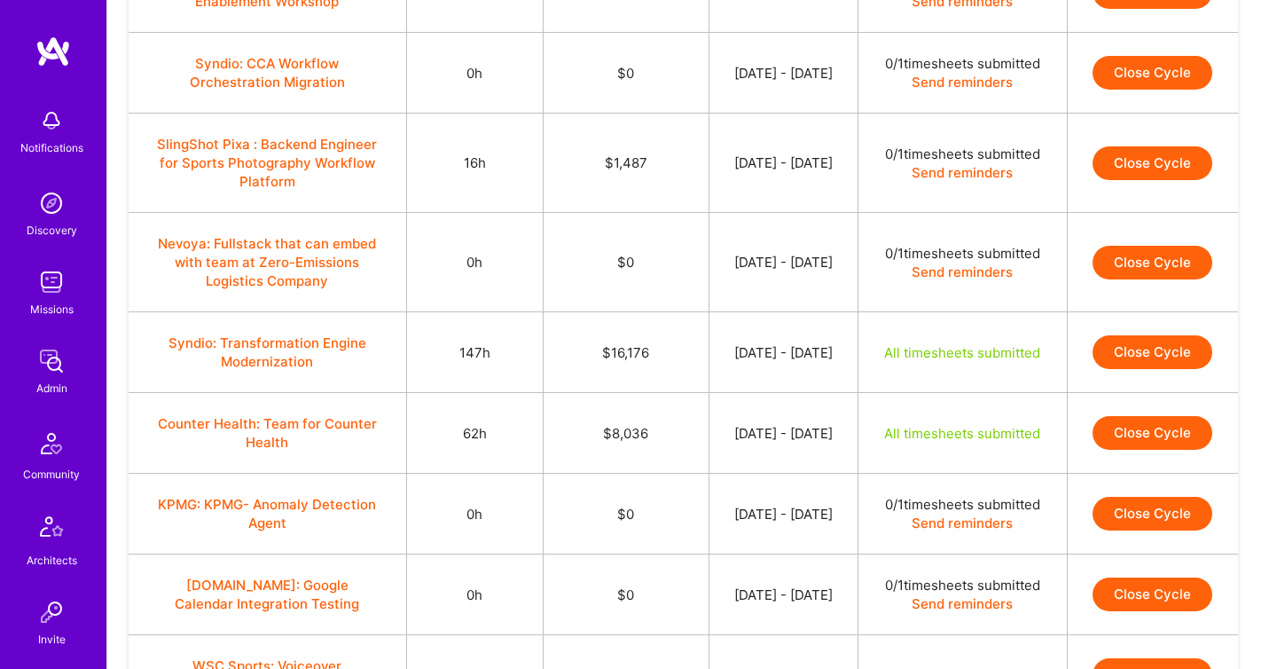
scroll to position [662, 0]
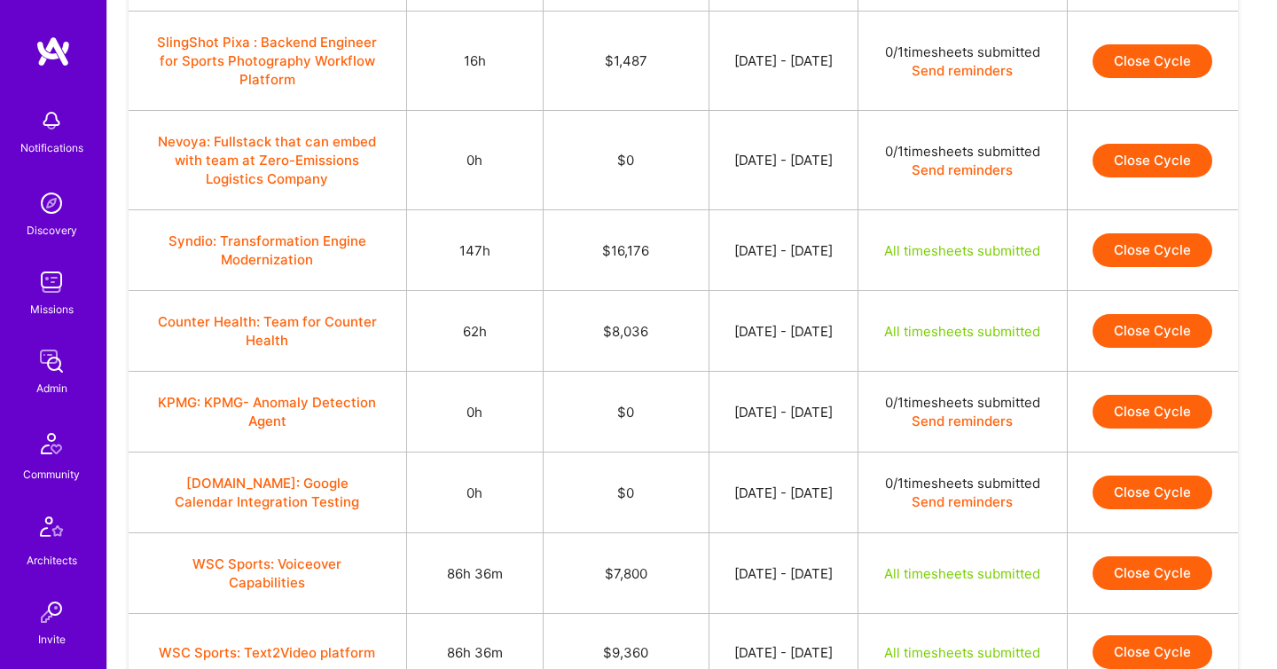
click at [1129, 267] on button "Close Cycle" at bounding box center [1153, 250] width 120 height 34
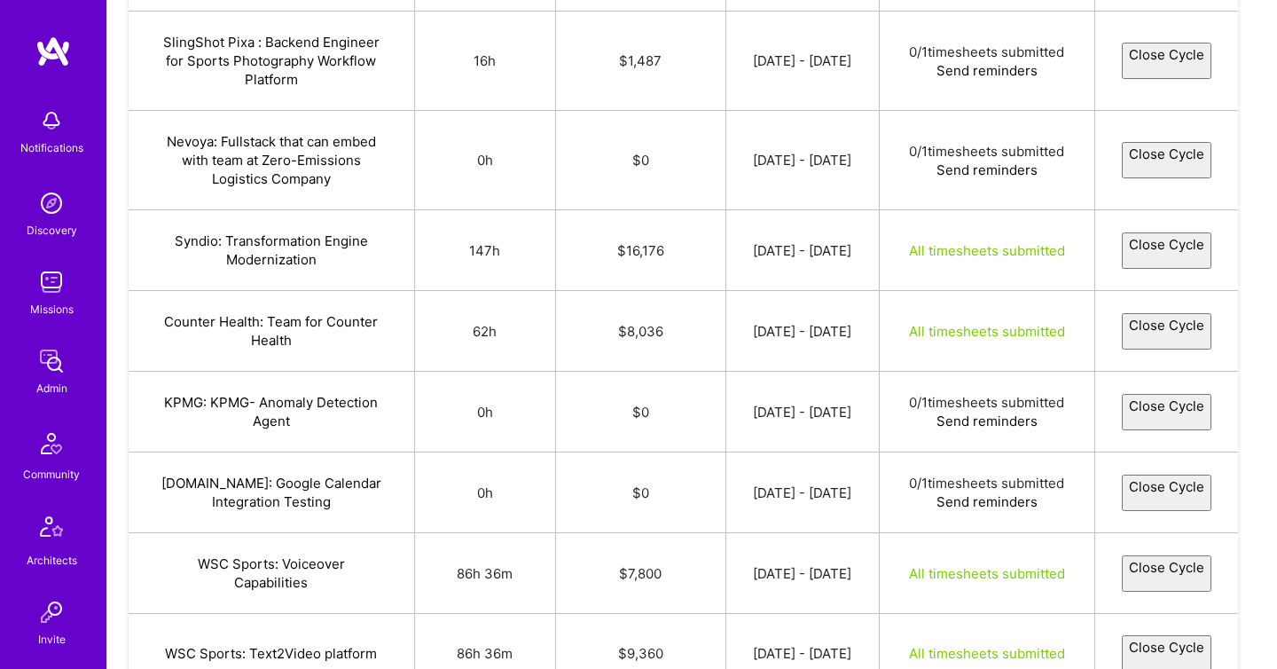
select select "68a876e2f56451dfb29102c8"
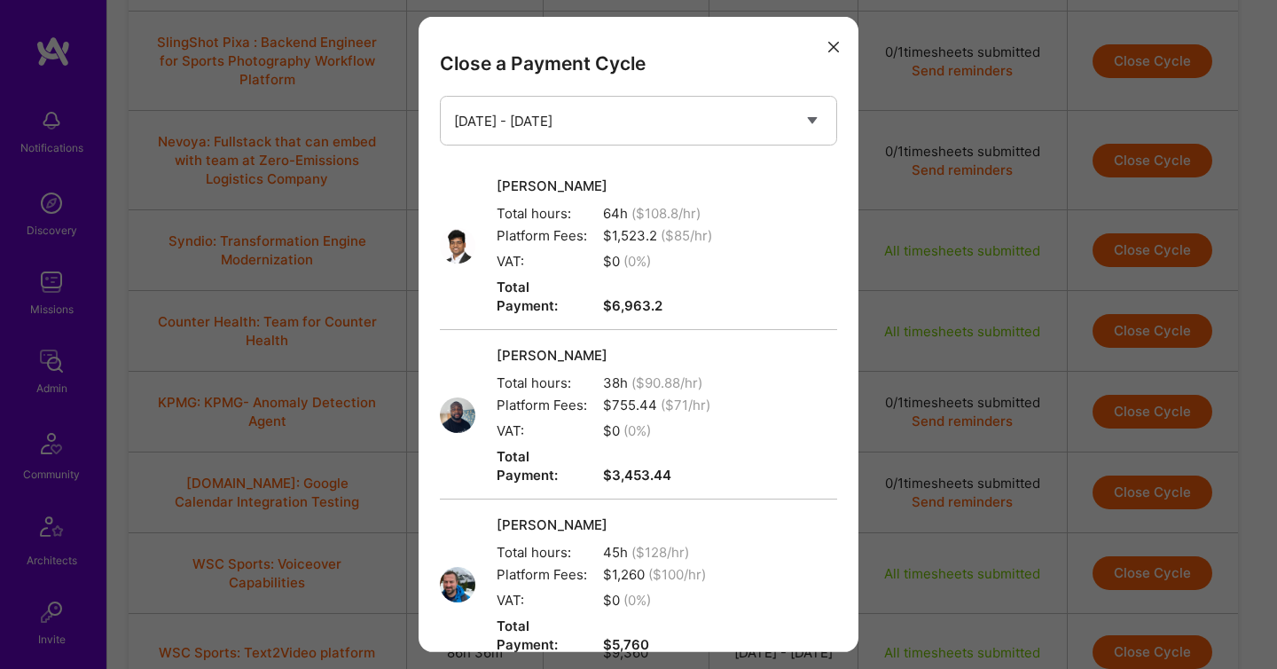
scroll to position [334, 0]
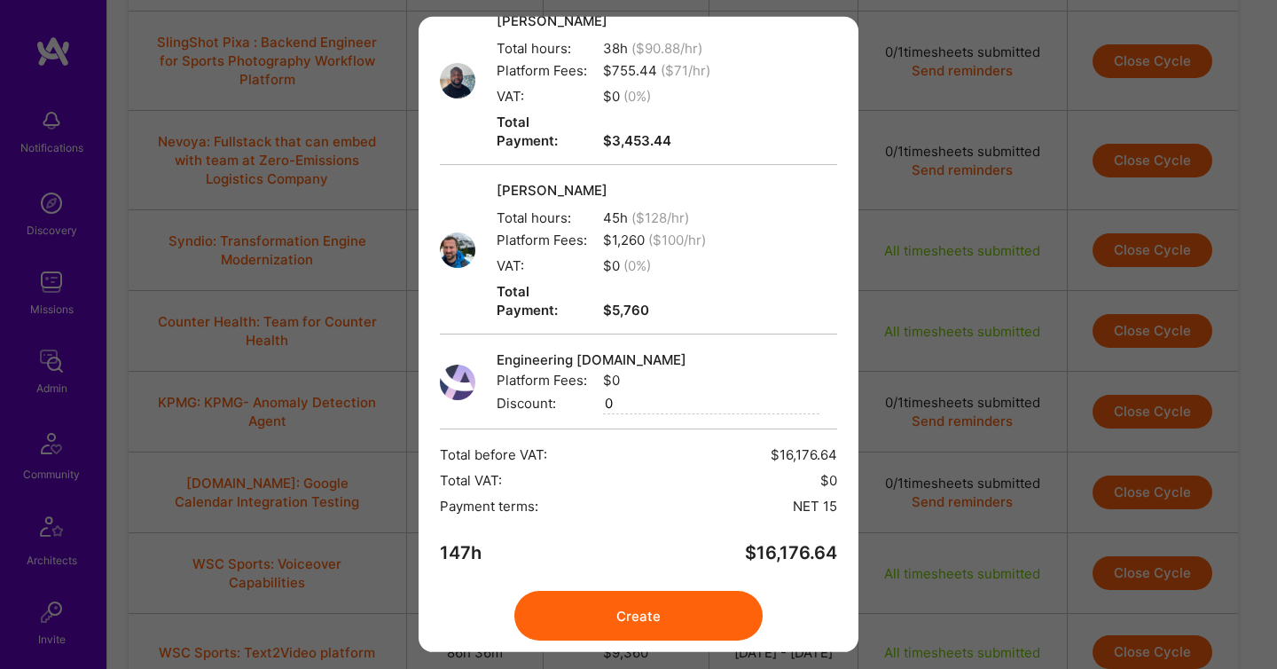
click at [663, 591] on button "Create" at bounding box center [638, 616] width 248 height 50
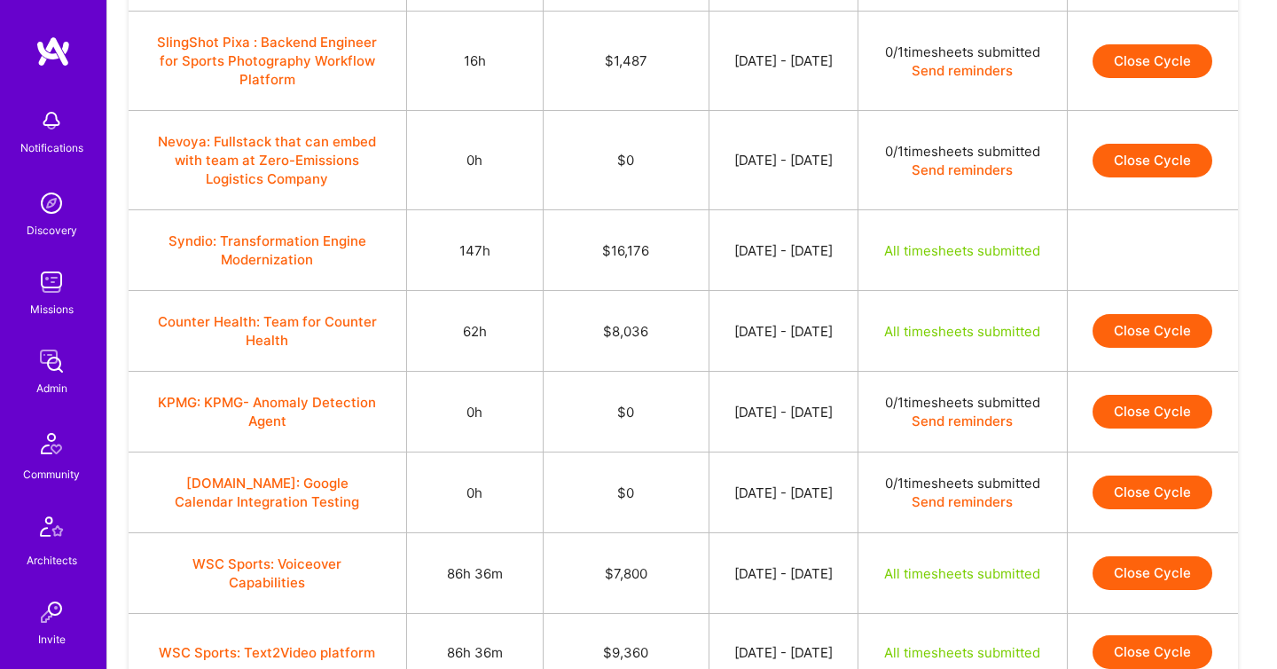
click at [1140, 348] on button "Close Cycle" at bounding box center [1153, 331] width 120 height 34
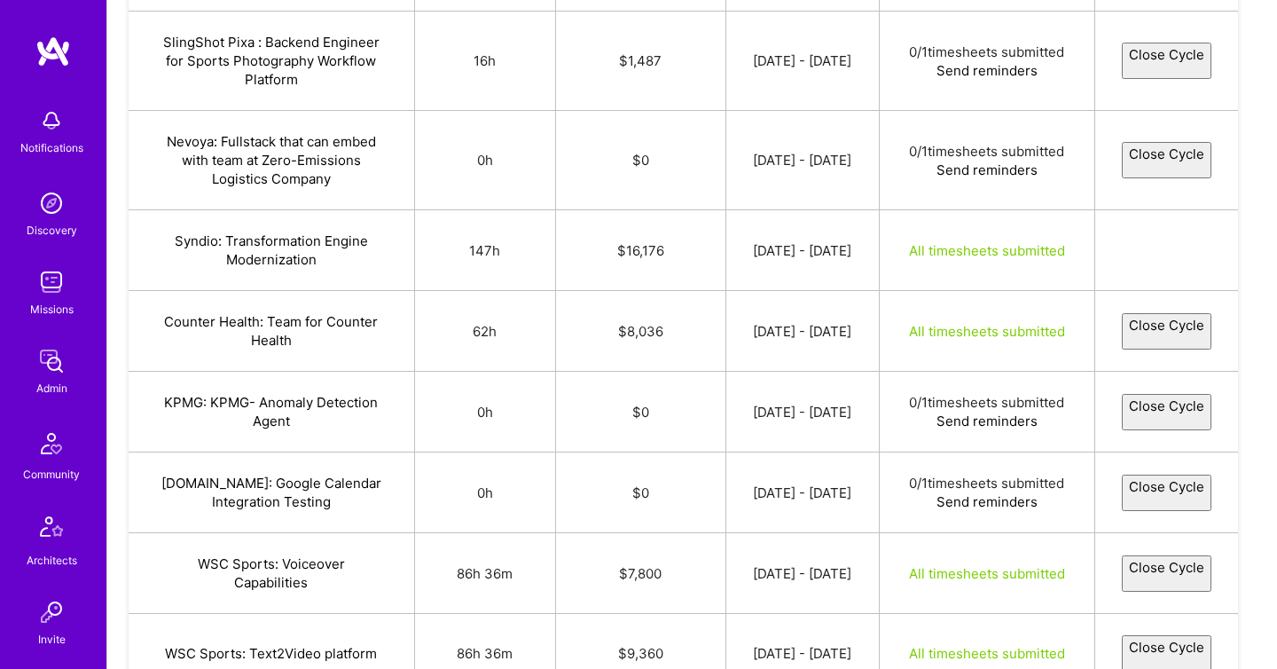
select select "689fbc72caf601c1df01e531"
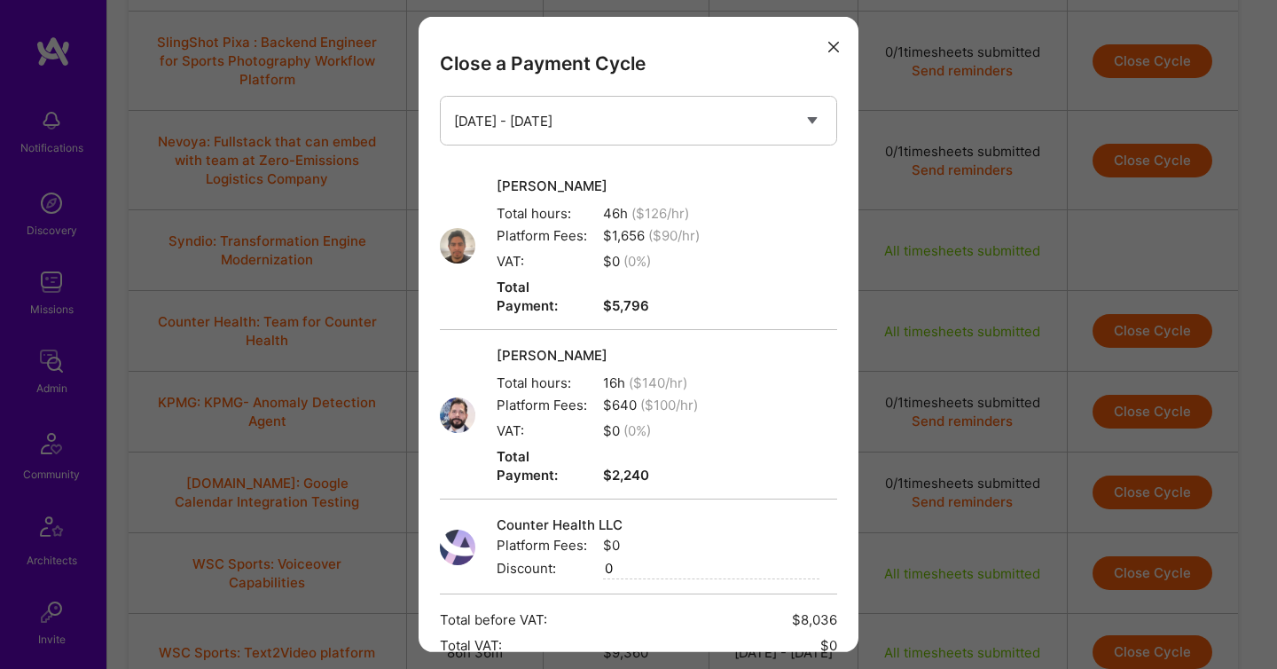
scroll to position [184, 0]
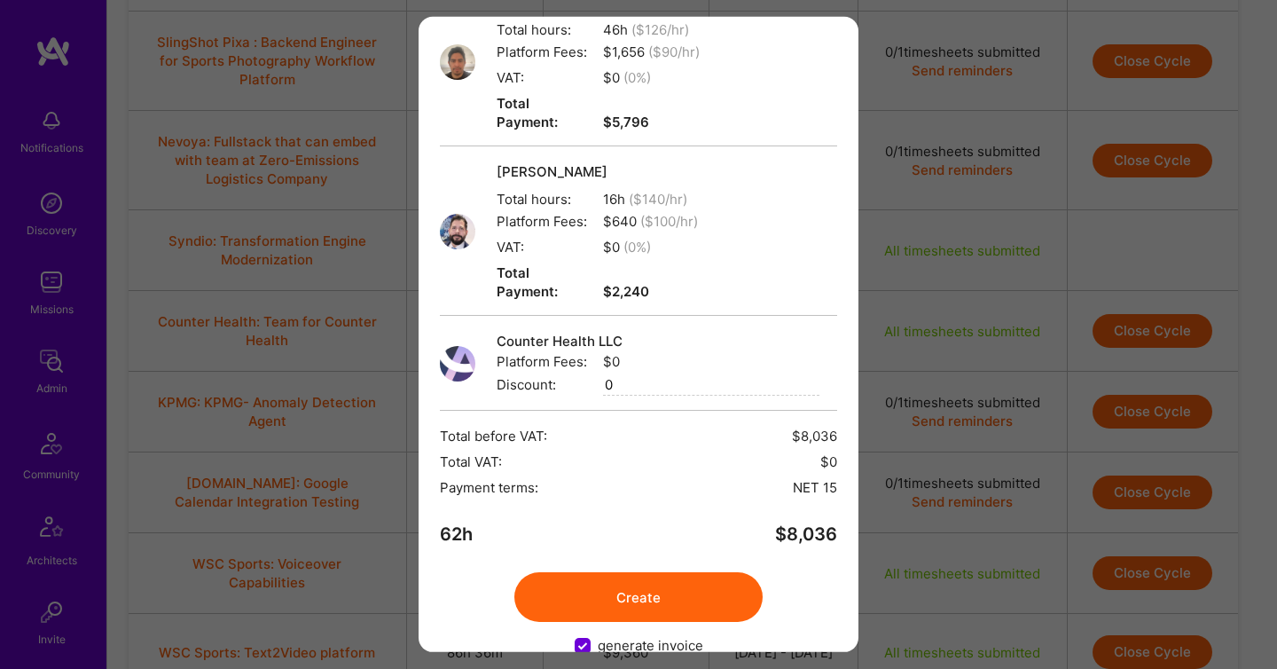
click at [667, 572] on button "Create" at bounding box center [638, 597] width 248 height 50
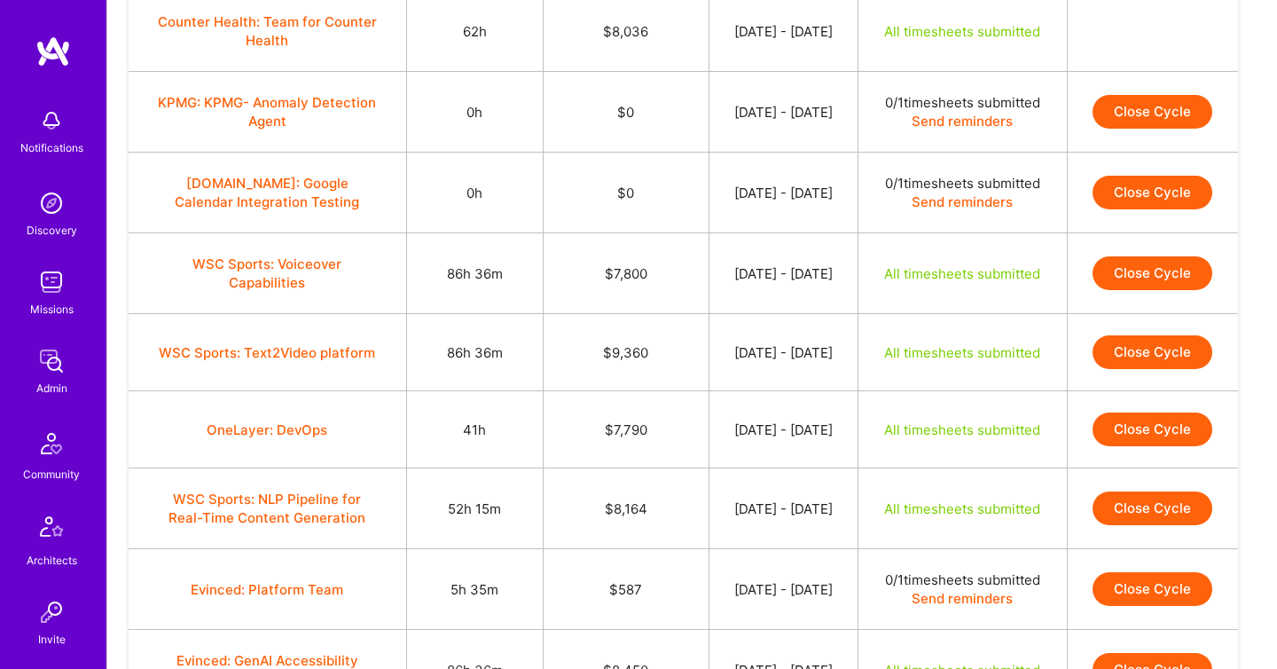
scroll to position [973, 0]
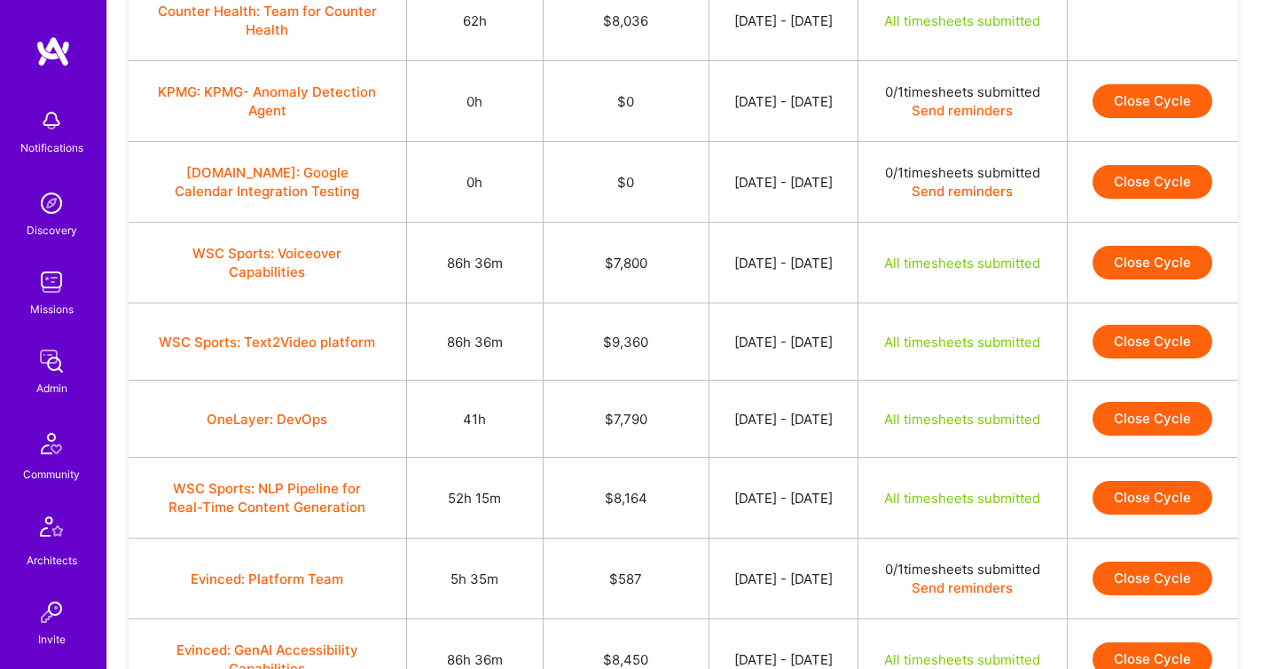
click at [1134, 279] on button "Close Cycle" at bounding box center [1153, 263] width 120 height 34
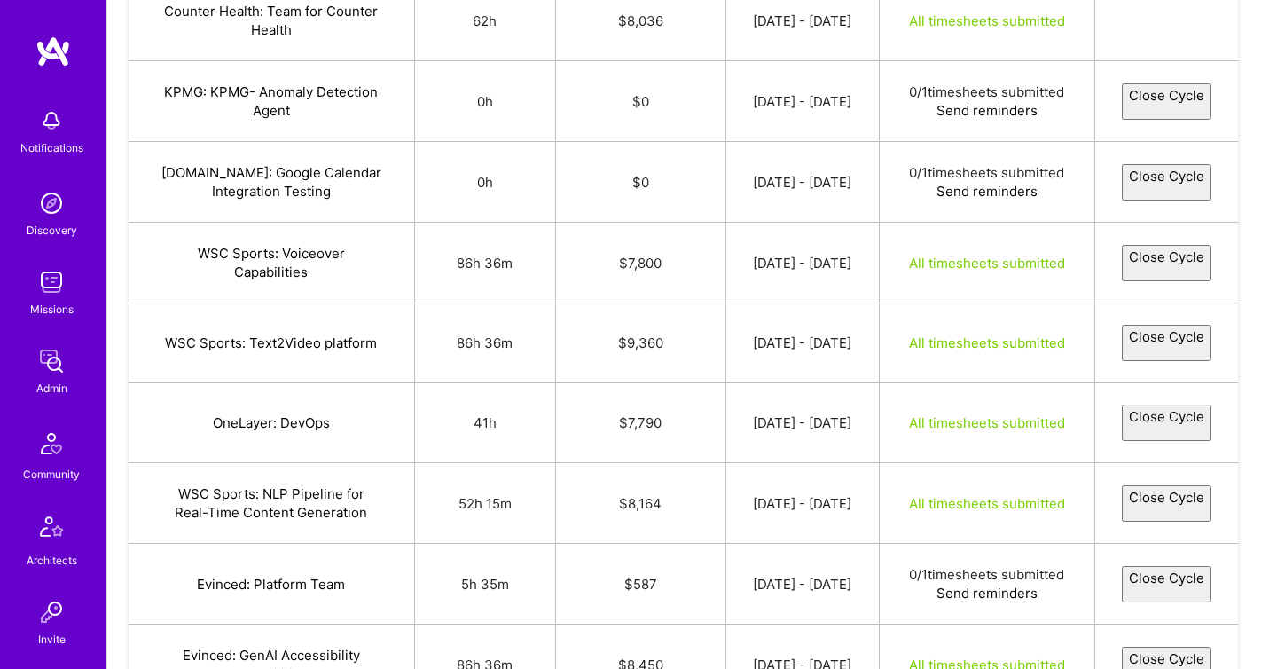
select select "68a424c4bb6f044dbd15a8ec"
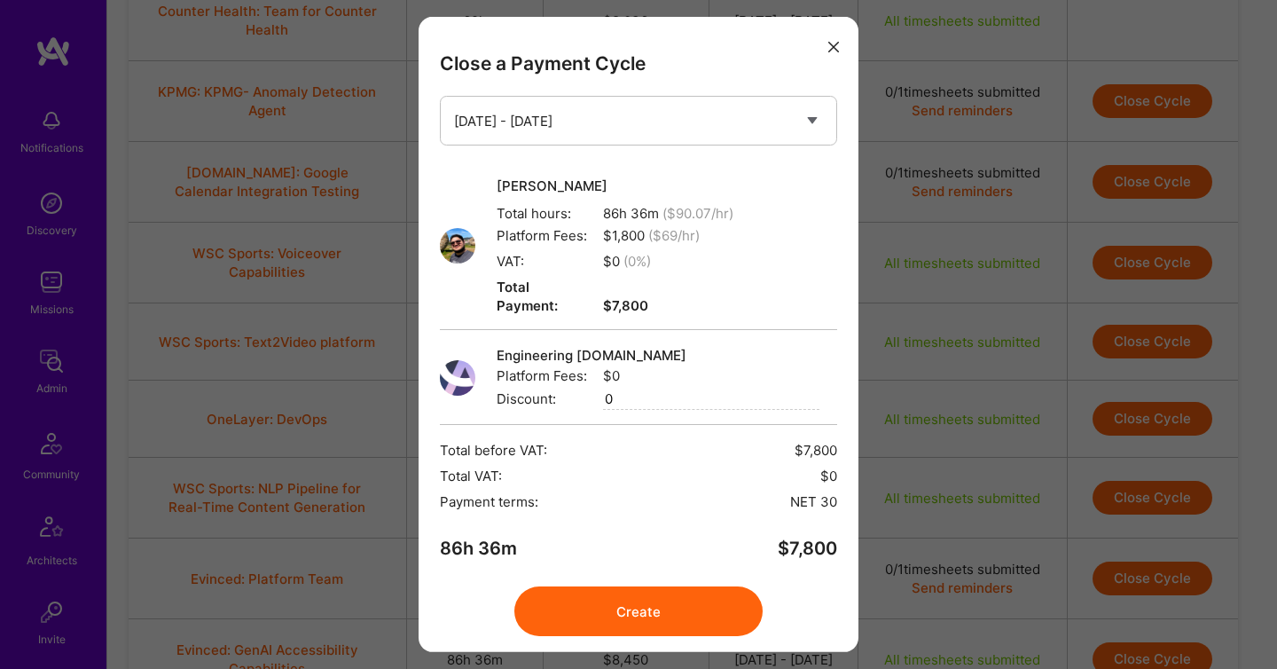
click at [629, 587] on button "Create" at bounding box center [638, 611] width 248 height 50
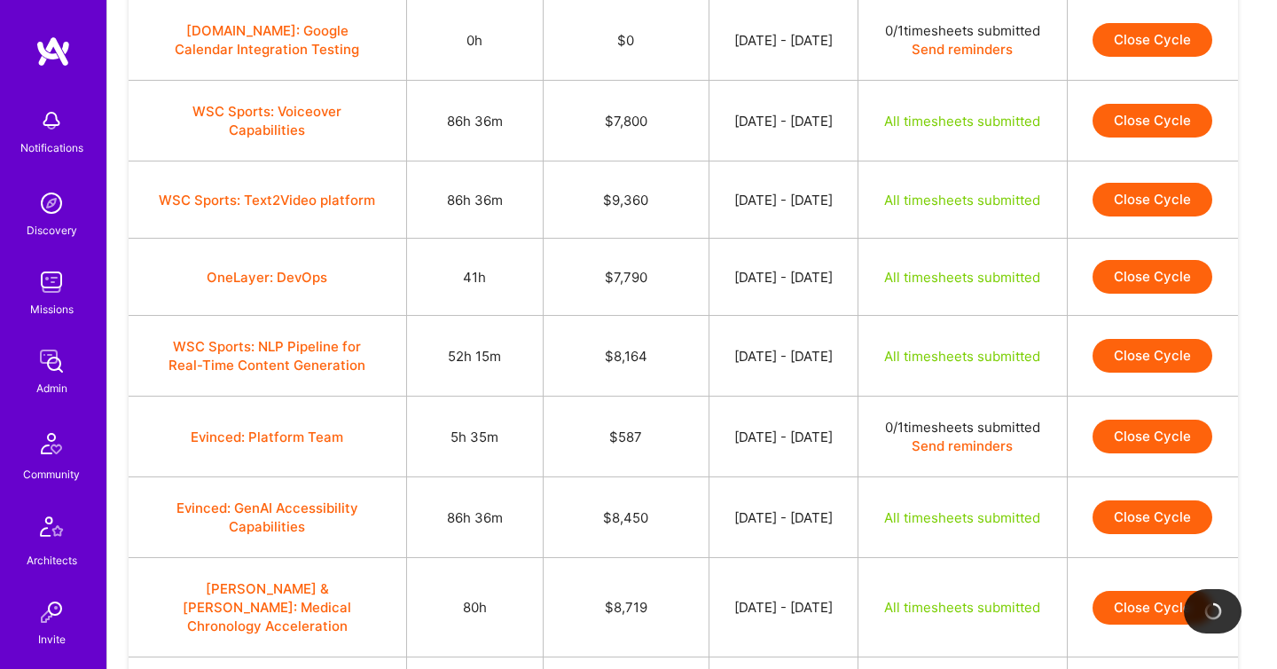
scroll to position [1114, 0]
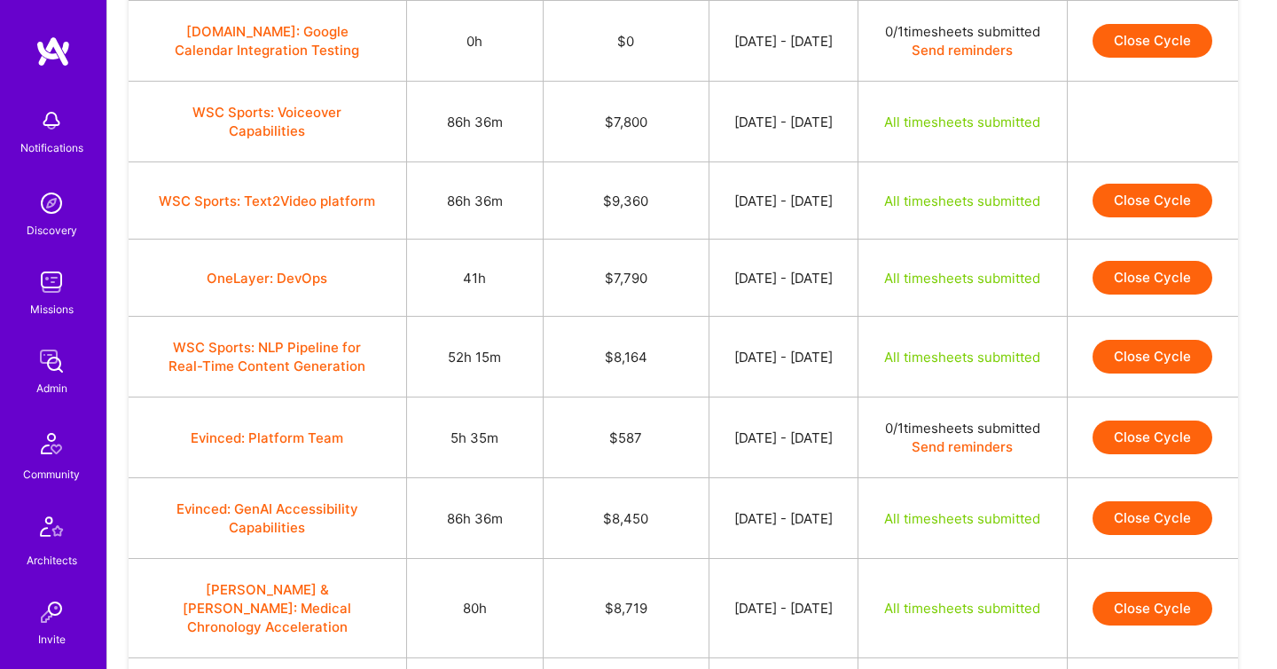
click at [1133, 217] on button "Close Cycle" at bounding box center [1153, 201] width 120 height 34
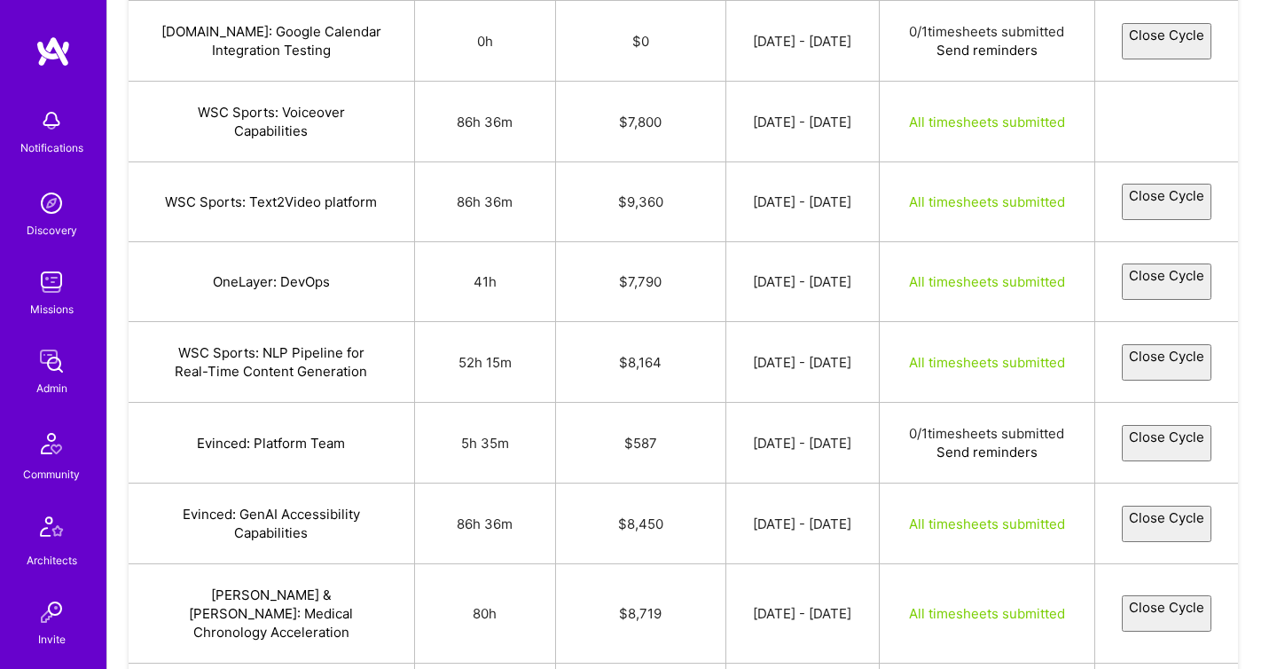
select select "68a1815e40881405a6894c54"
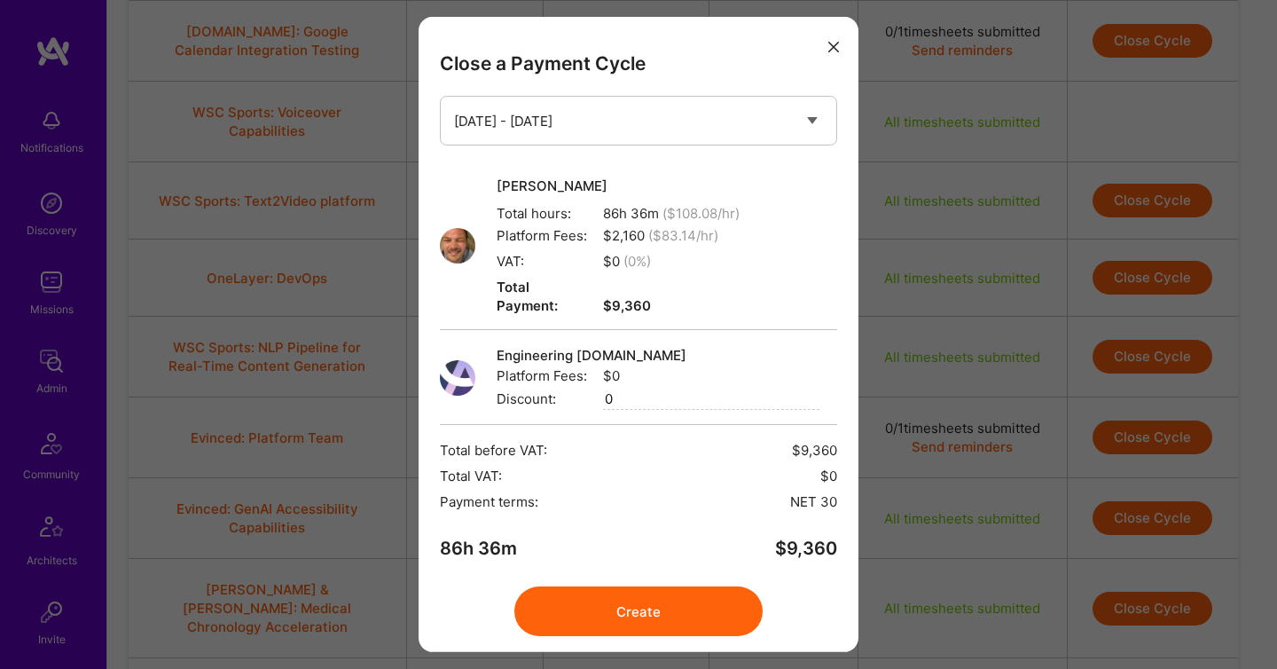
scroll to position [33, 0]
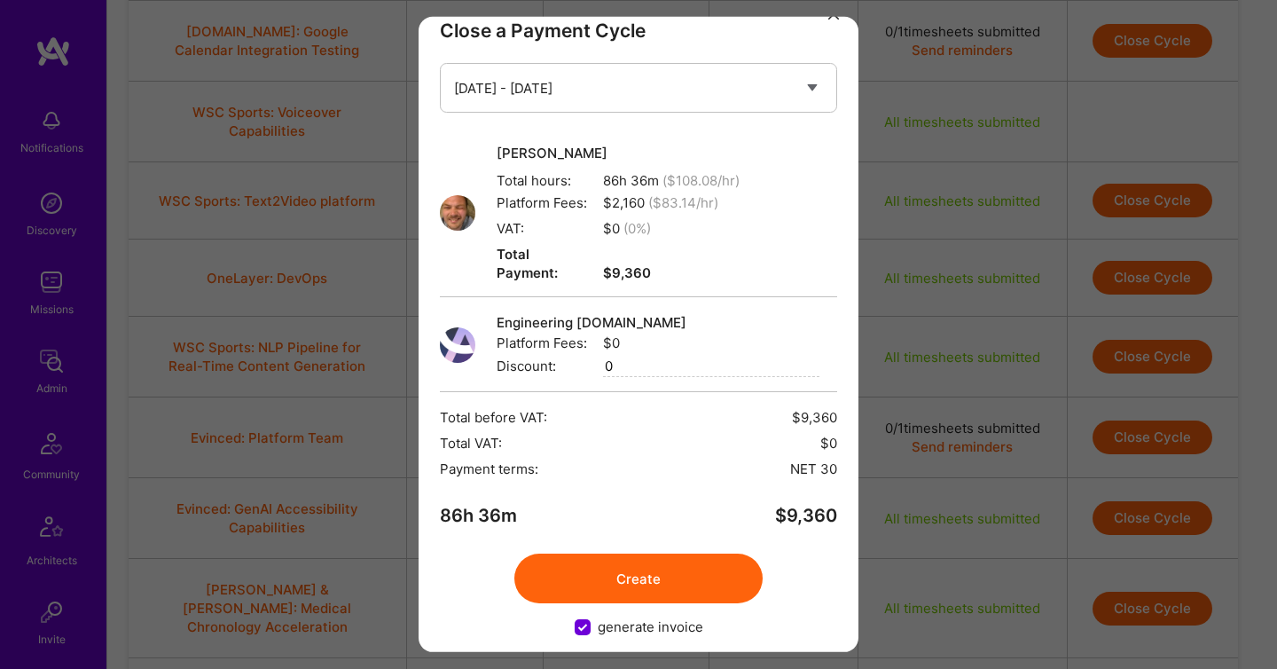
click at [628, 562] on button "Create" at bounding box center [638, 578] width 248 height 50
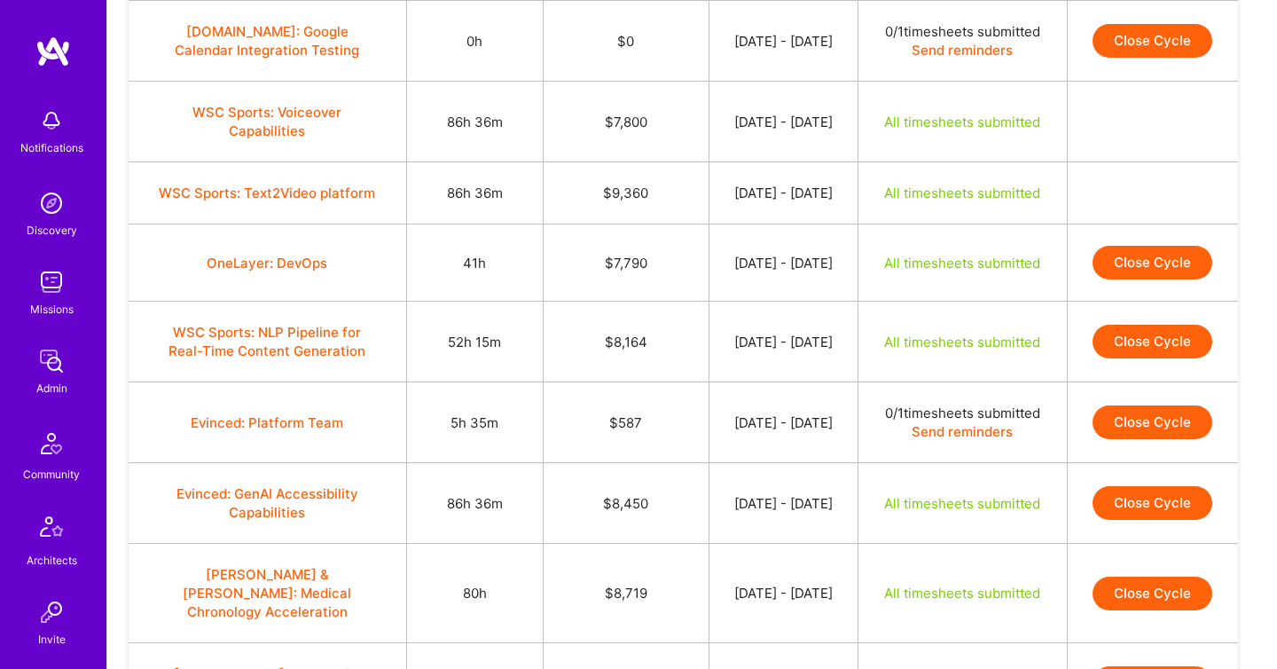
click at [1148, 279] on button "Close Cycle" at bounding box center [1153, 263] width 120 height 34
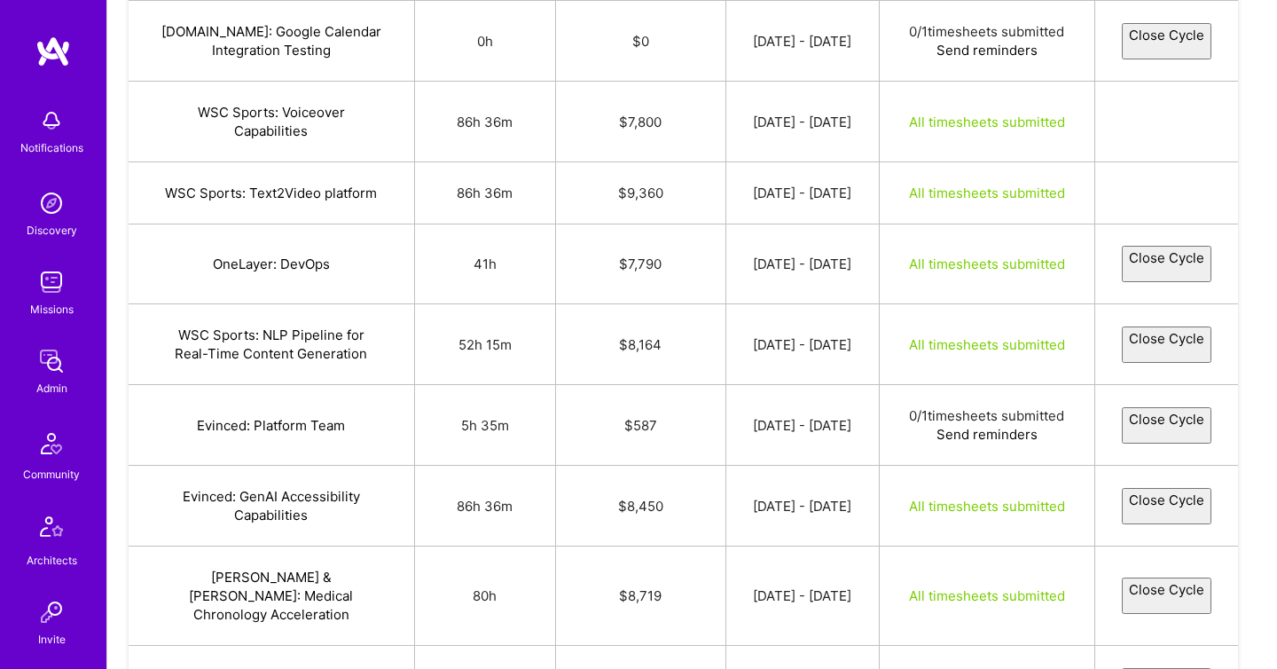
select select "68a08e64408814cc14894966"
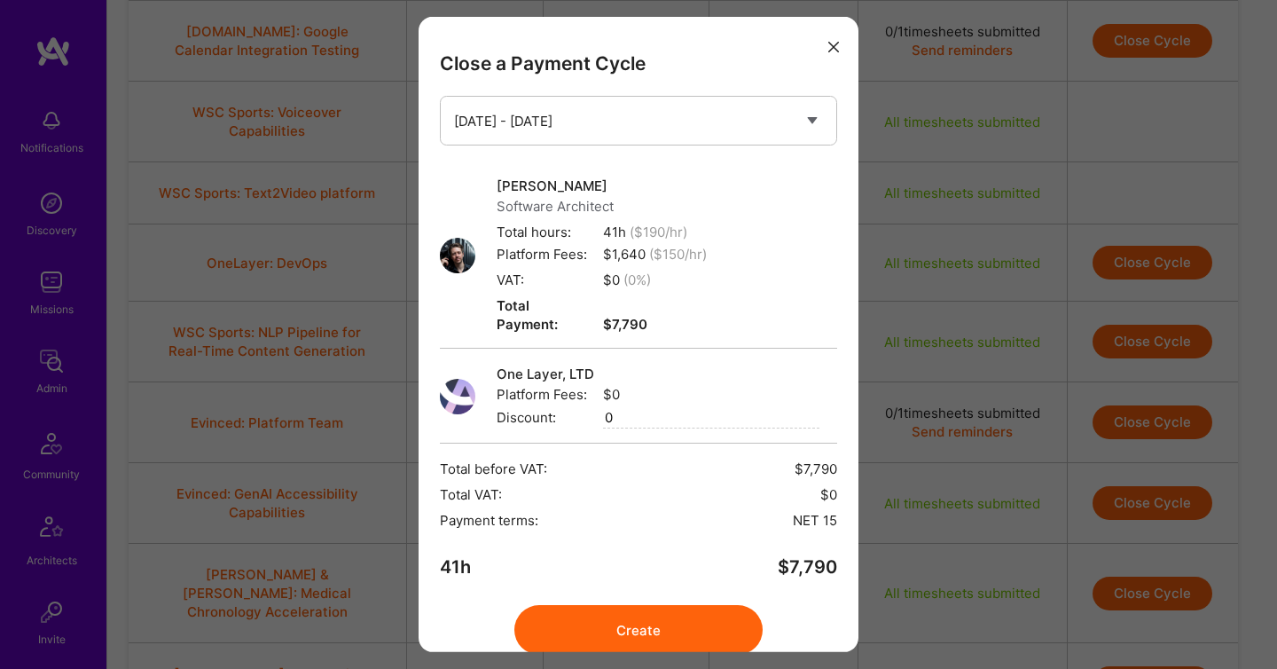
click at [602, 636] on div "Close a Payment Cycle Select a payment cycle [DATE] - [DATE] [DATE] - [DATE] [P…" at bounding box center [639, 334] width 440 height 635
click at [600, 629] on button "Create" at bounding box center [638, 630] width 248 height 50
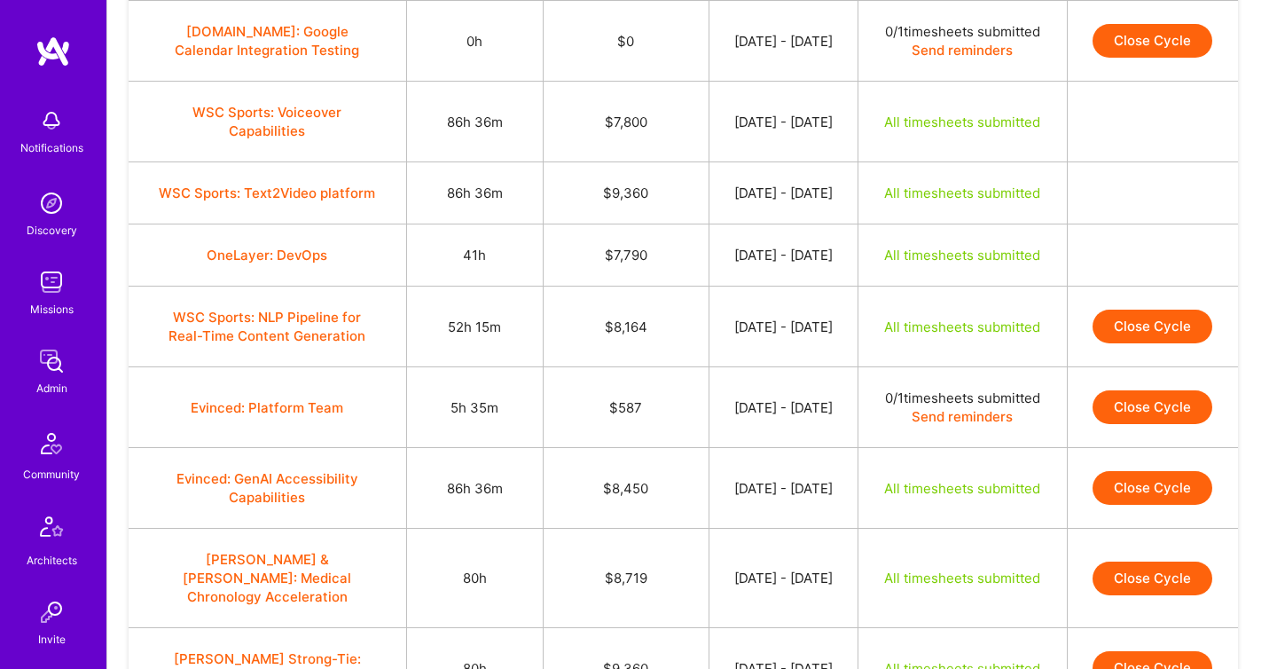
click at [1134, 343] on button "Close Cycle" at bounding box center [1153, 326] width 120 height 34
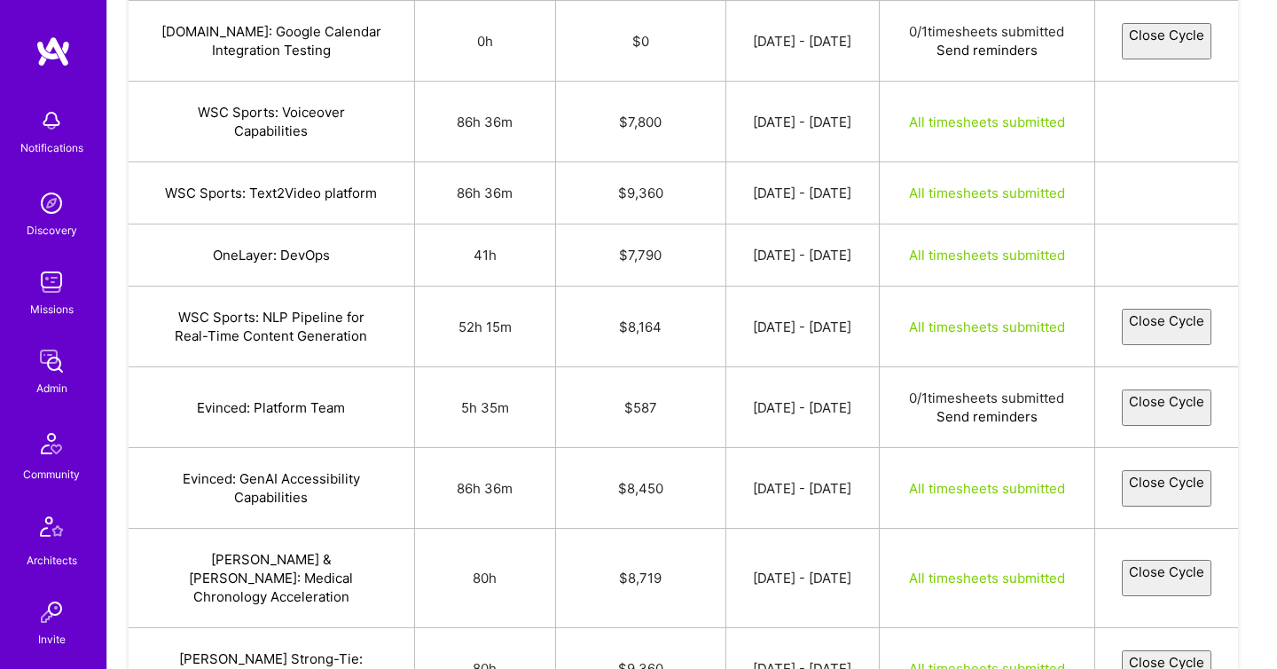
select select "68a1d80731cfec5b6b39dc49"
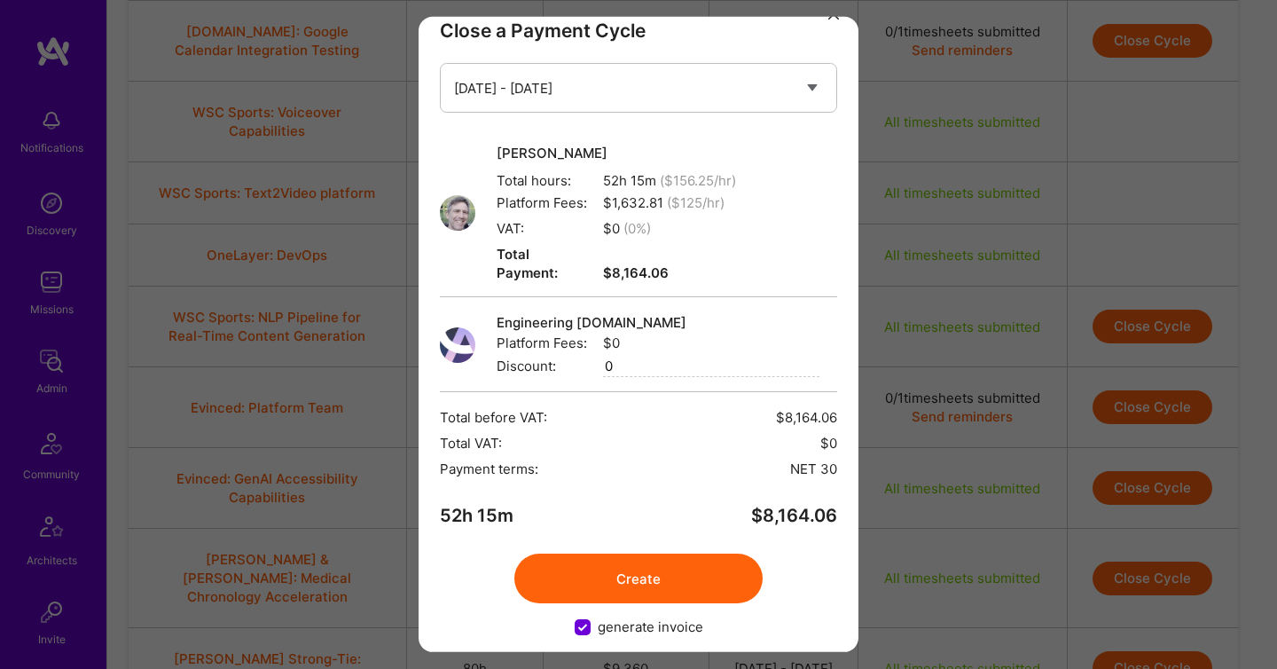
click at [639, 562] on button "Create" at bounding box center [638, 578] width 248 height 50
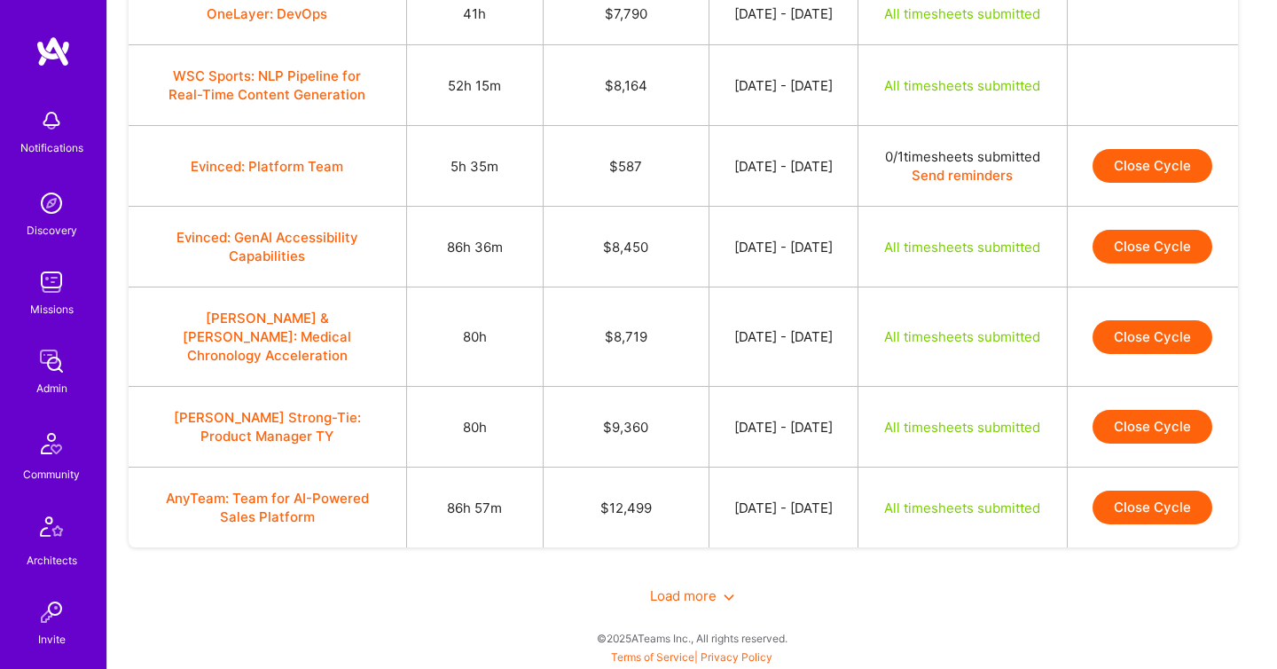
scroll to position [1435, 0]
click at [1147, 263] on button "Close Cycle" at bounding box center [1153, 247] width 120 height 34
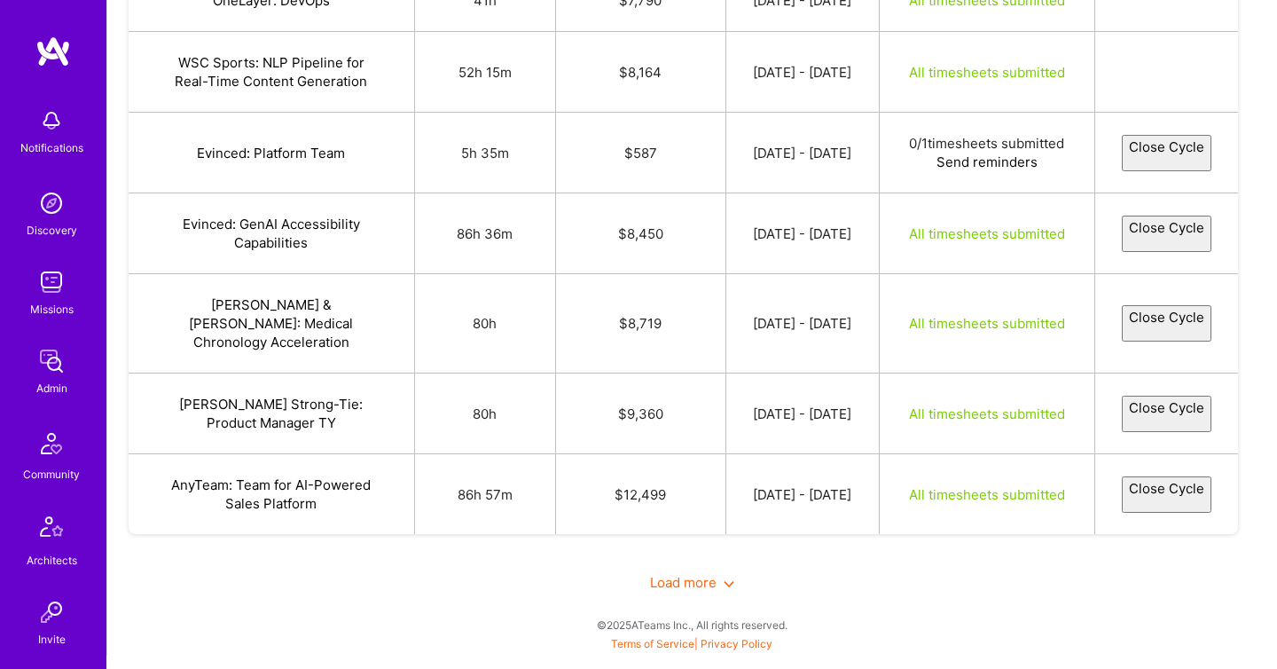
select select "68a13aa840881495eb894bde"
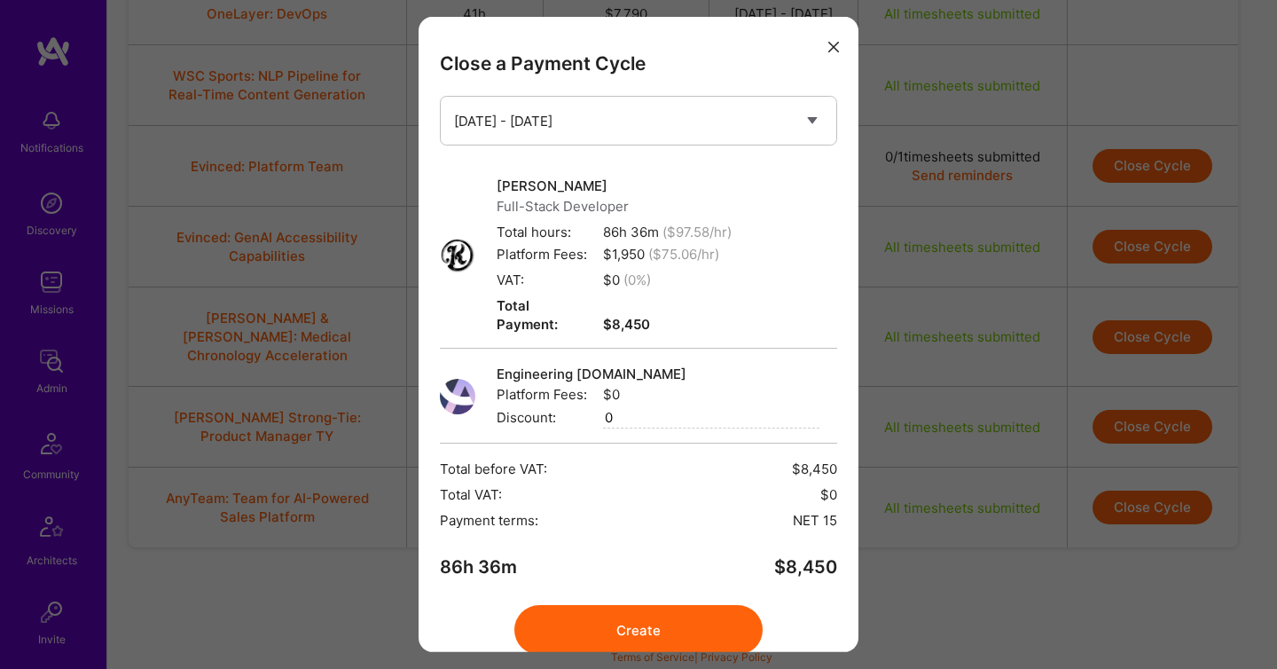
click at [645, 605] on button "Create" at bounding box center [638, 630] width 248 height 50
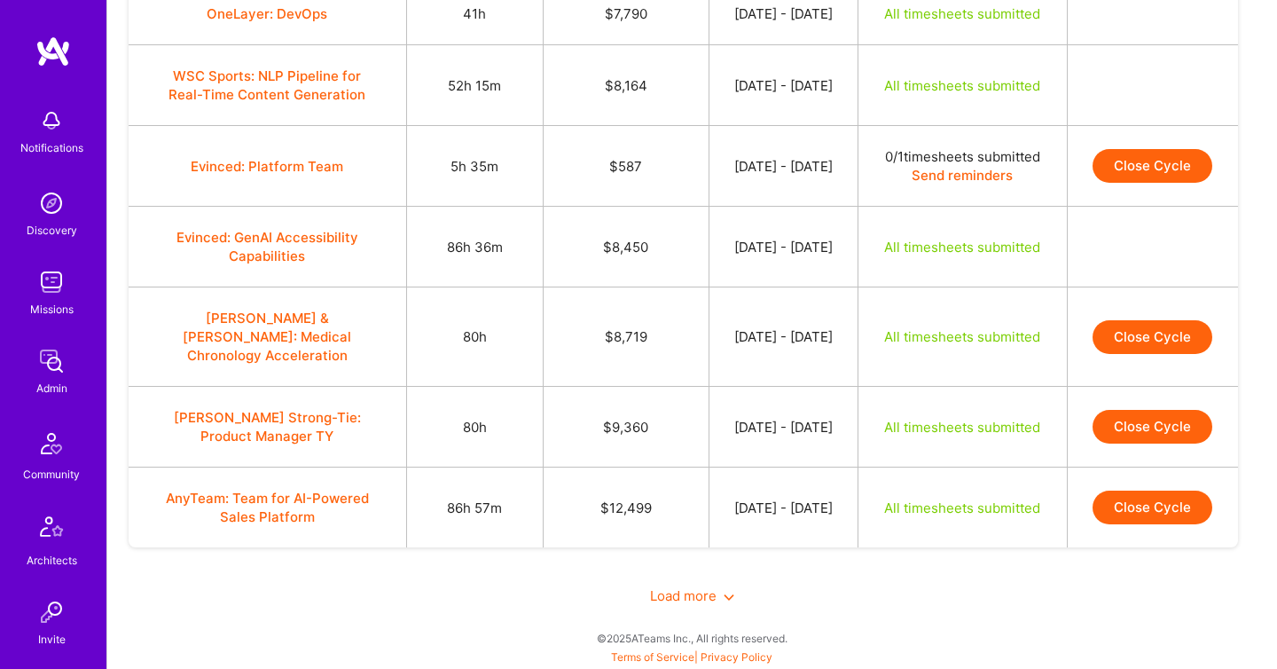
click at [1116, 354] on button "Close Cycle" at bounding box center [1153, 337] width 120 height 34
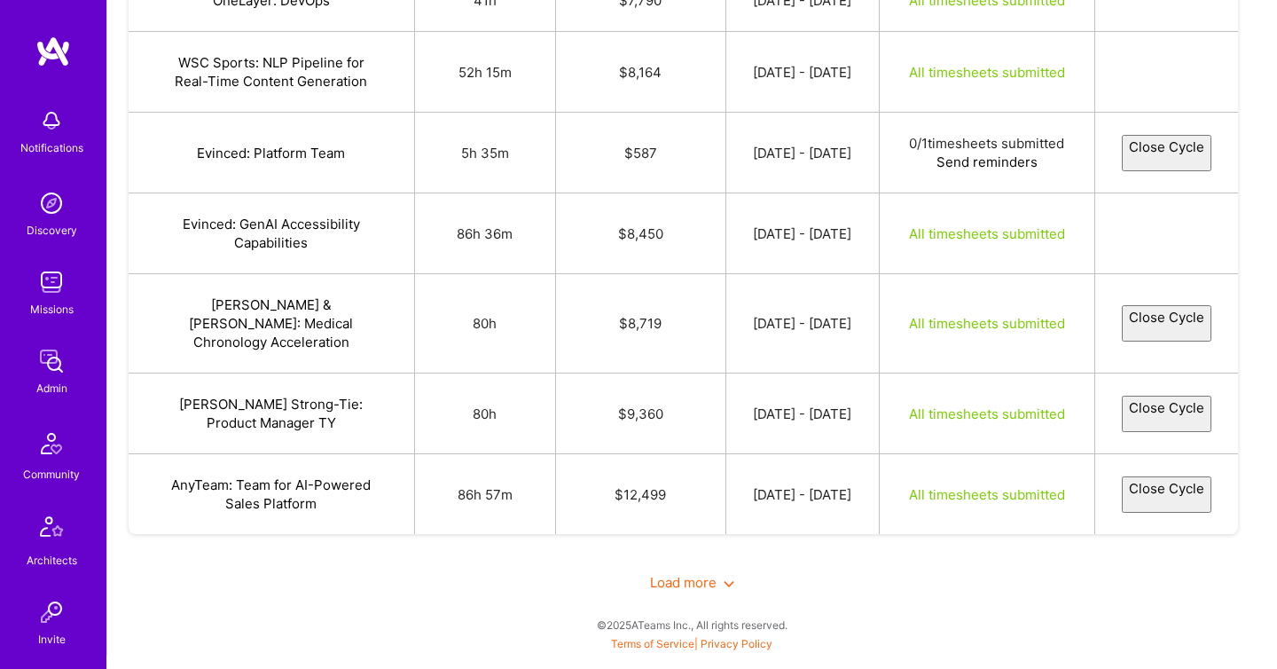
select select "68a3395f060cdd10138243e0"
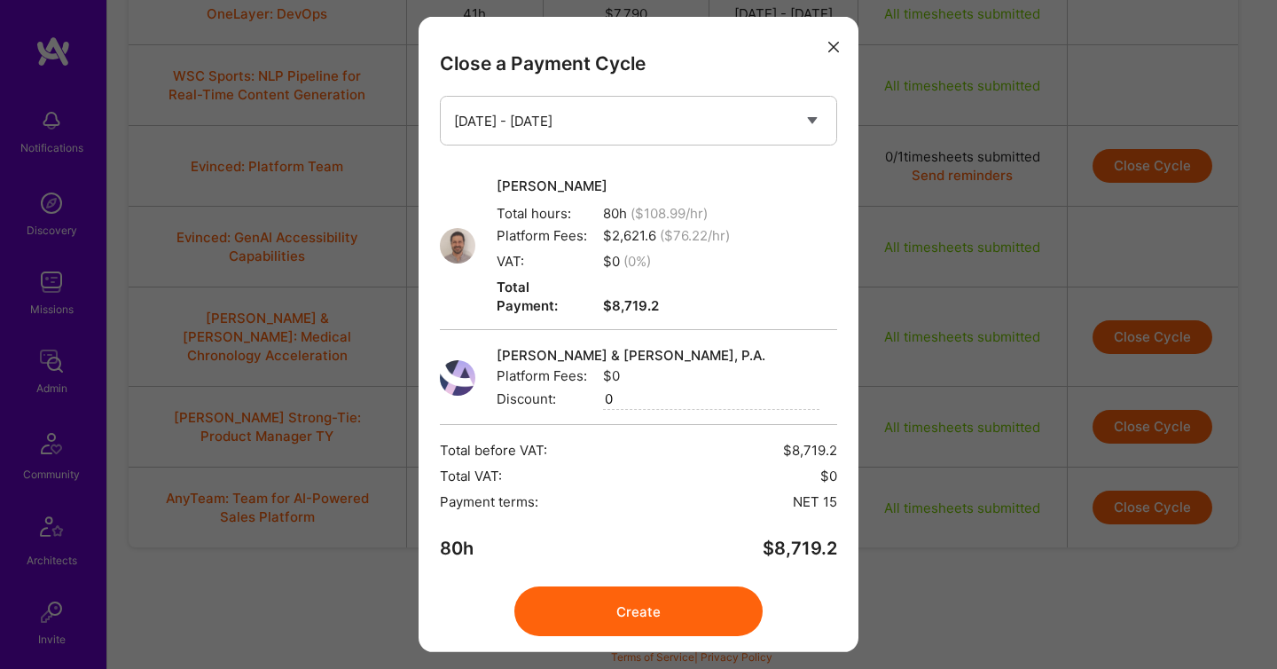
click at [609, 594] on button "Create" at bounding box center [638, 611] width 248 height 50
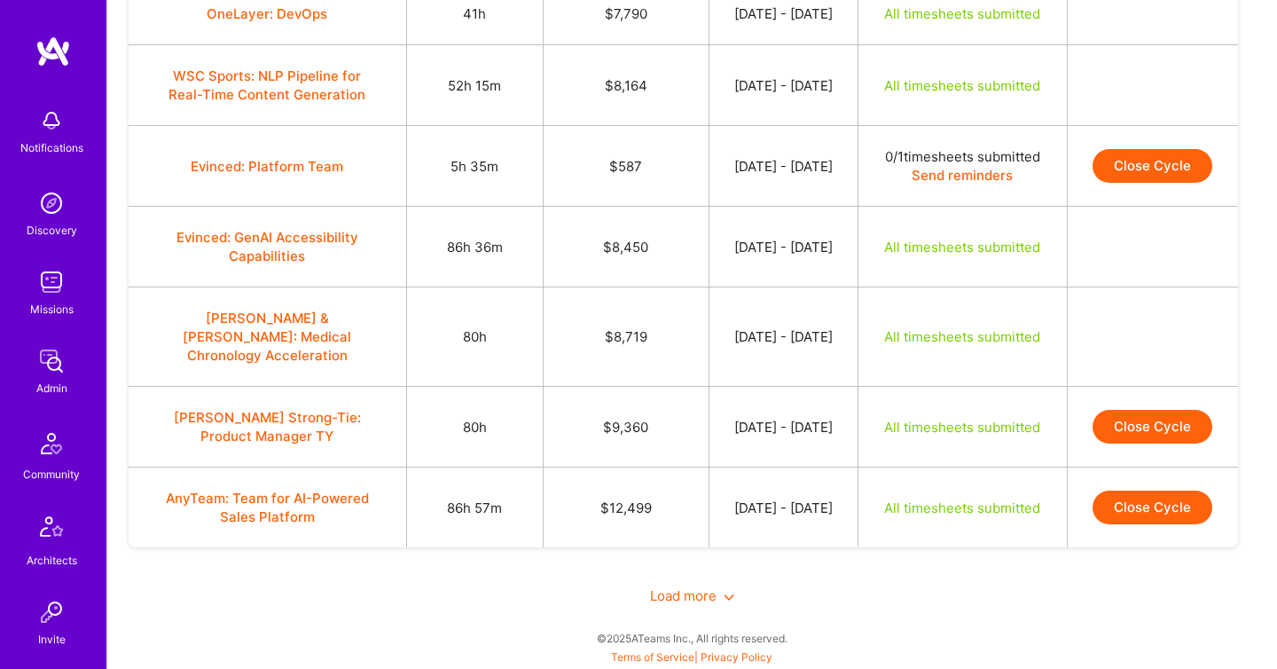
click at [1172, 443] on button "Close Cycle" at bounding box center [1153, 427] width 120 height 34
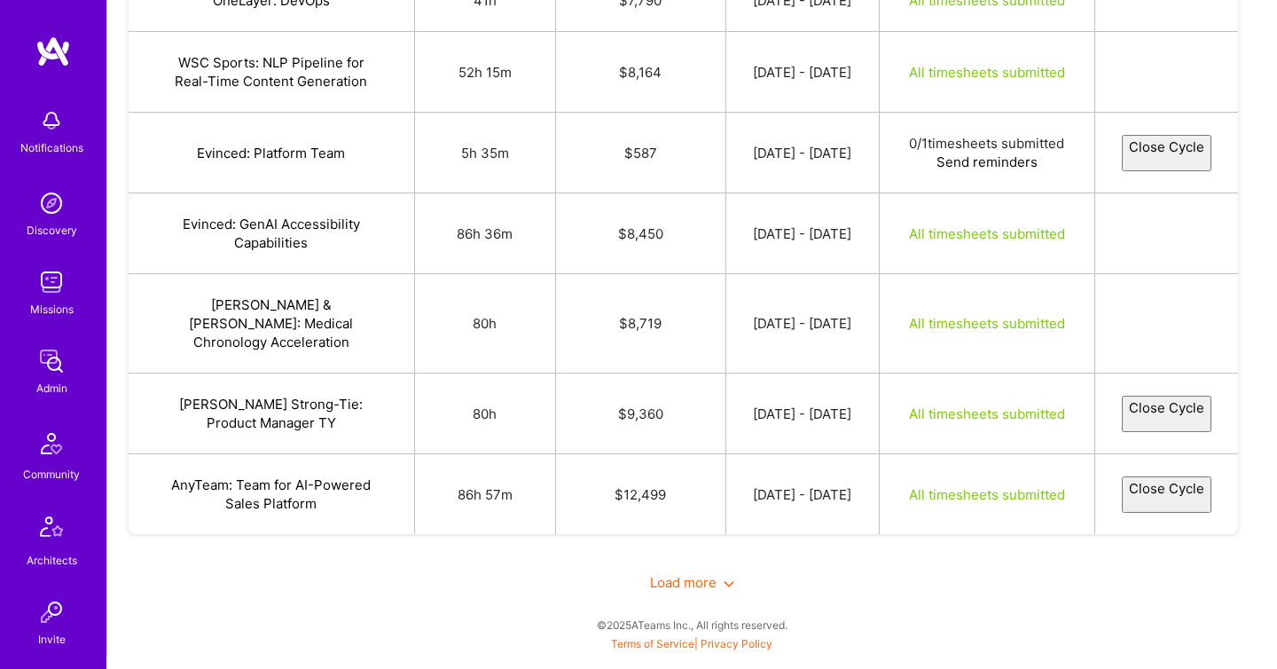
select select "68a29a3ed10ca0d520a9341b"
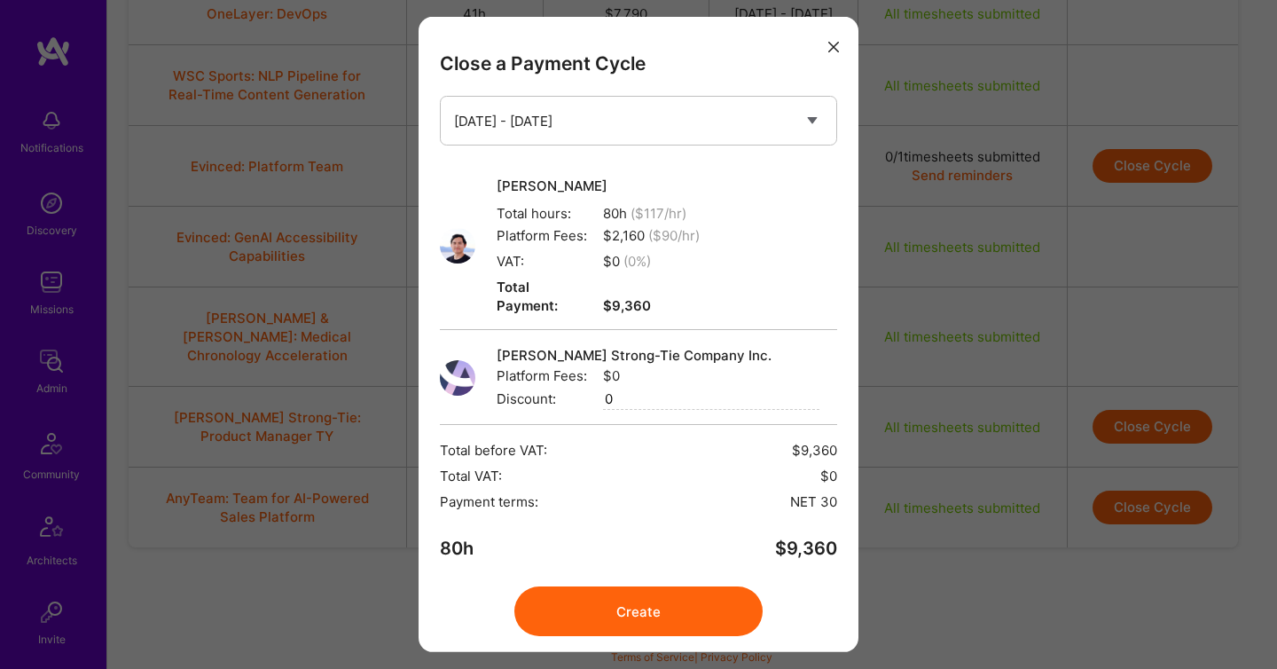
click at [638, 586] on button "Create" at bounding box center [638, 611] width 248 height 50
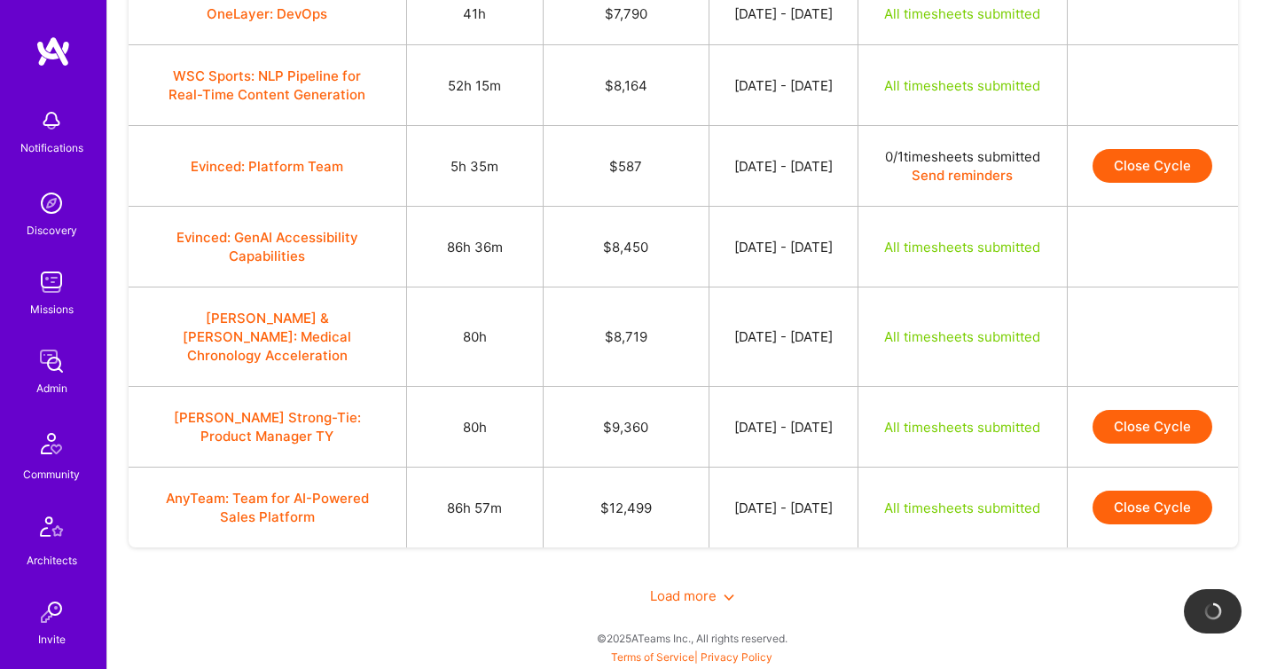
scroll to position [1536, 0]
click at [672, 592] on span "Load more" at bounding box center [692, 595] width 84 height 17
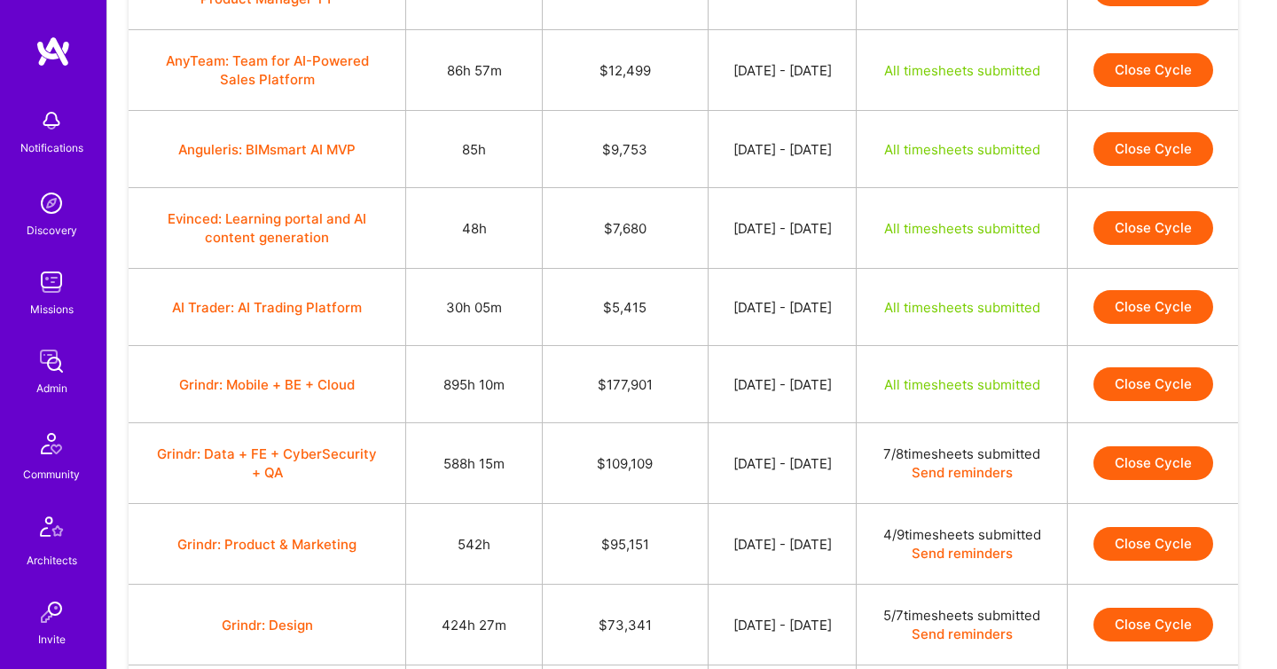
scroll to position [1798, 0]
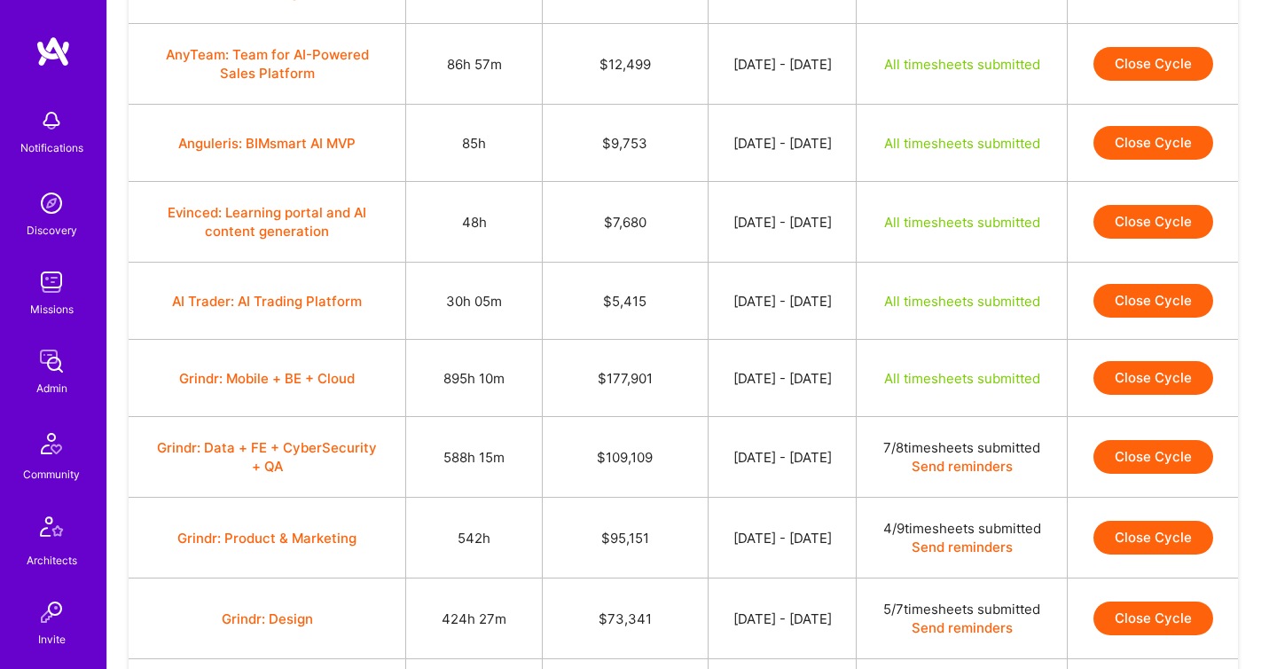
click at [1126, 239] on button "Close Cycle" at bounding box center [1153, 222] width 120 height 34
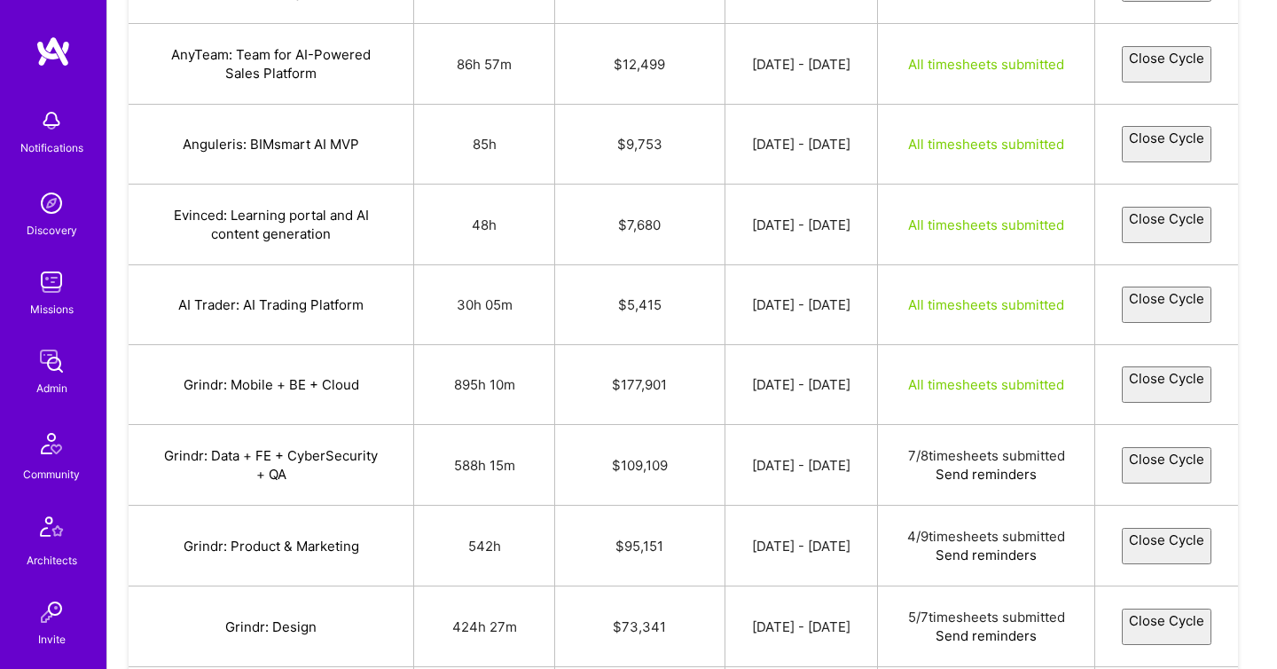
select select "68a281bed10ca033b6a933cd"
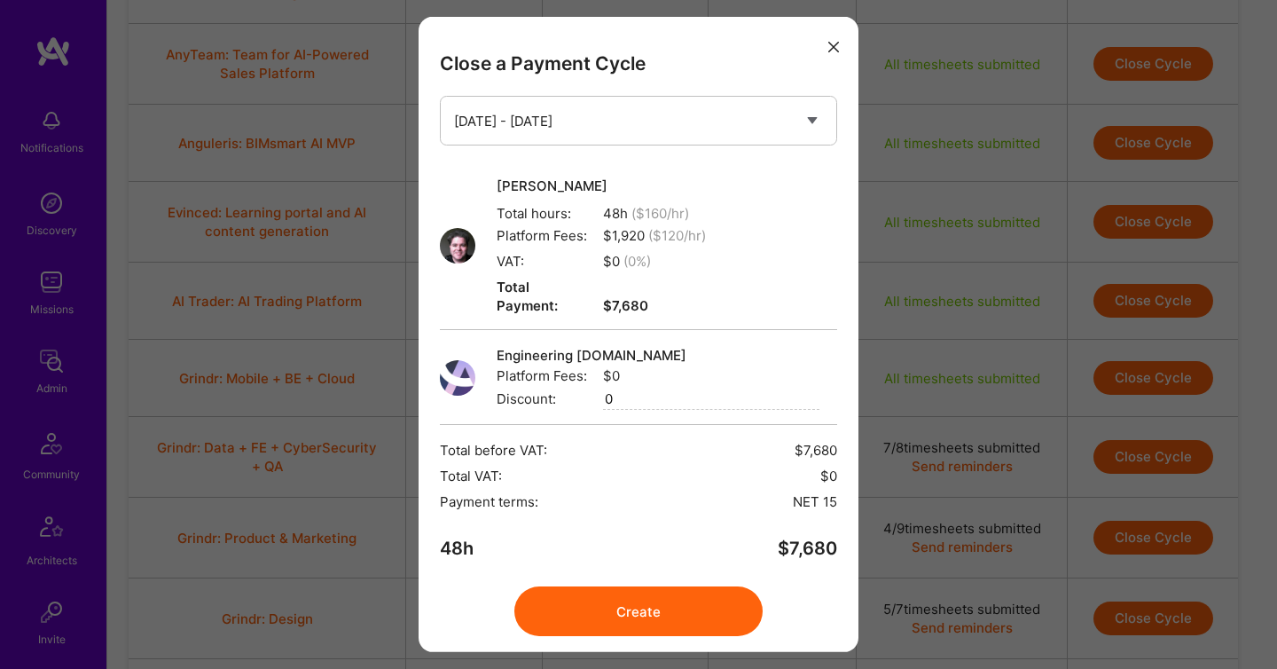
click at [671, 589] on button "Create" at bounding box center [638, 611] width 248 height 50
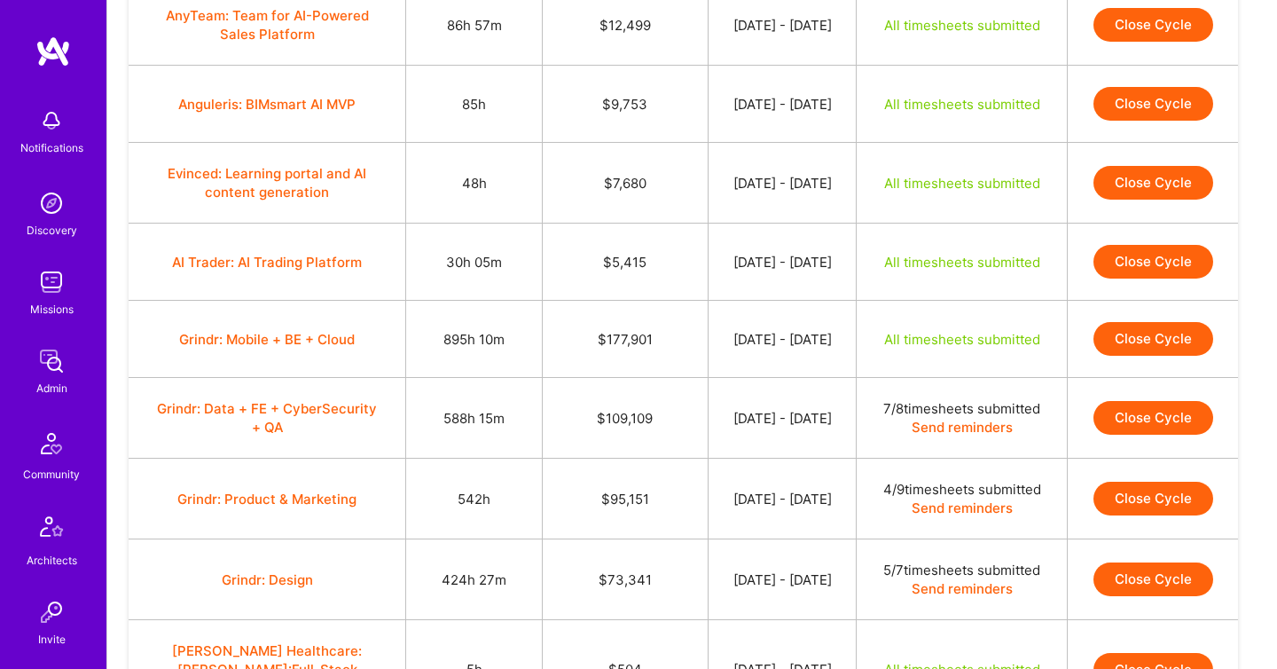
scroll to position [1840, 0]
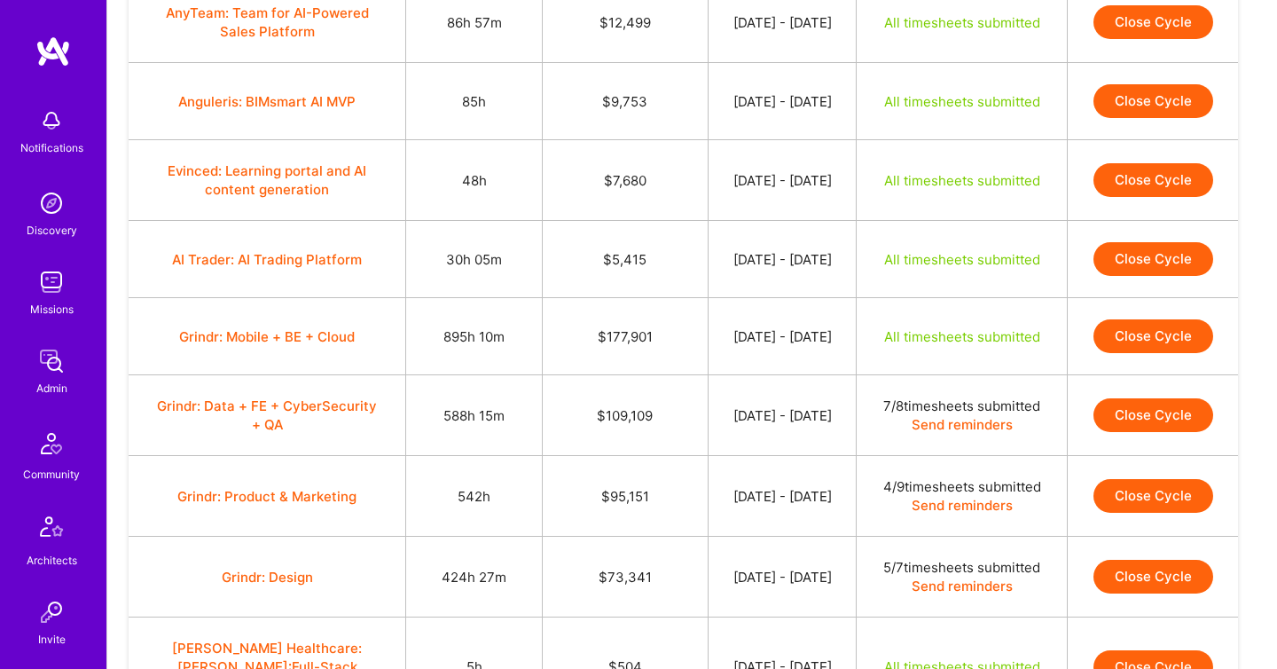
click at [1132, 197] on button "Close Cycle" at bounding box center [1153, 180] width 120 height 34
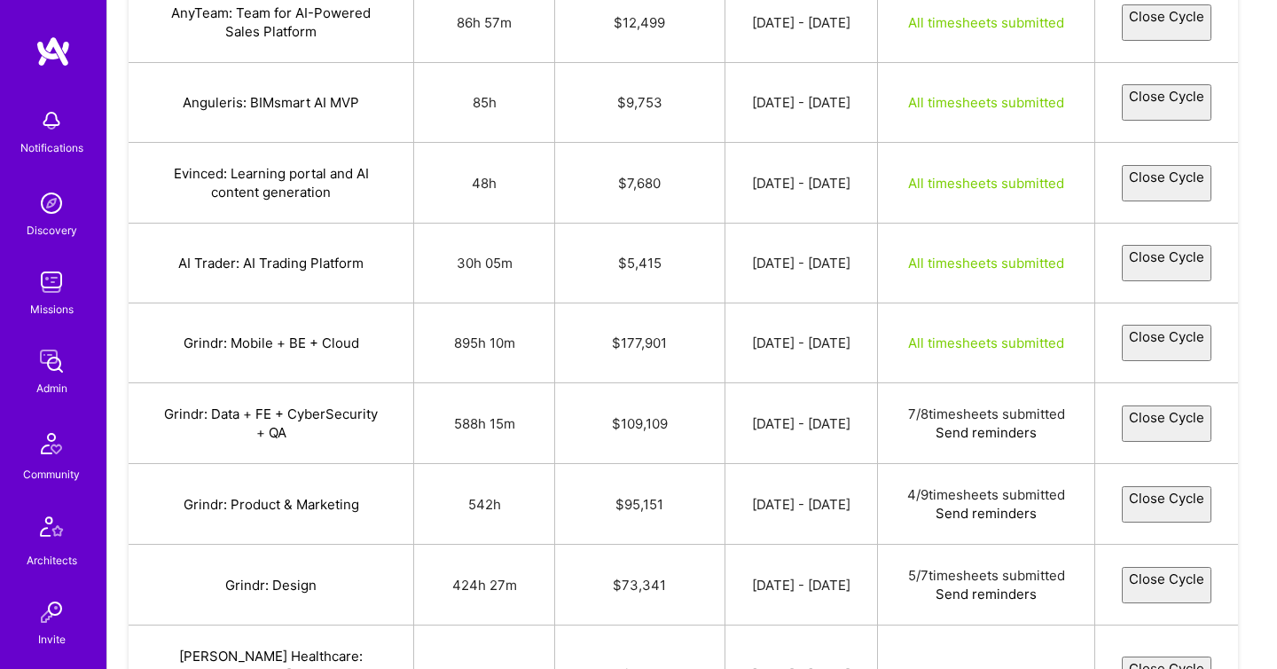
select select "68a281bed10ca033b6a933cd"
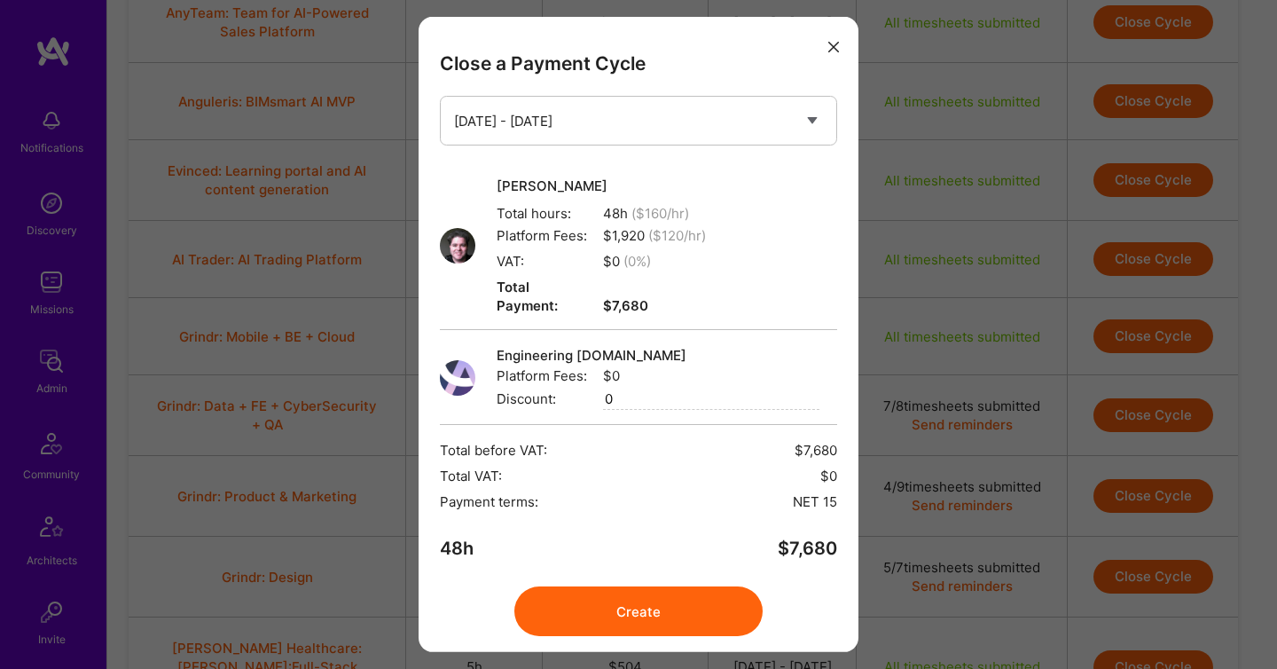
click at [631, 601] on button "Create" at bounding box center [638, 611] width 248 height 50
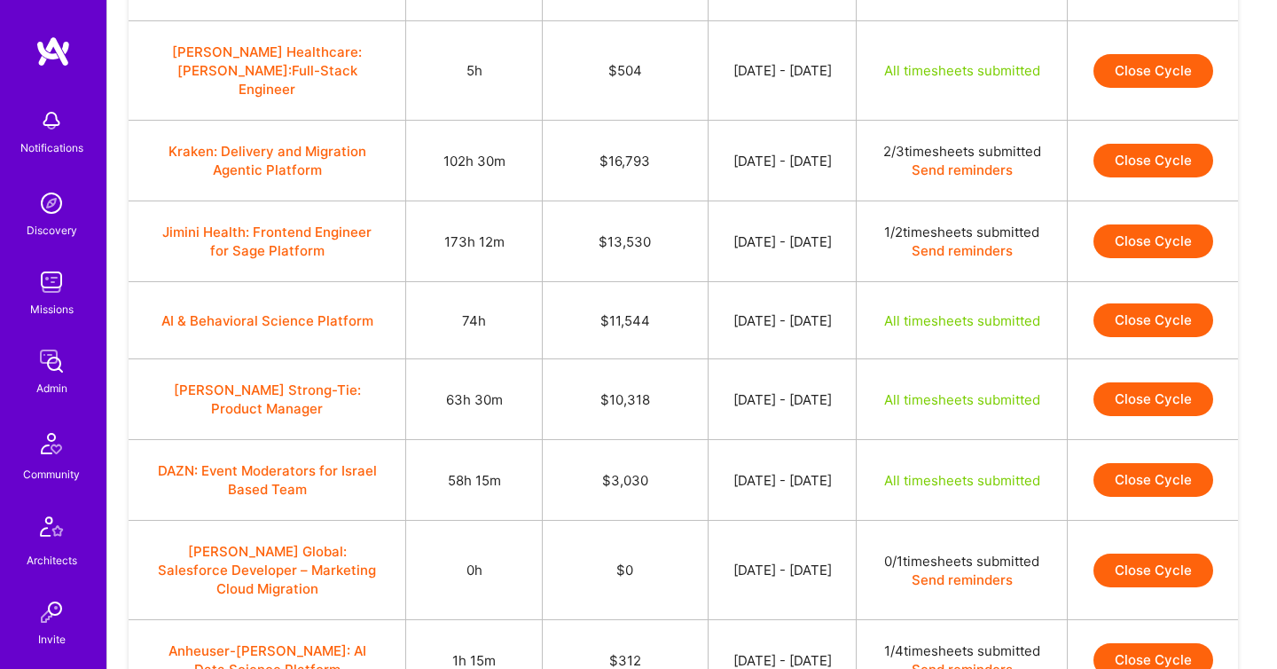
scroll to position [2434, 0]
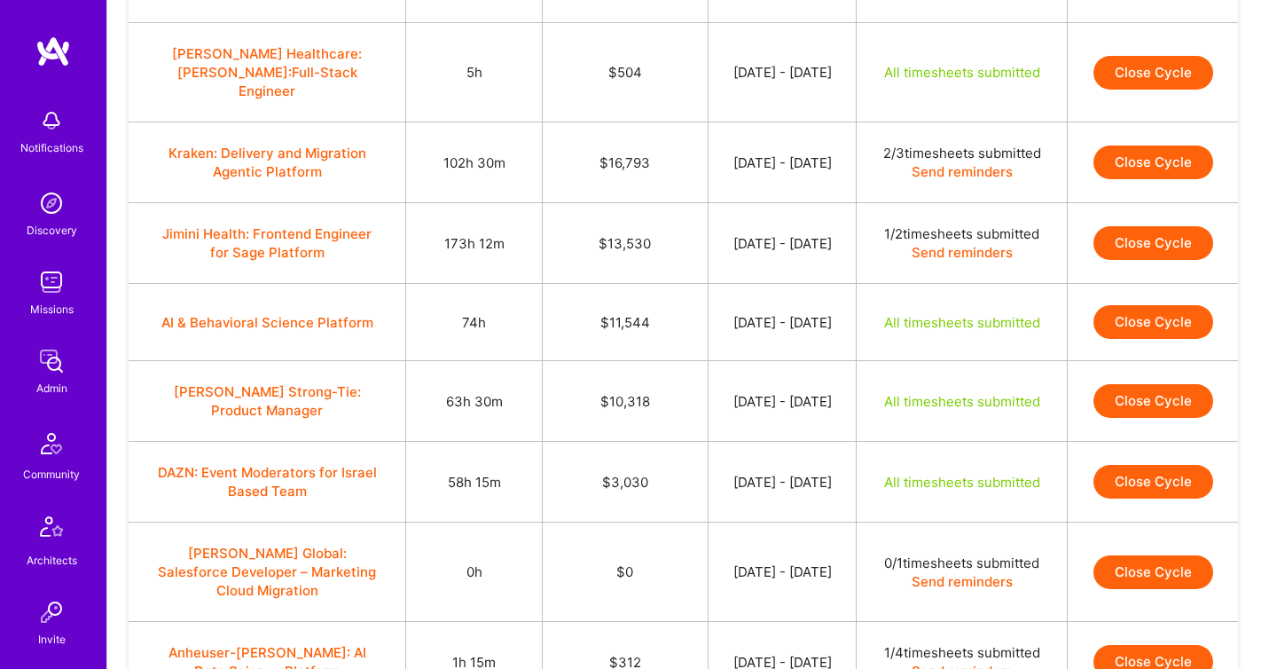
click at [1189, 90] on button "Close Cycle" at bounding box center [1153, 73] width 120 height 34
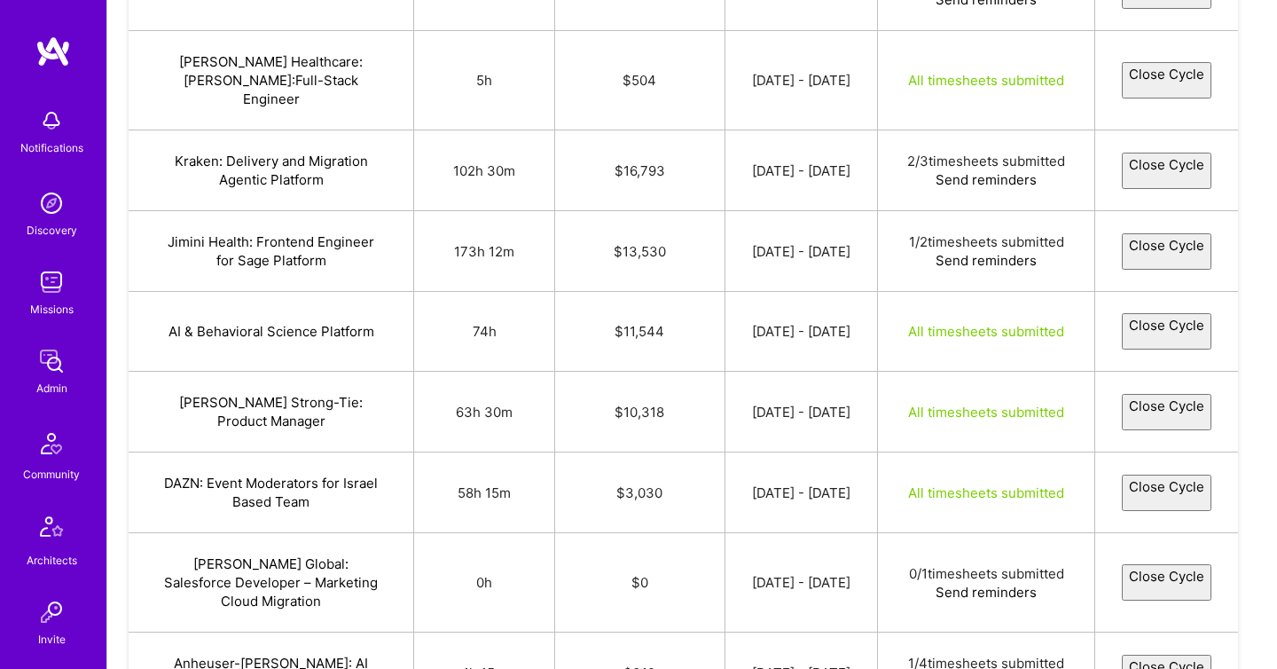
select select "68a33baf637c0820c4c64e78"
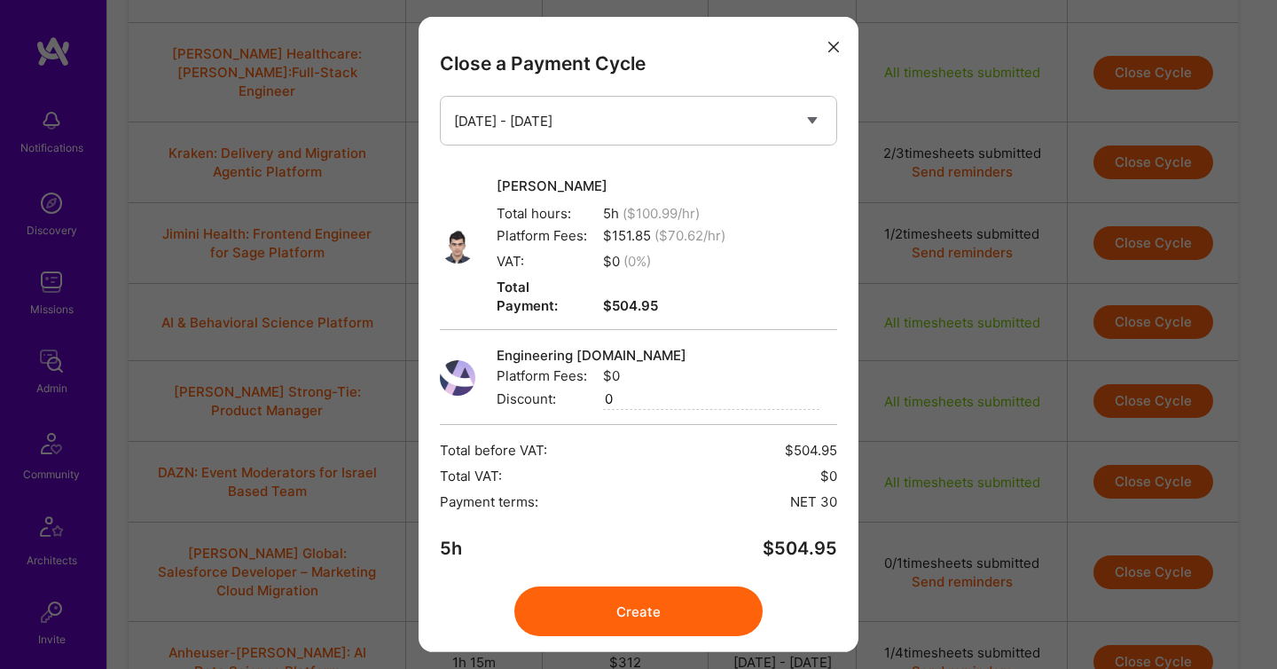
click at [701, 596] on button "Create" at bounding box center [638, 611] width 248 height 50
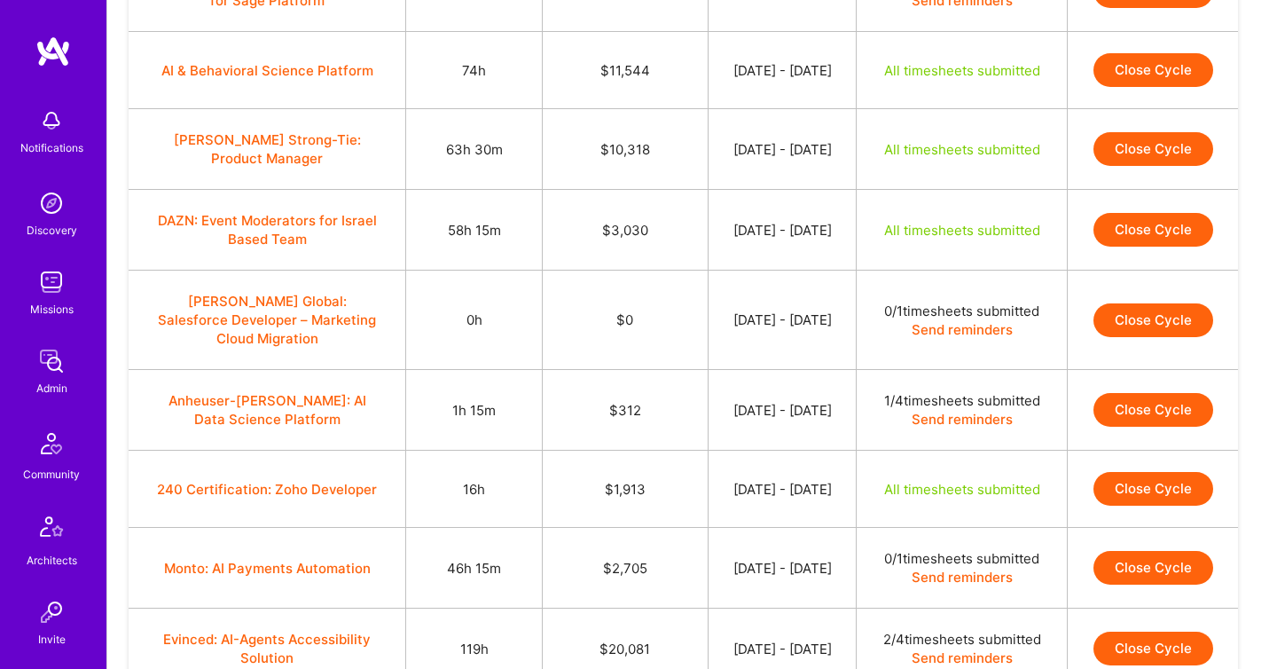
scroll to position [2692, 0]
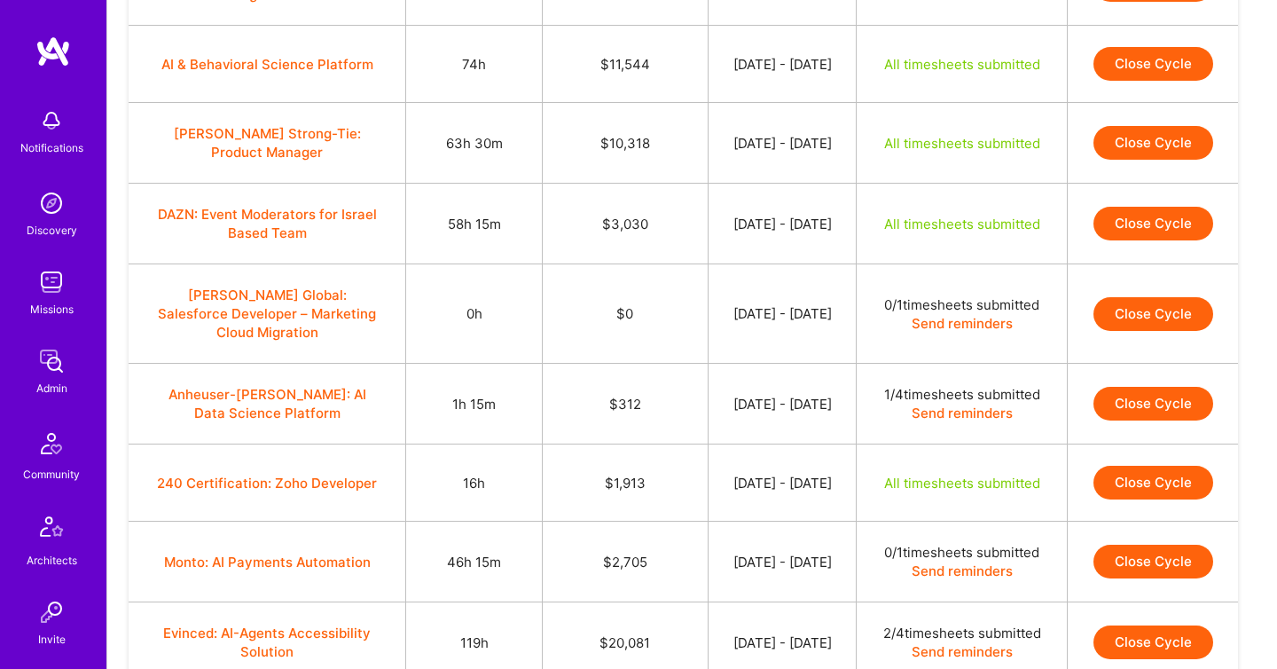
click at [1128, 81] on button "Close Cycle" at bounding box center [1153, 64] width 120 height 34
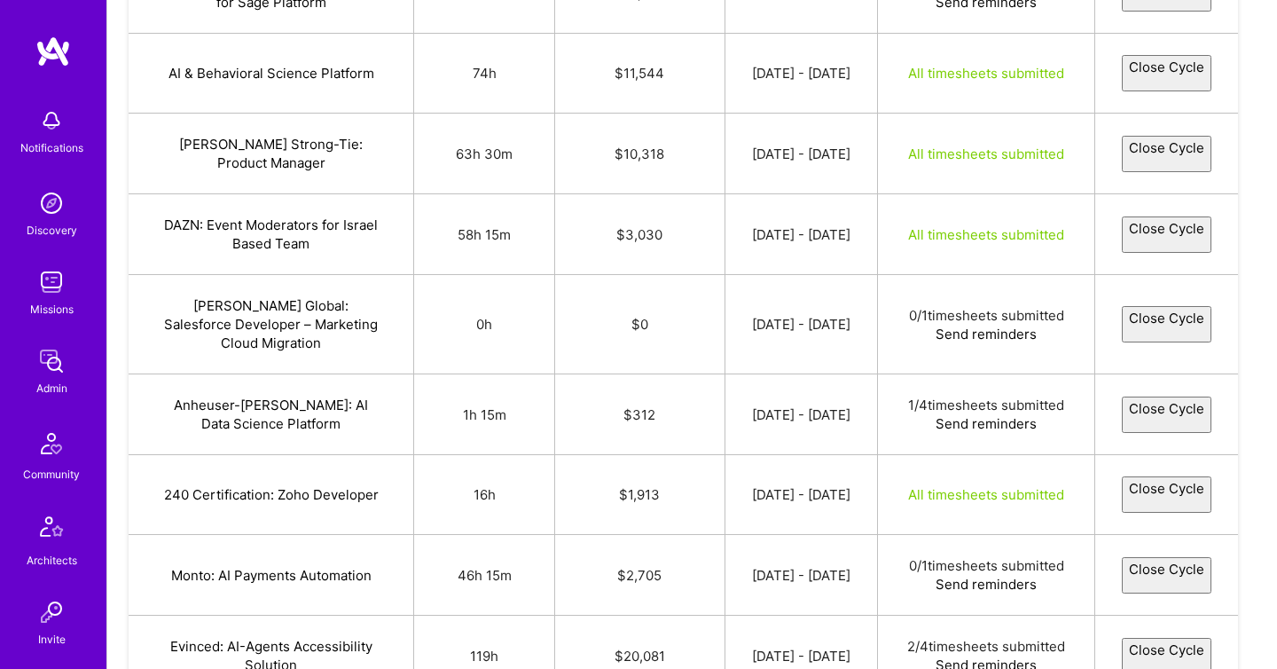
select select "68a33bff103e6e3a954ab0e4"
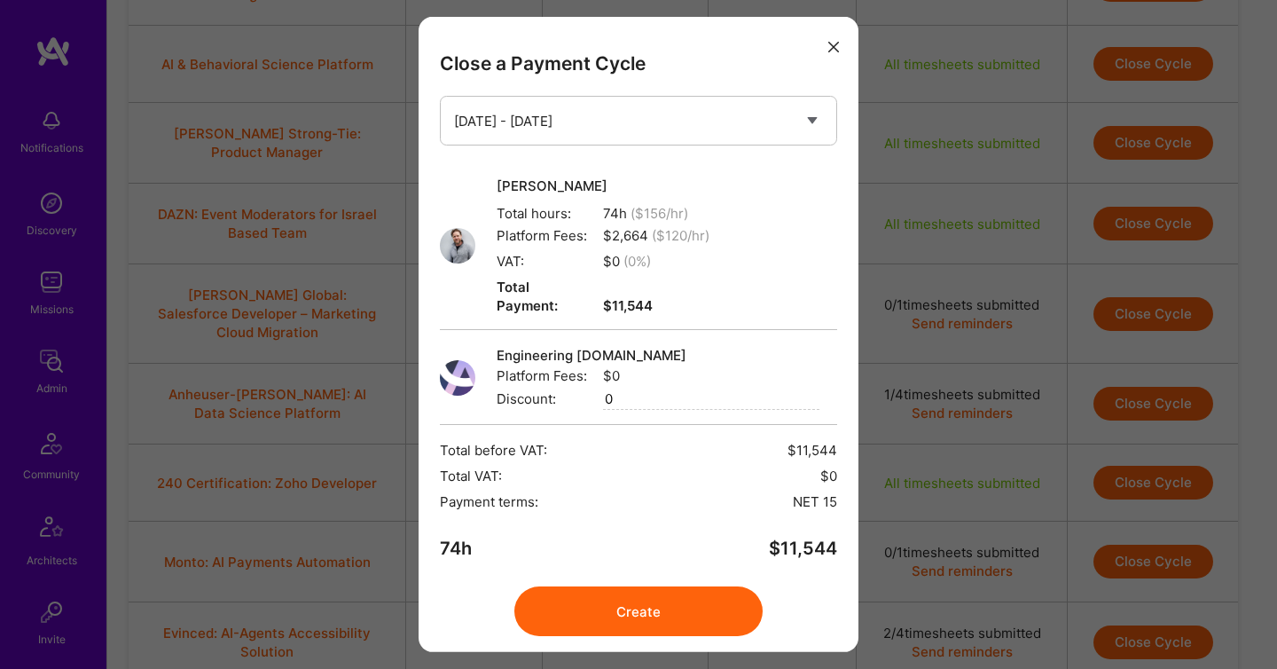
click at [831, 44] on icon "modal" at bounding box center [833, 47] width 11 height 11
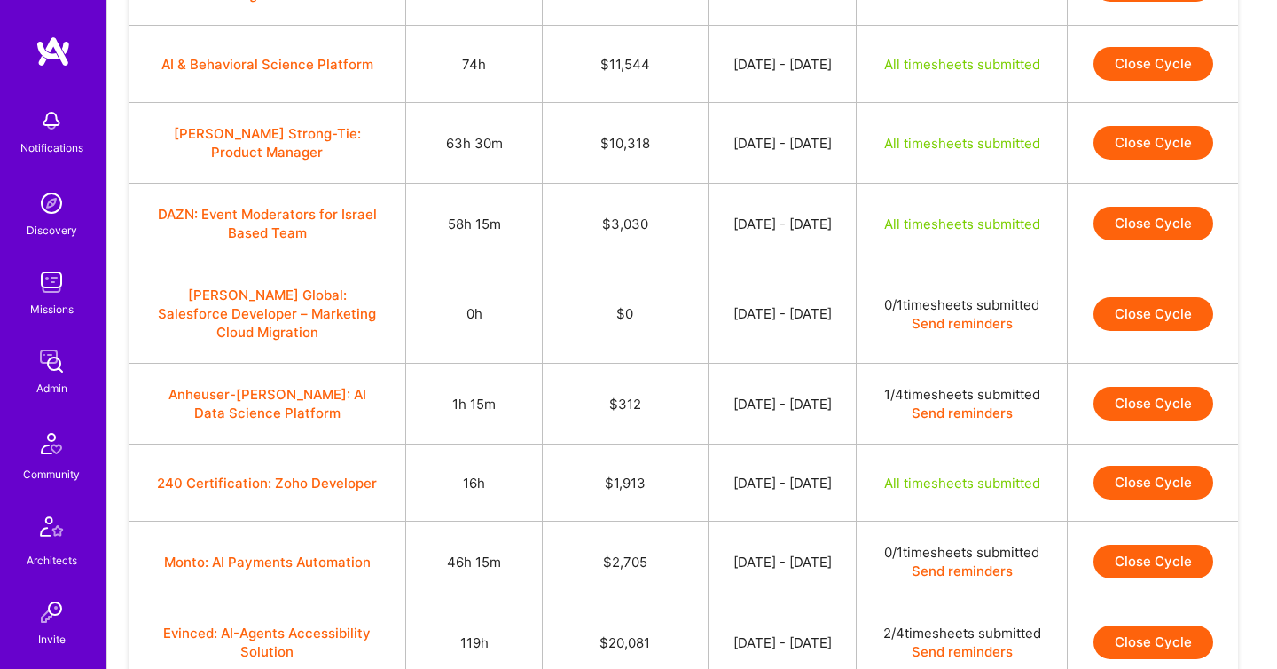
click at [1121, 160] on button "Close Cycle" at bounding box center [1153, 143] width 120 height 34
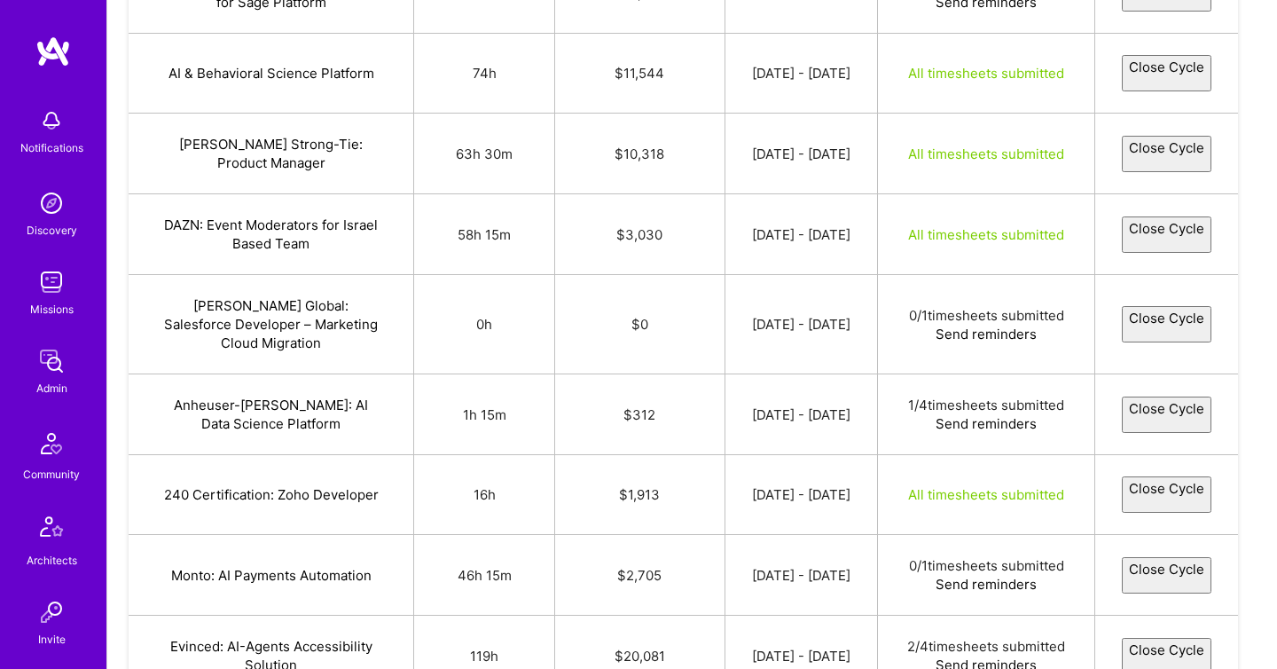
select select "68a33c18b2bab07c75304665"
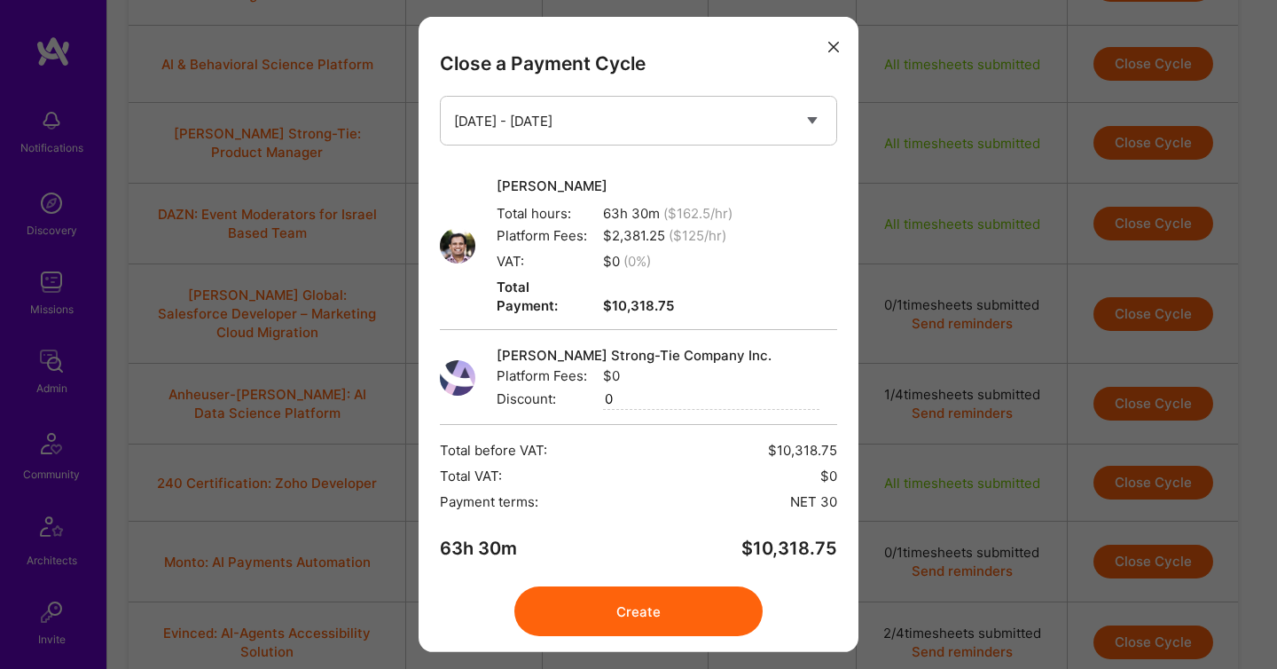
click at [658, 586] on button "Create" at bounding box center [638, 611] width 248 height 50
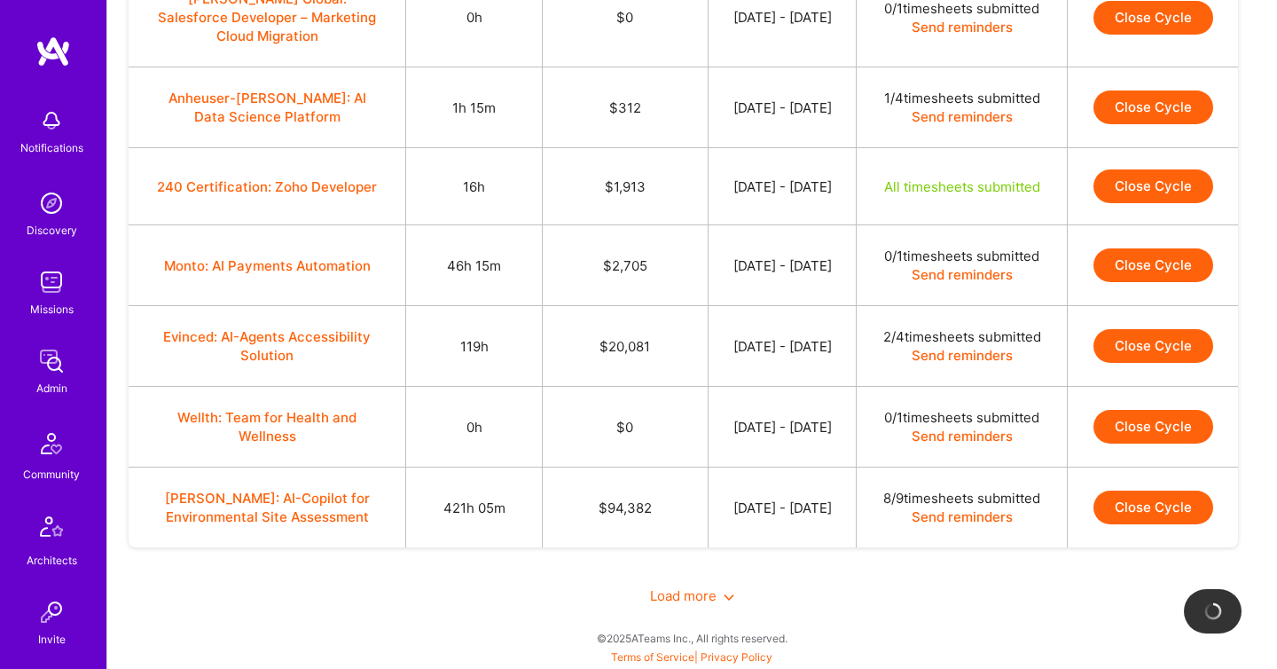
scroll to position [3009, 0]
click at [1140, 203] on button "Close Cycle" at bounding box center [1153, 186] width 120 height 34
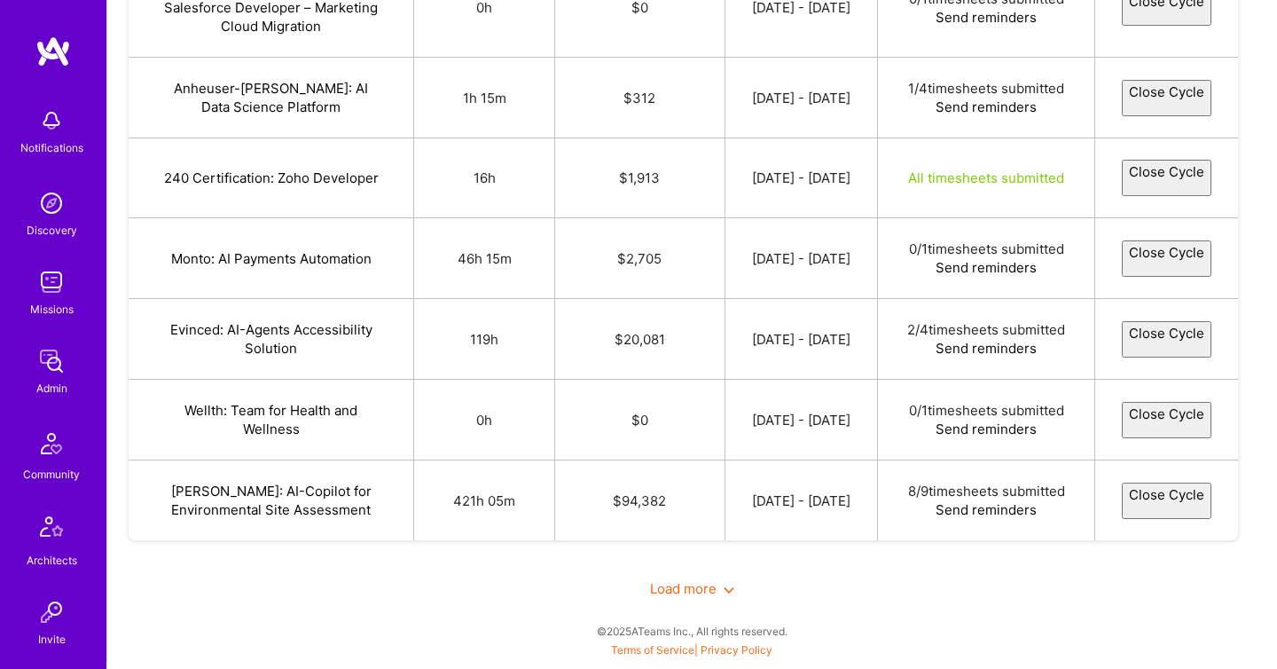
select select "68a179a281f31ae7af1da47c"
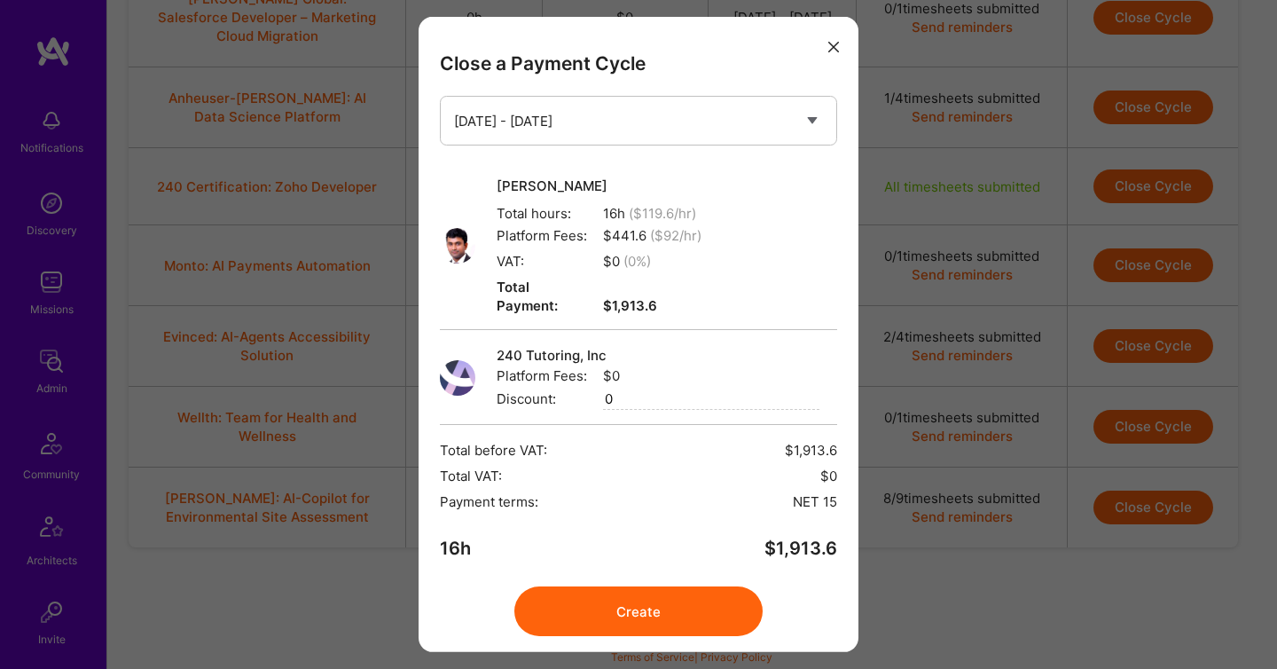
click at [643, 594] on button "Create" at bounding box center [638, 611] width 248 height 50
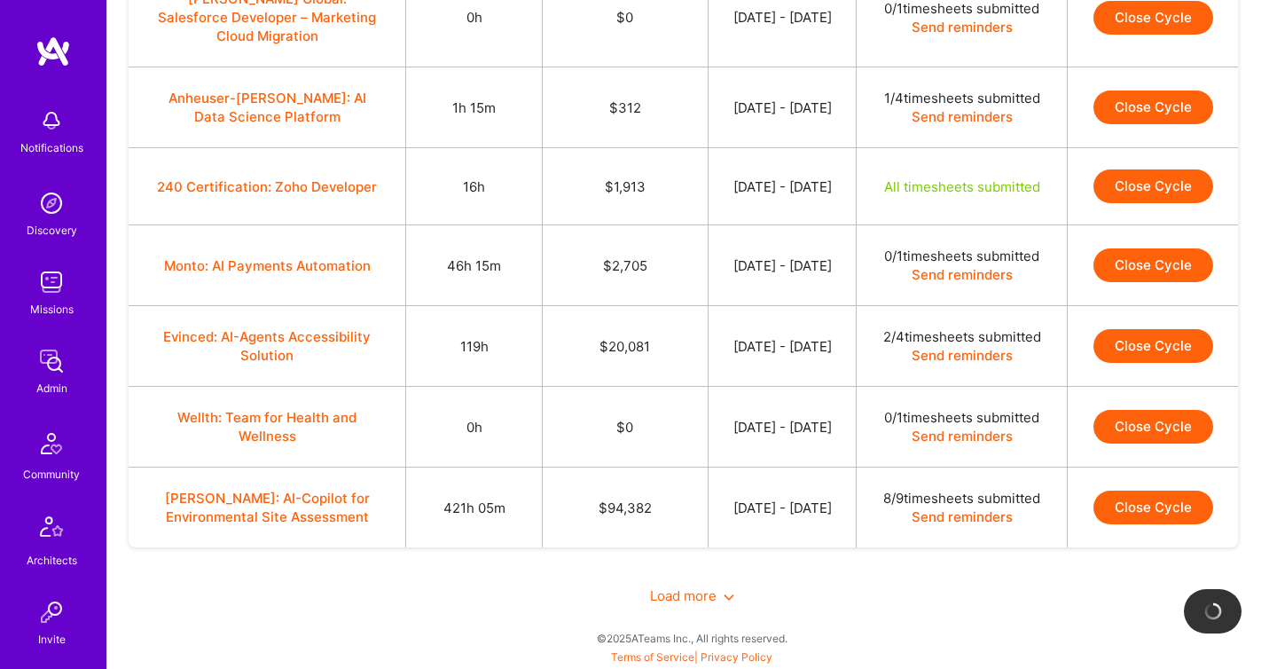
scroll to position [3408, 0]
click at [681, 592] on span "Load more" at bounding box center [692, 595] width 84 height 17
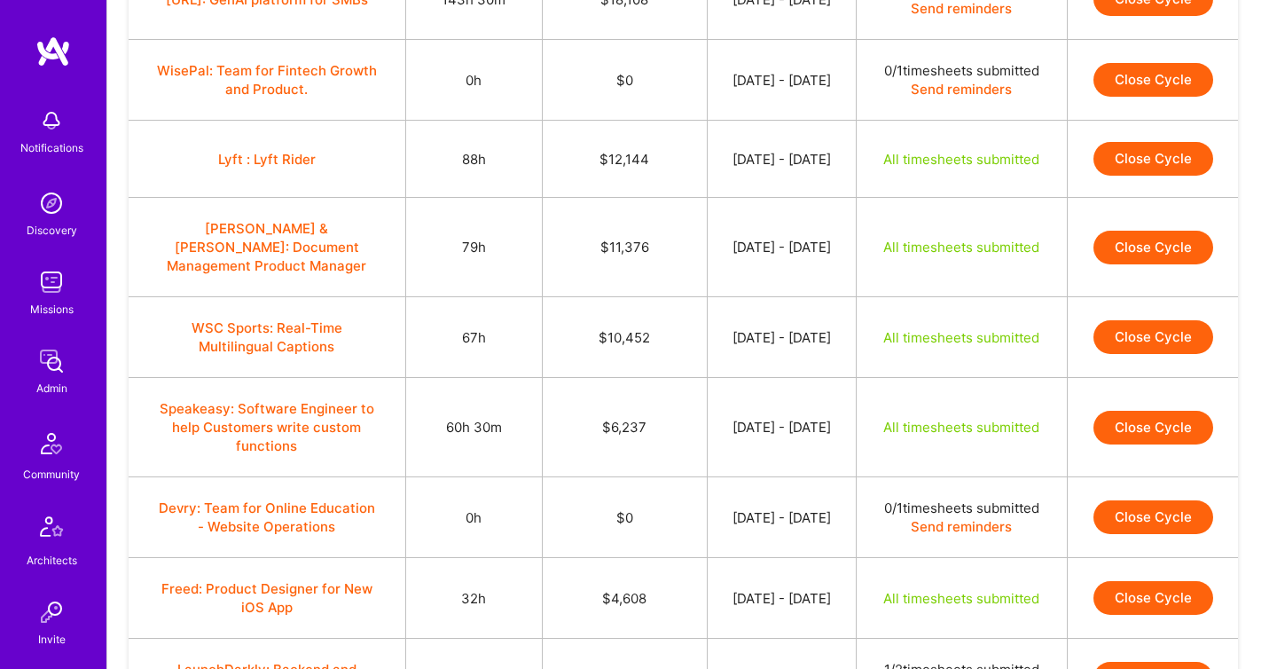
scroll to position [3681, 0]
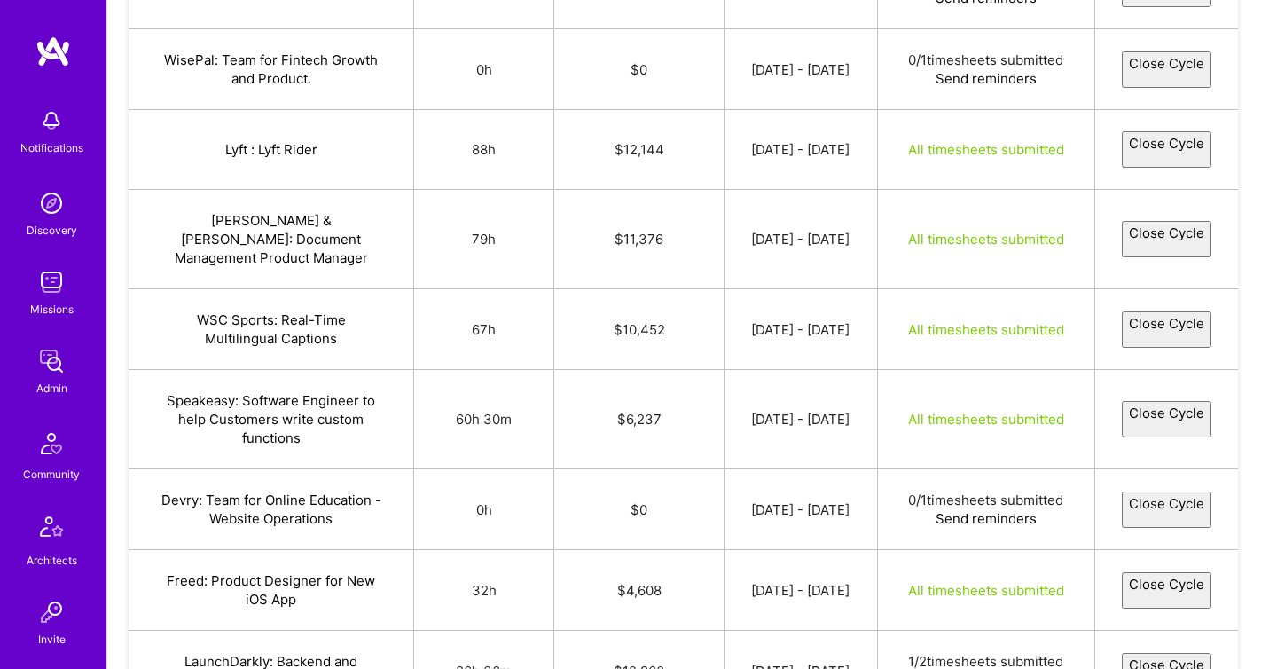
select select "68a2febfb2bab0e483304481"
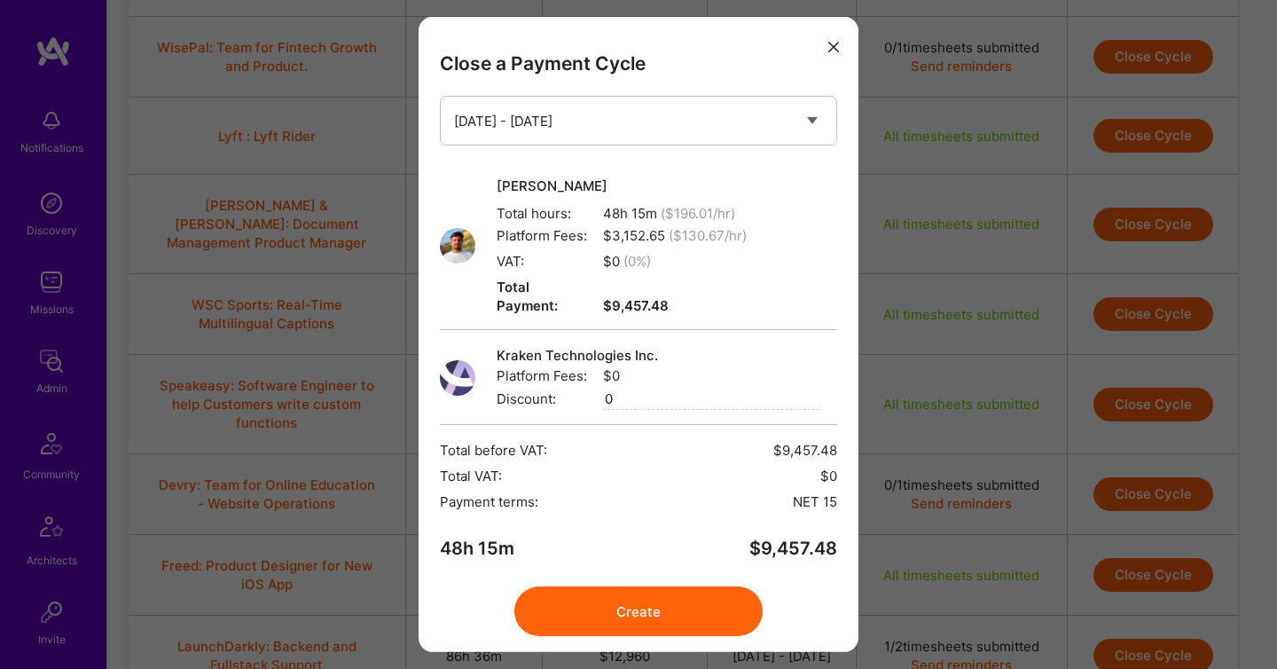
click at [711, 587] on button "Create" at bounding box center [638, 611] width 248 height 50
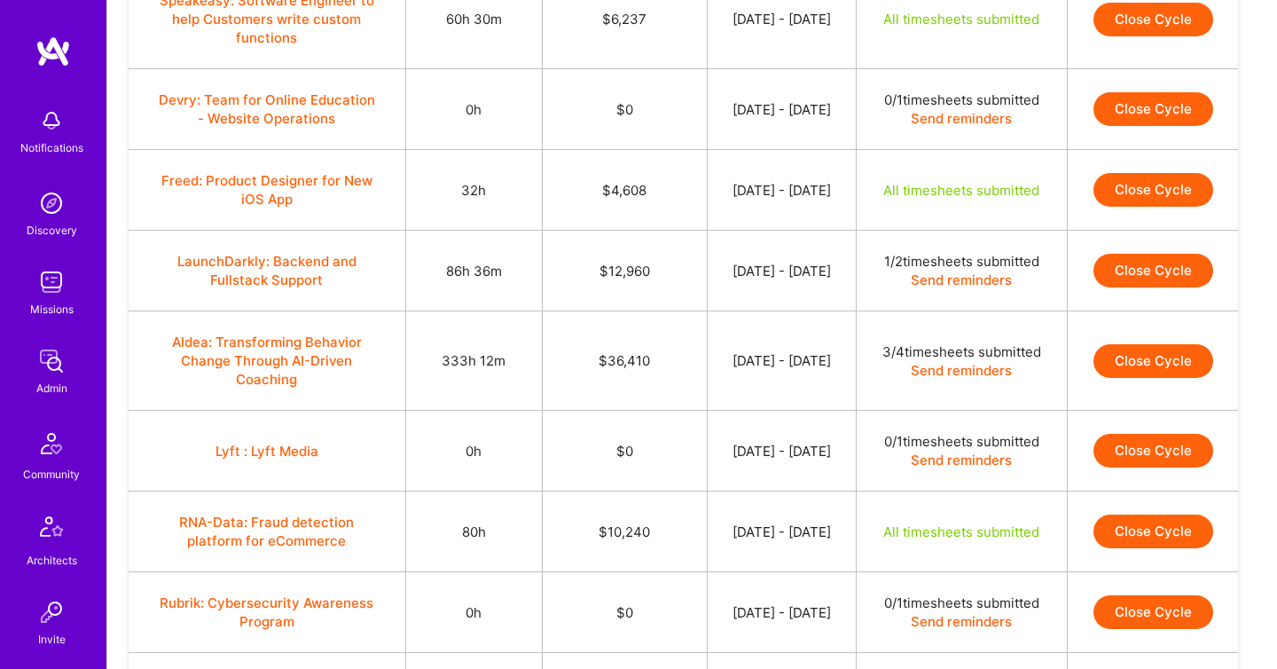
scroll to position [4040, 0]
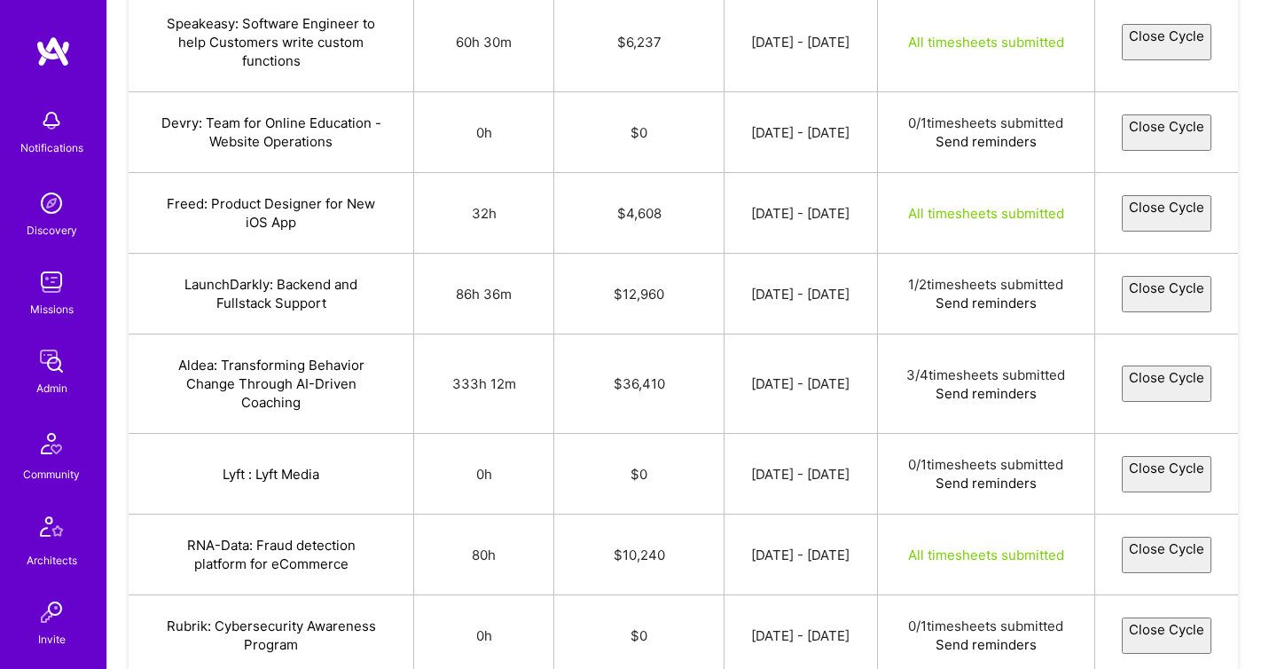
select select "68a33cecb2d273b2c040a132"
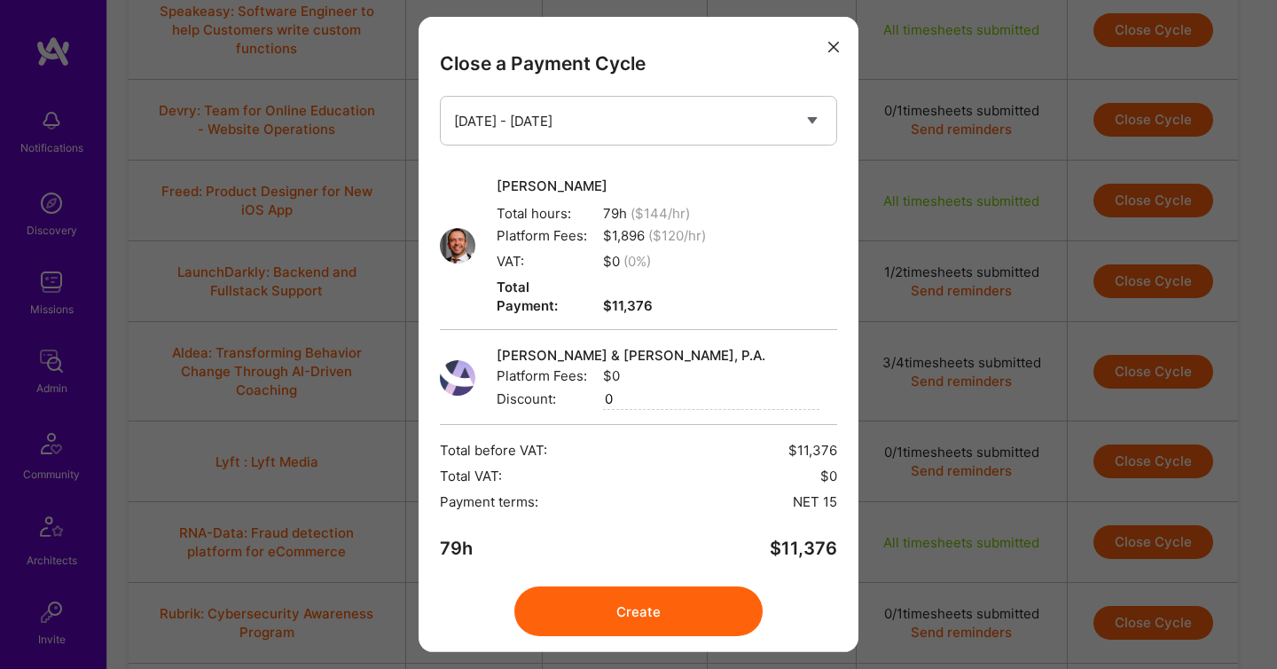
click at [619, 591] on button "Create" at bounding box center [638, 611] width 248 height 50
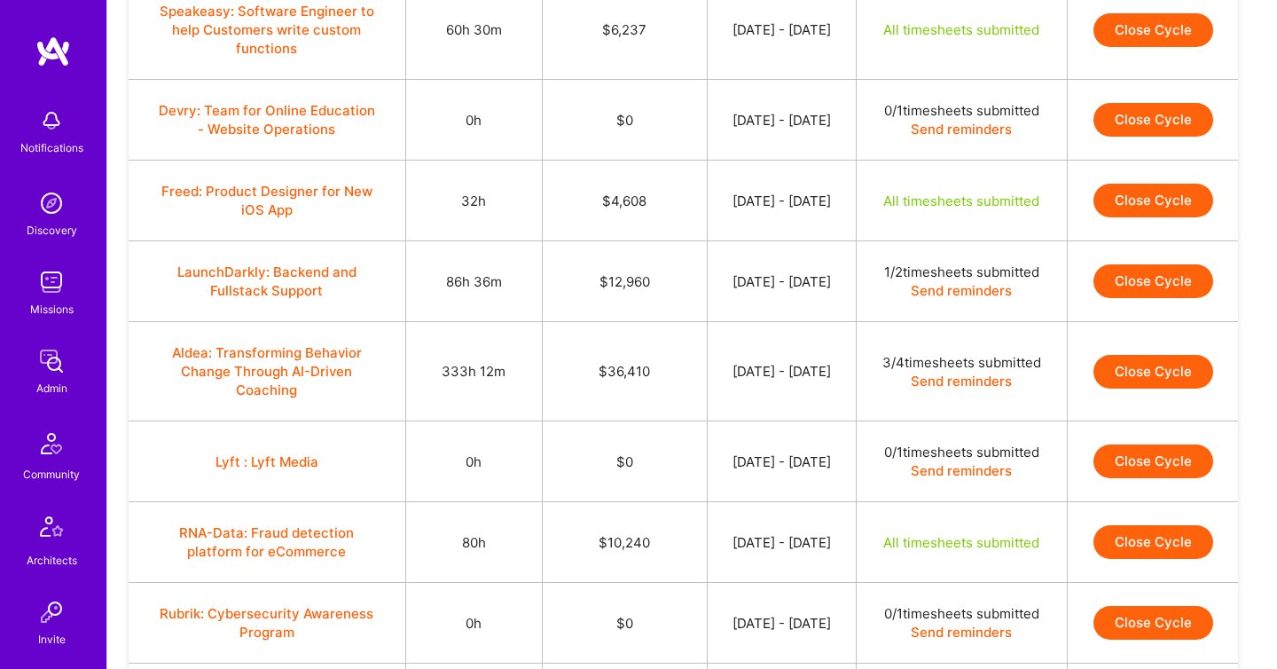
scroll to position [4030, 0]
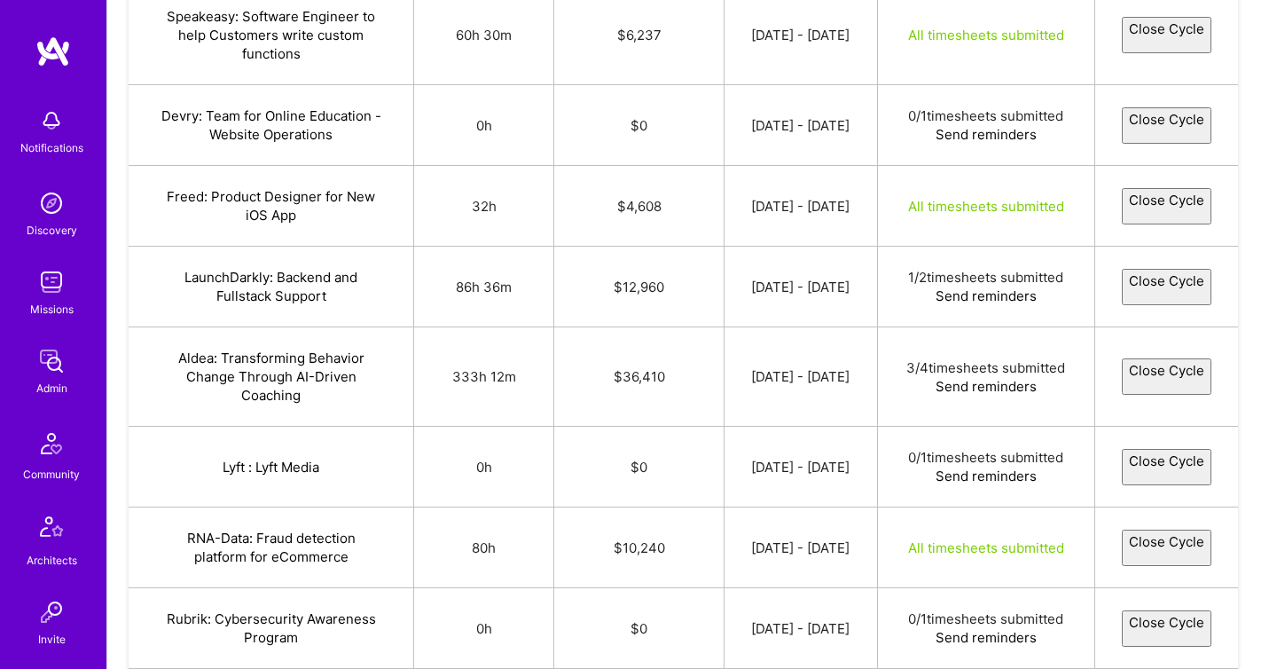
select select "68a33d06c5298cab939d2cf6"
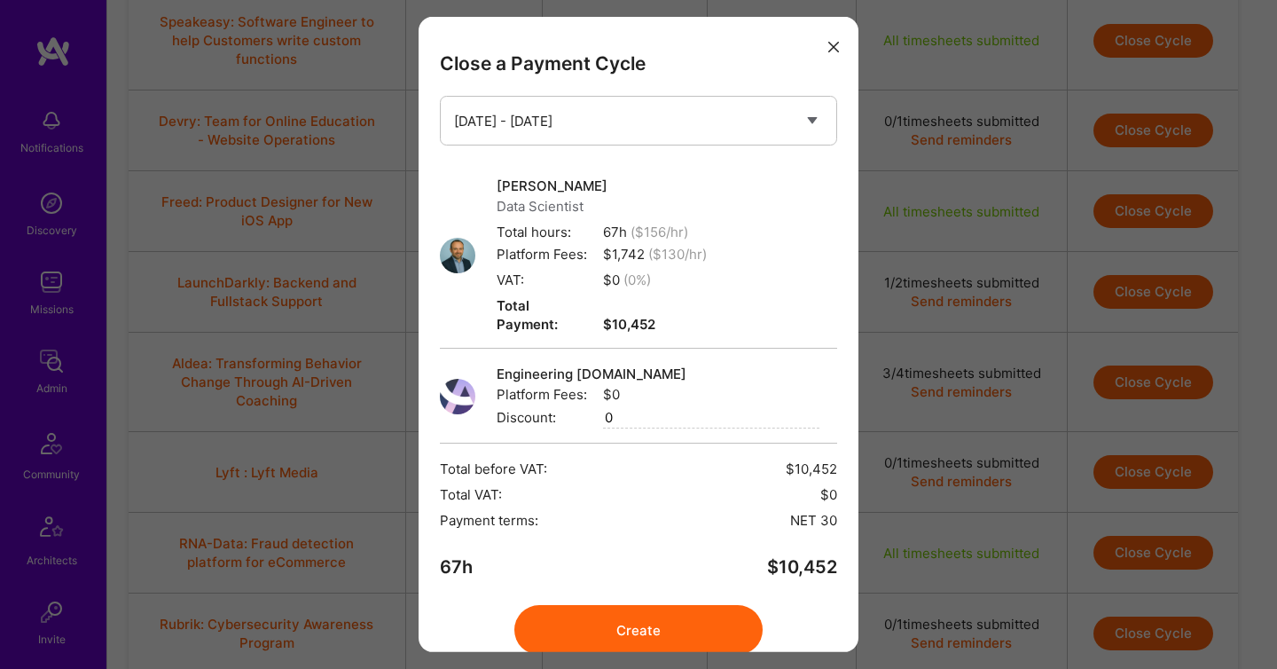
click at [603, 619] on button "Create" at bounding box center [638, 630] width 248 height 50
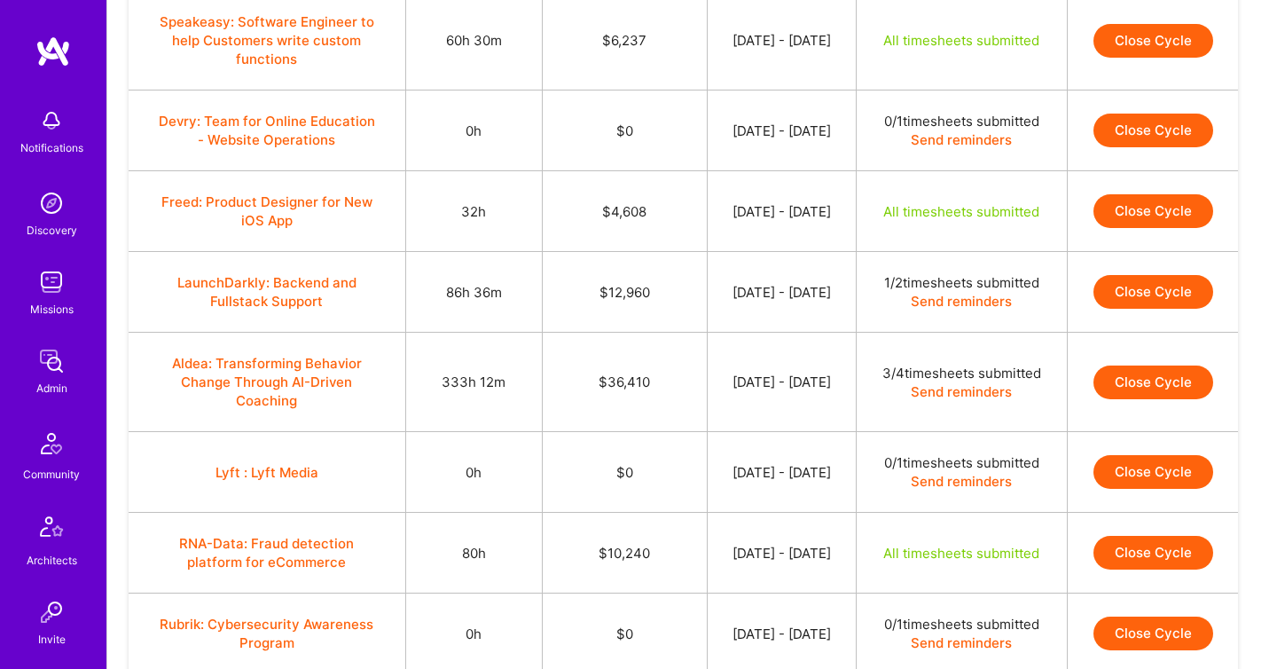
click at [1165, 58] on button "Close Cycle" at bounding box center [1153, 41] width 120 height 34
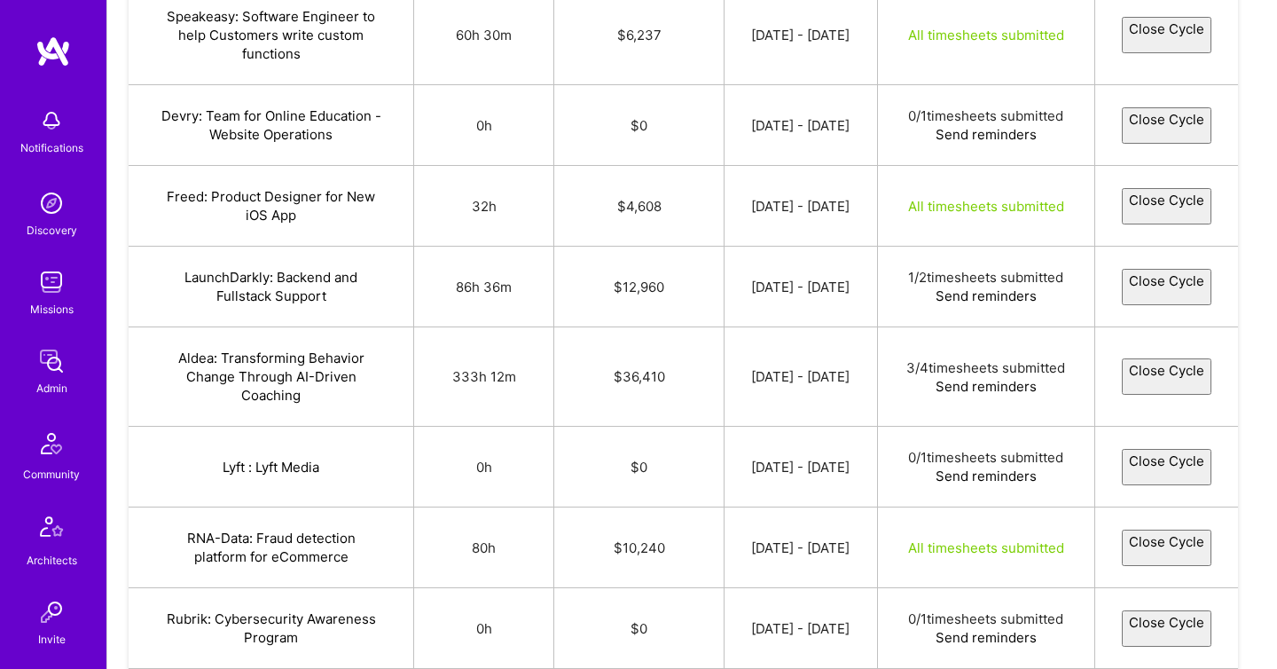
select select "68a335ebc5298c50669d2cc6"
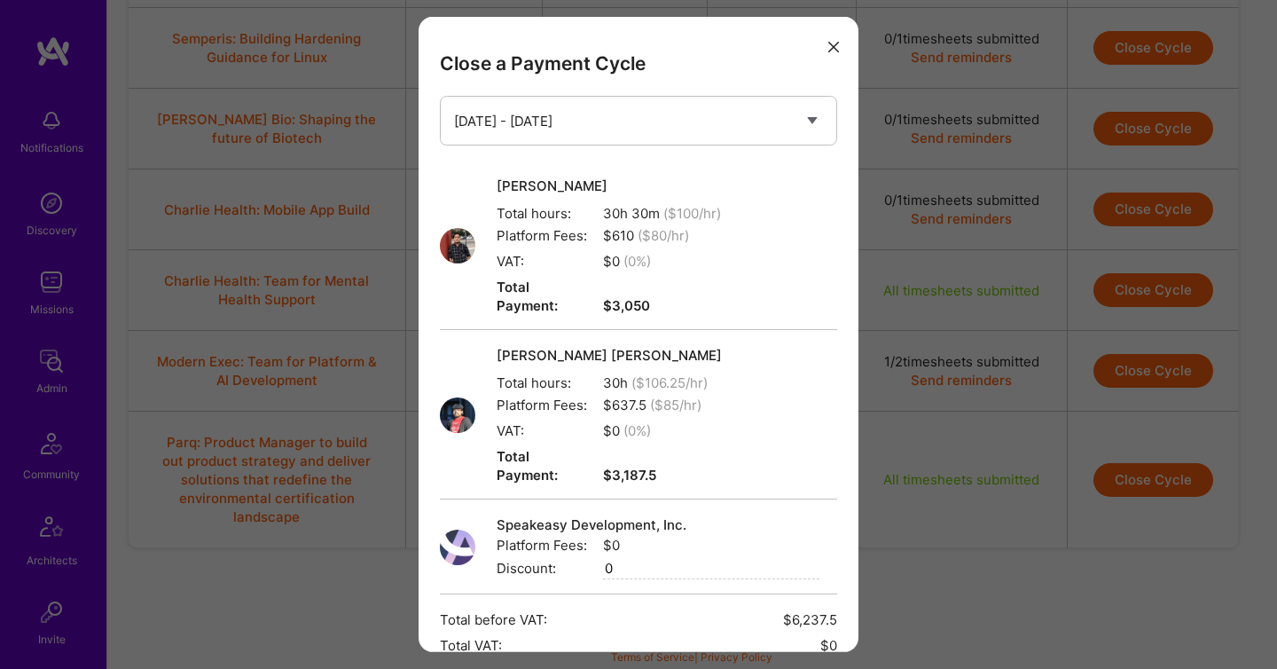
scroll to position [184, 0]
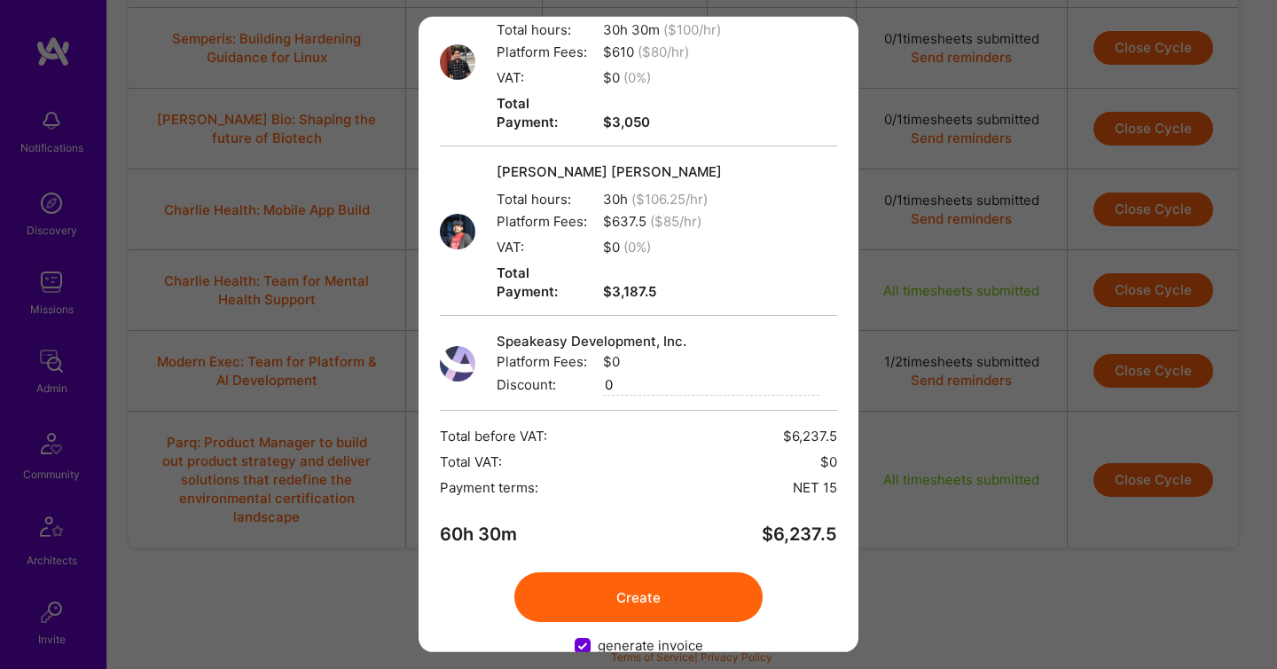
click at [654, 572] on button "Create" at bounding box center [638, 597] width 248 height 50
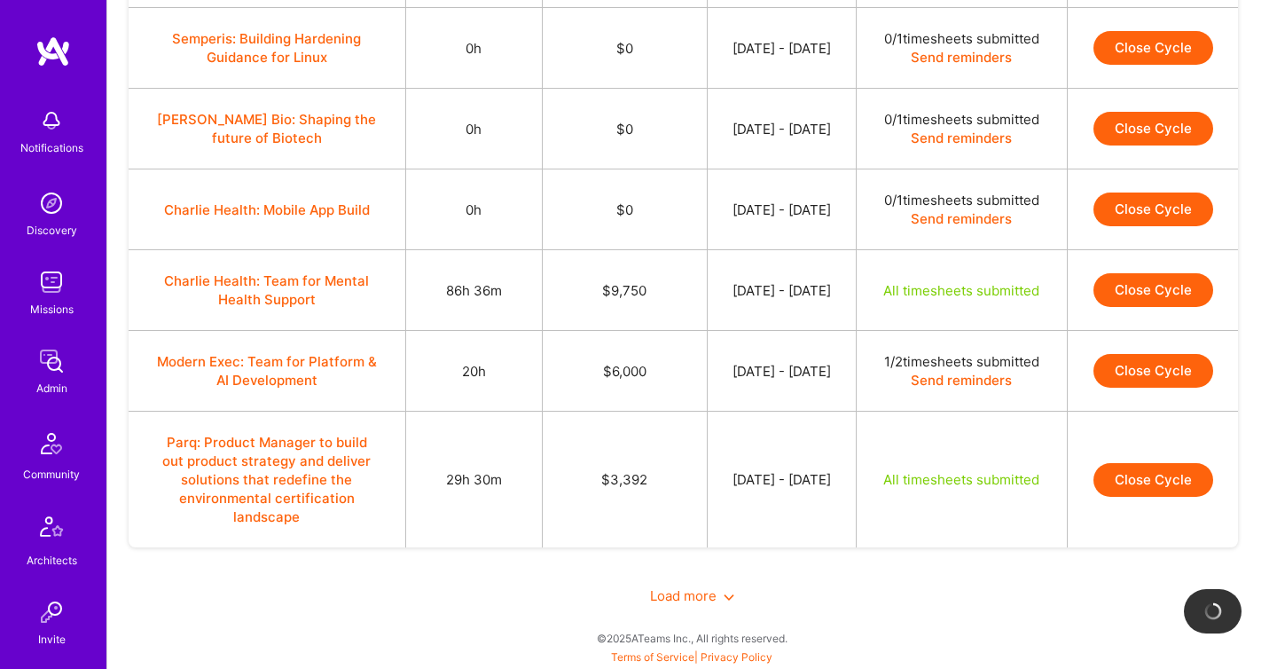
click at [1132, 307] on button "Close Cycle" at bounding box center [1153, 290] width 120 height 34
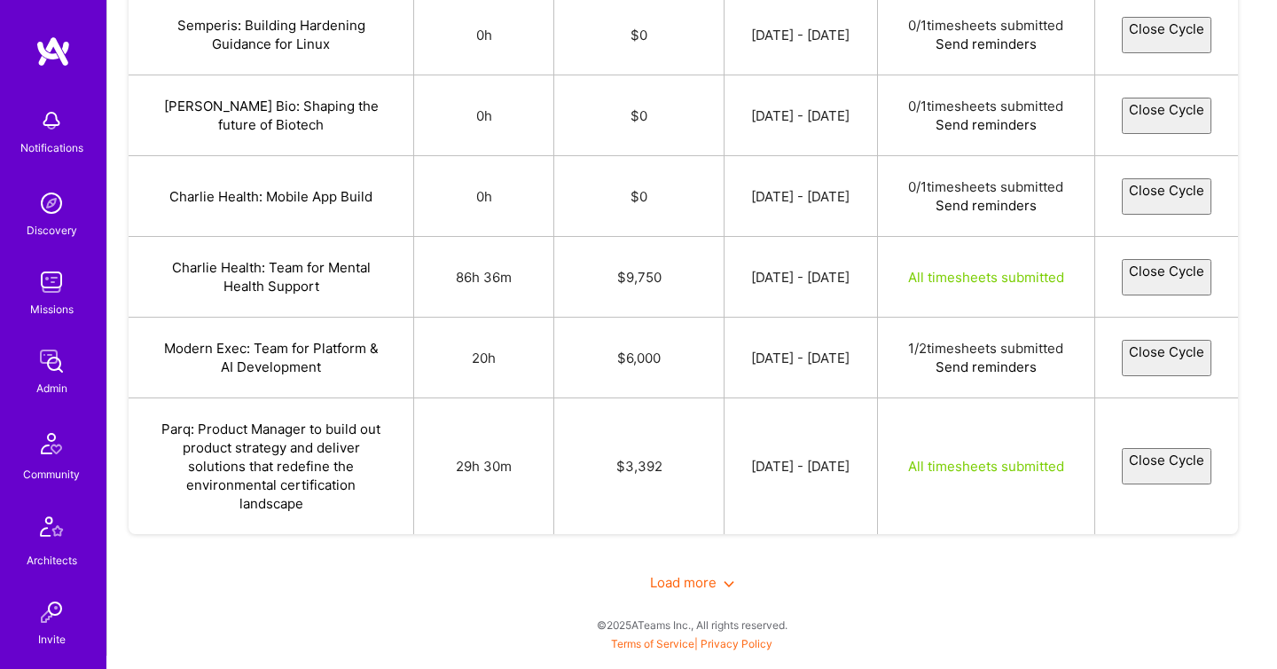
select select "68a11ae240881415a8894b4d"
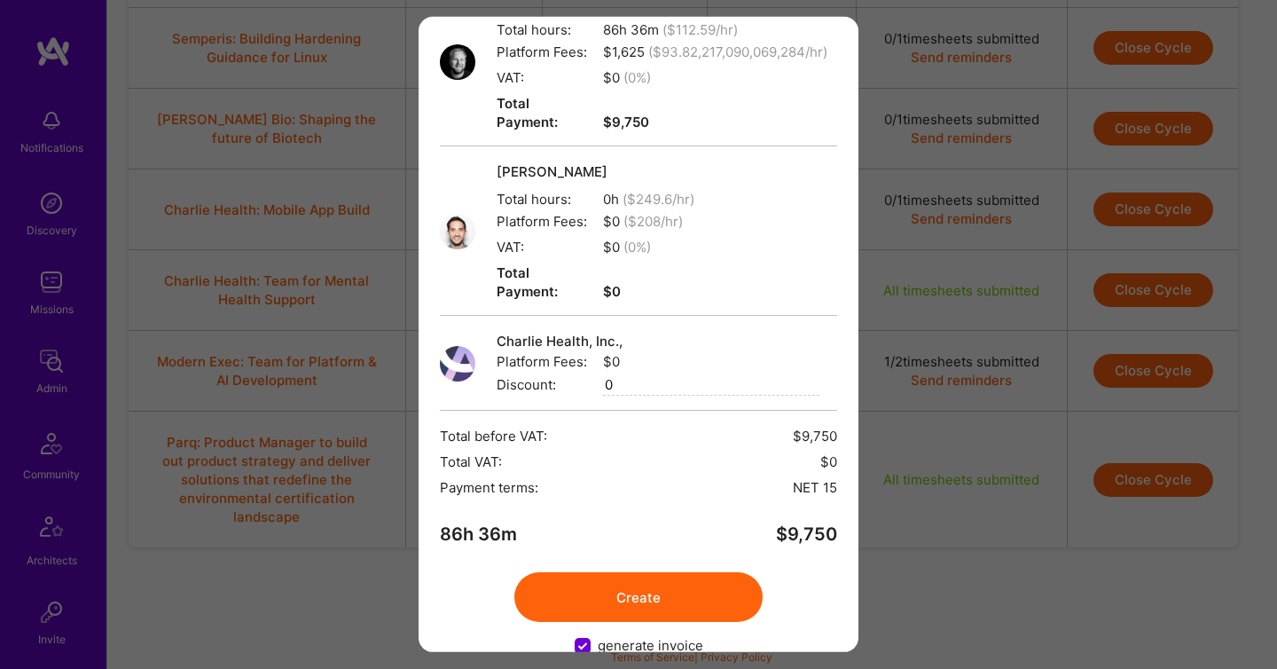
click at [689, 572] on button "Create" at bounding box center [638, 597] width 248 height 50
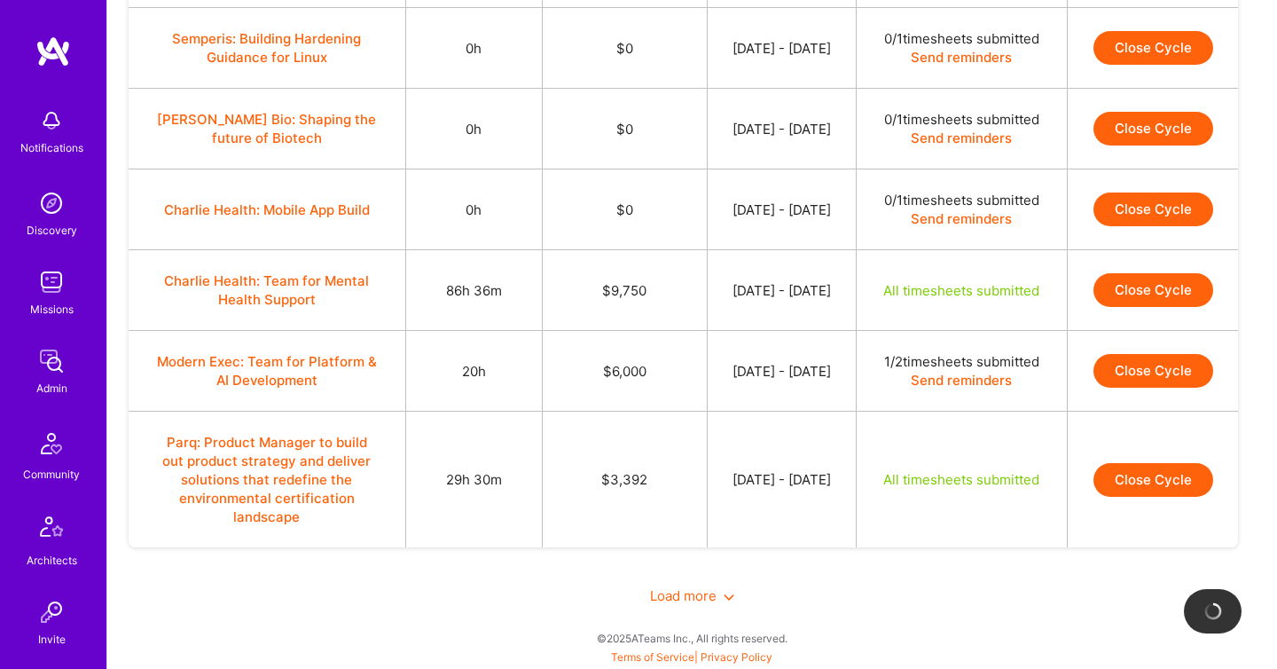
scroll to position [5224, 0]
